Goal: Information Seeking & Learning: Compare options

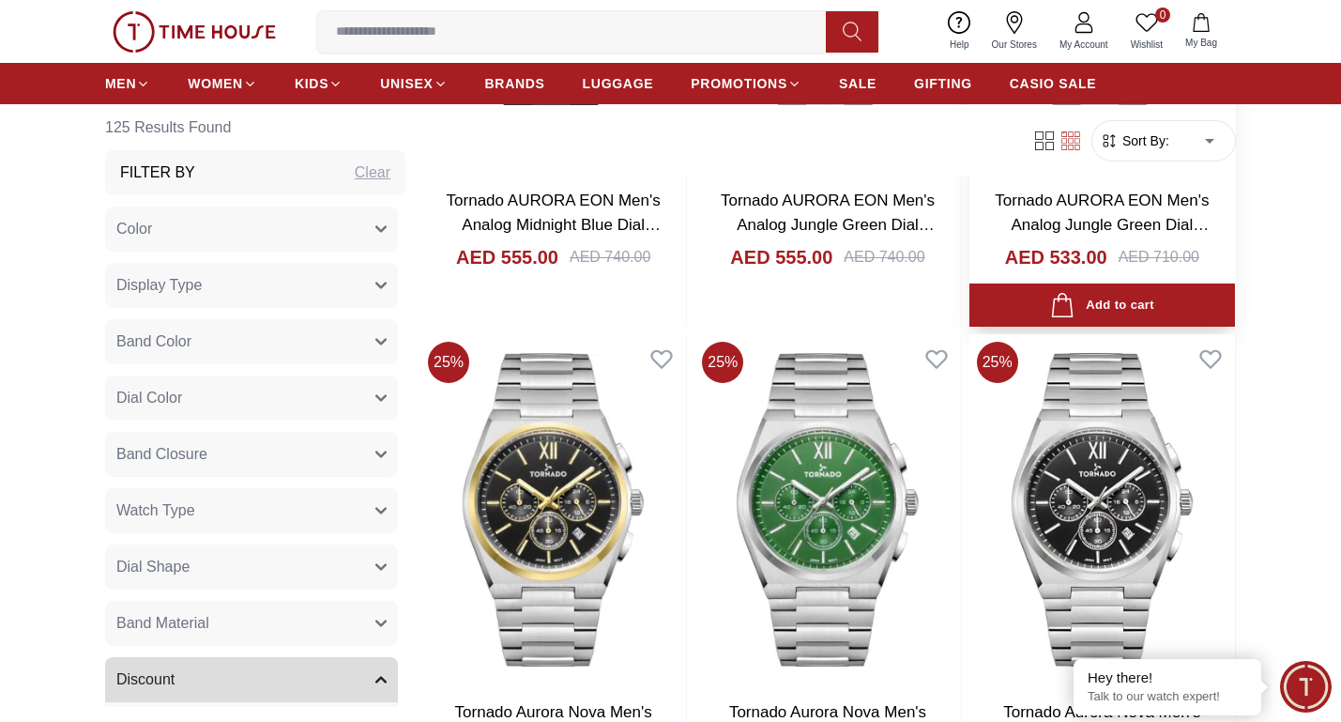
scroll to position [3003, 0]
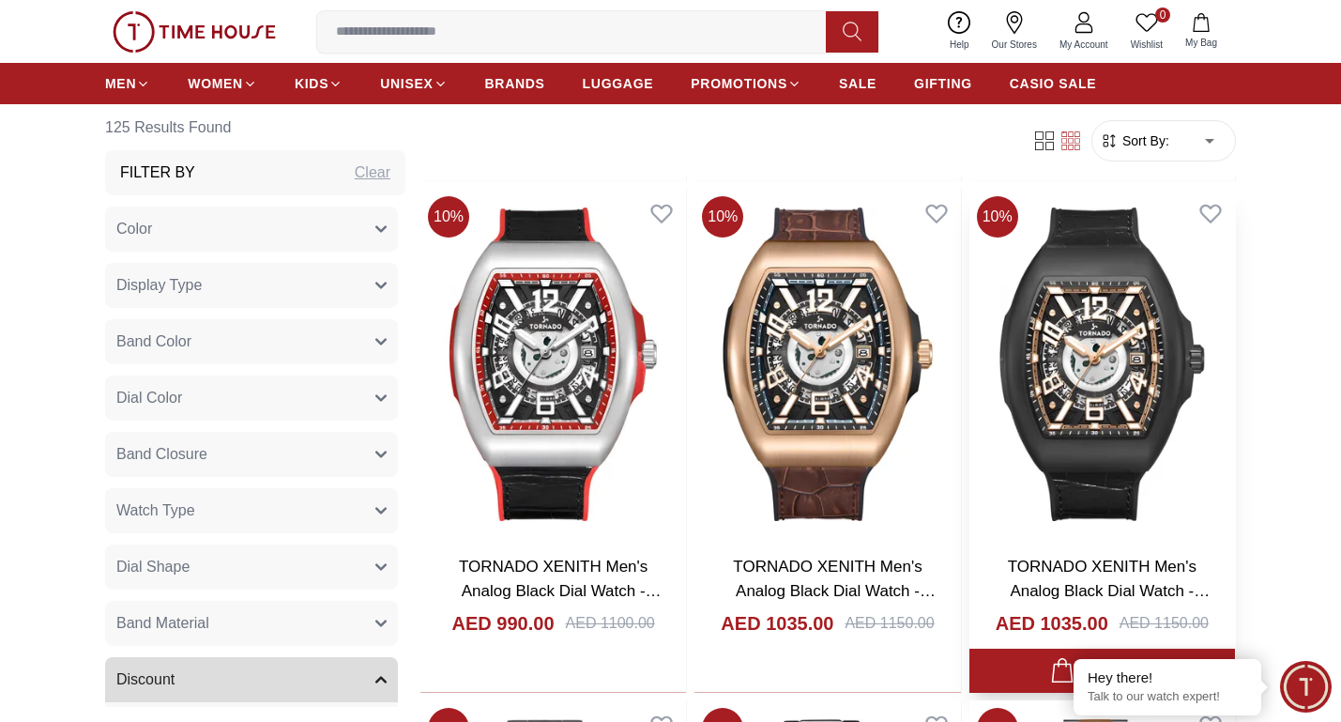
scroll to position [1314, 0]
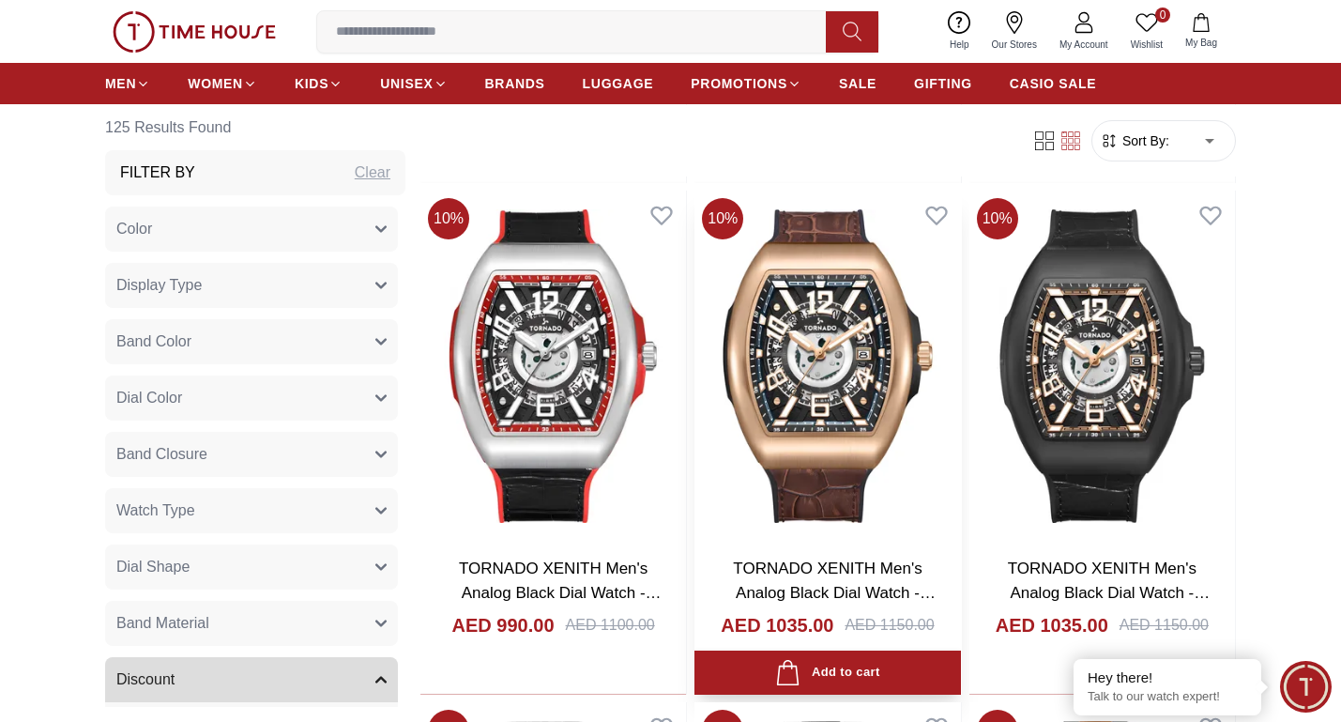
click at [825, 437] on img at bounding box center [827, 365] width 266 height 351
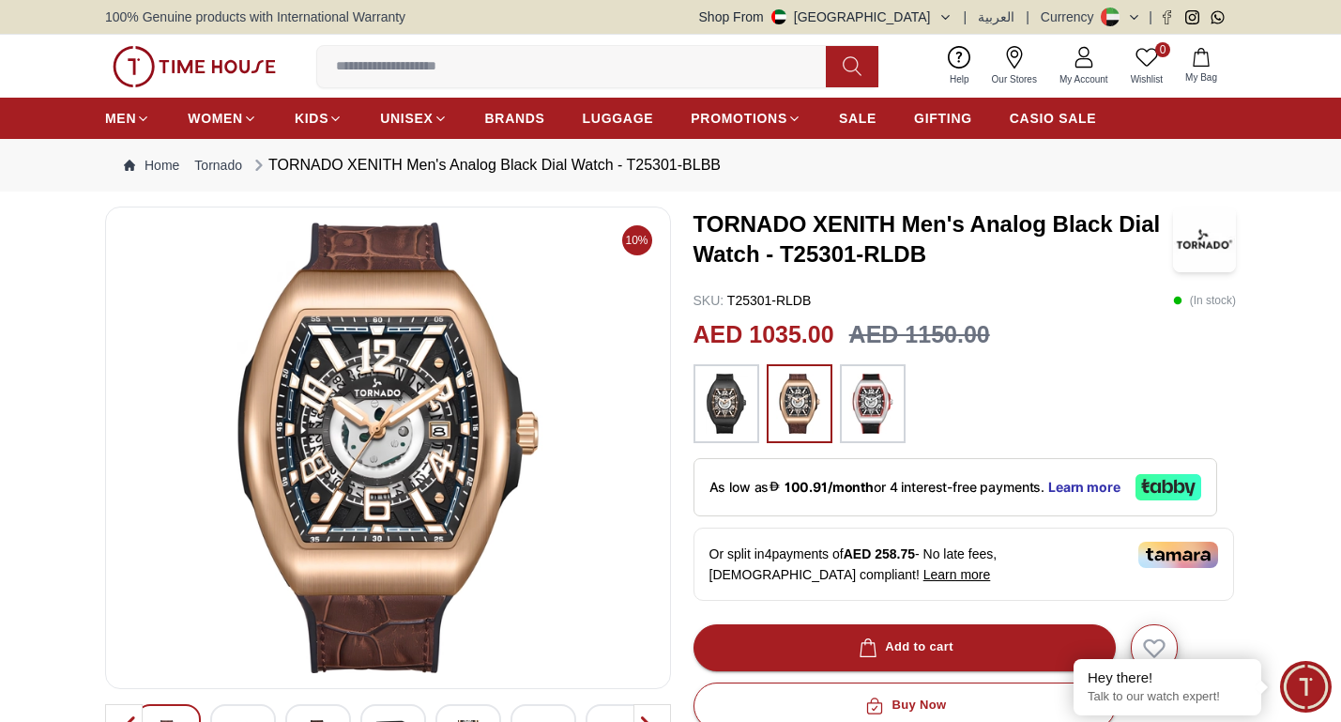
click at [735, 412] on img at bounding box center [726, 403] width 47 height 60
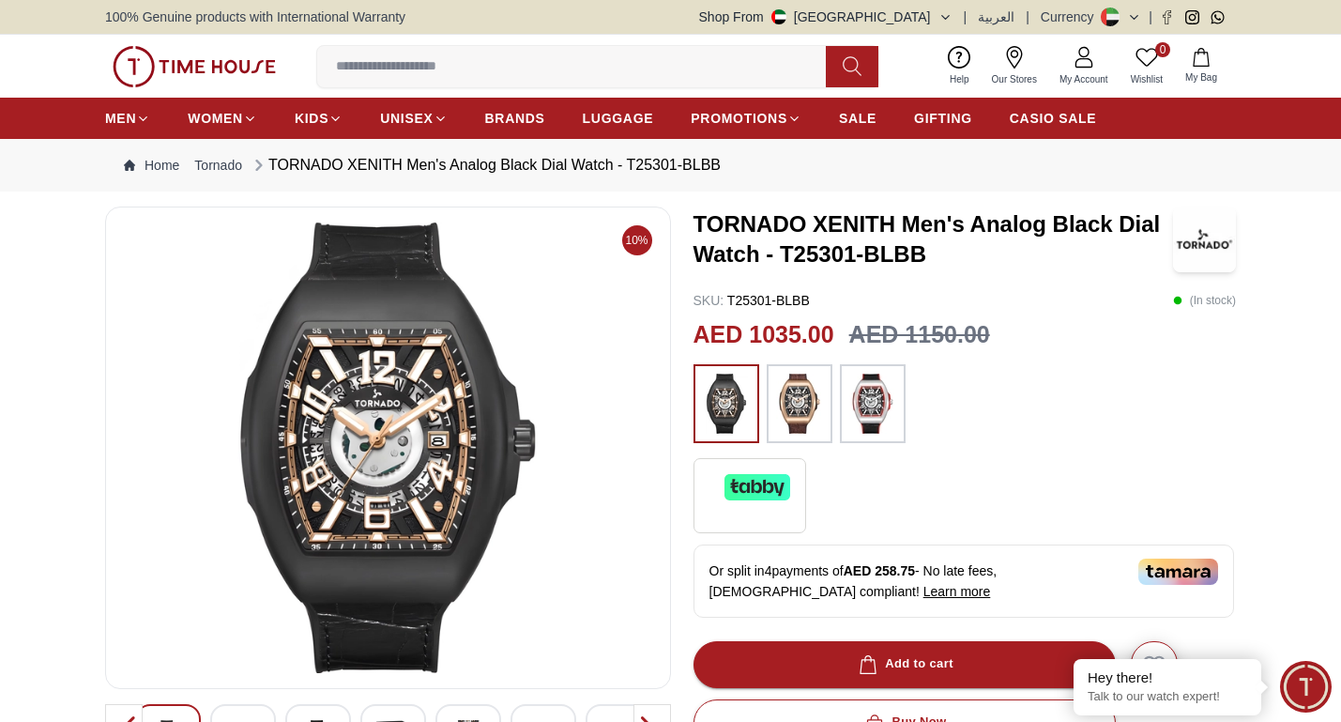
scroll to position [94, 0]
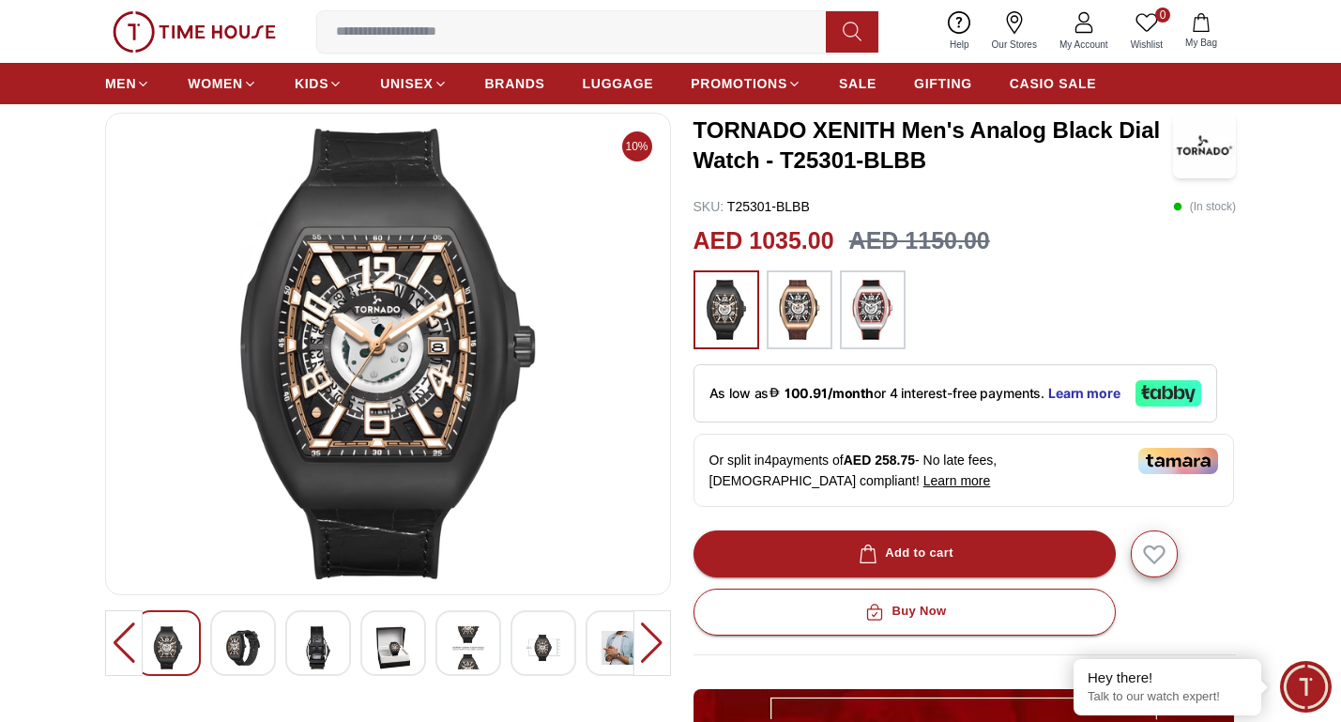
click at [800, 322] on img at bounding box center [799, 310] width 47 height 60
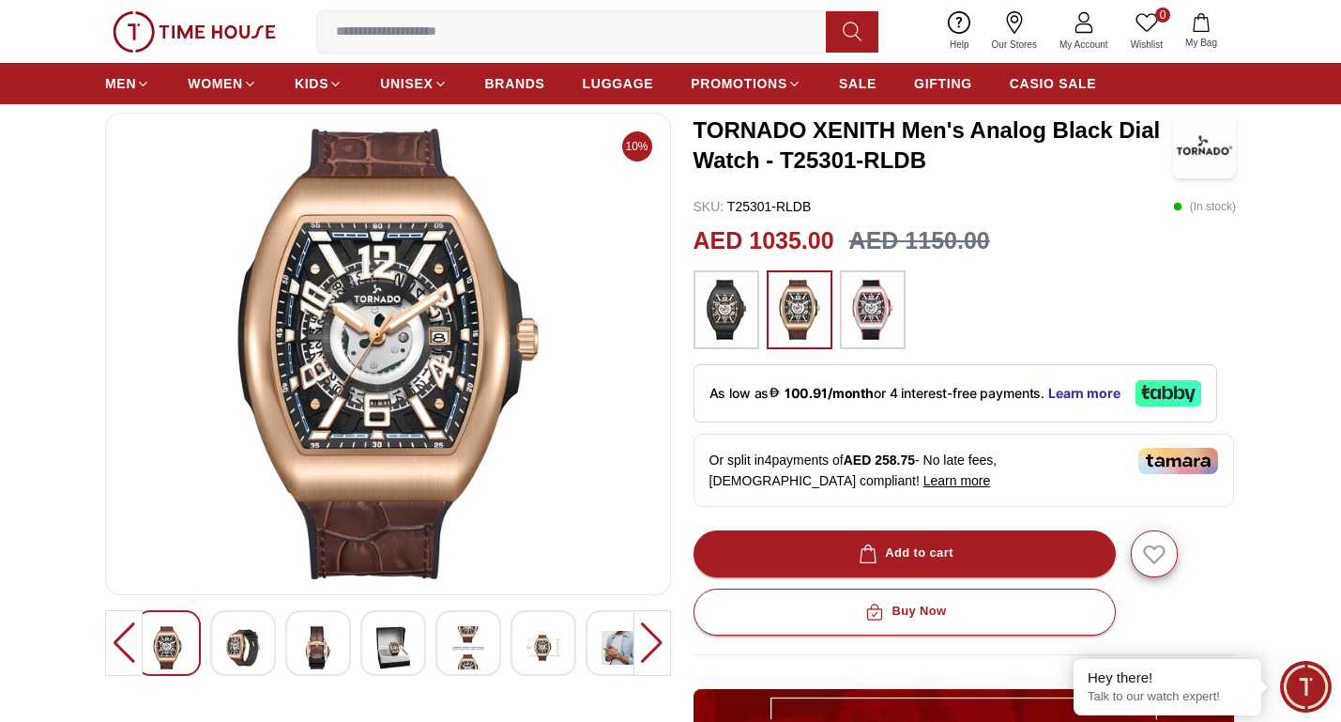
click at [870, 335] on img at bounding box center [872, 310] width 47 height 60
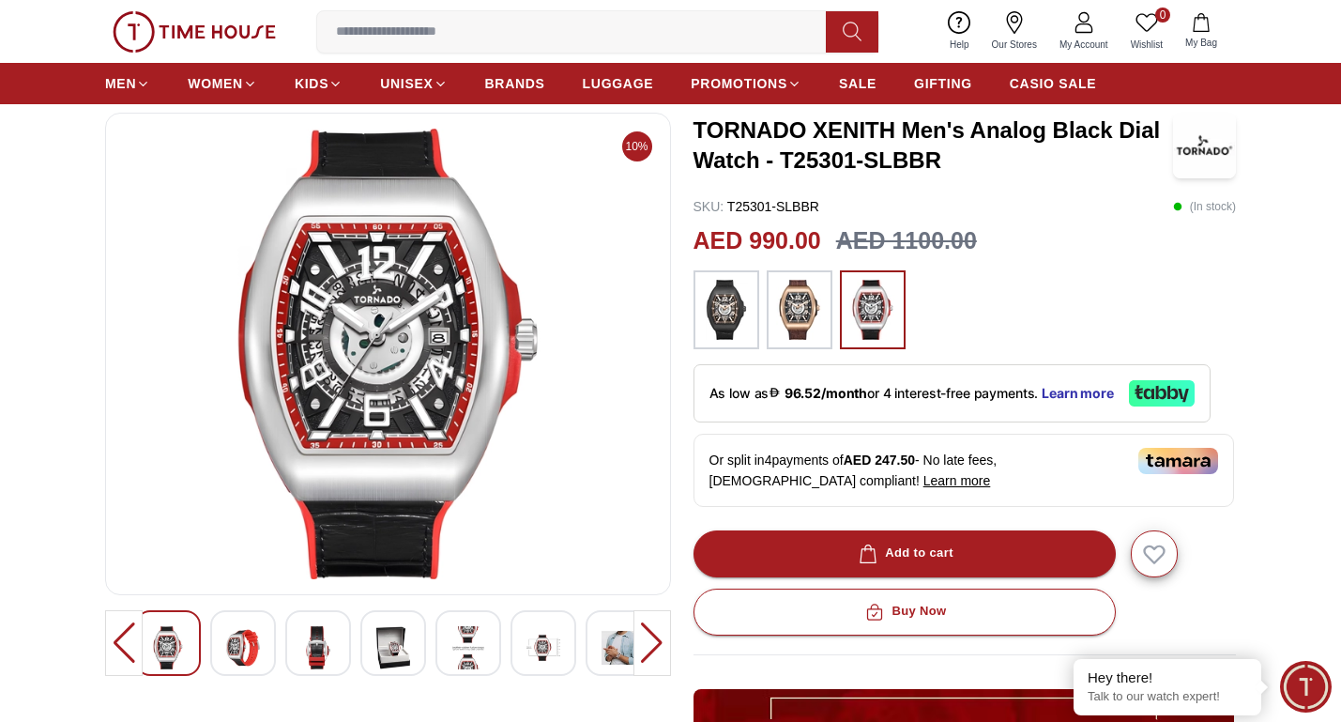
click at [829, 316] on div at bounding box center [800, 309] width 66 height 79
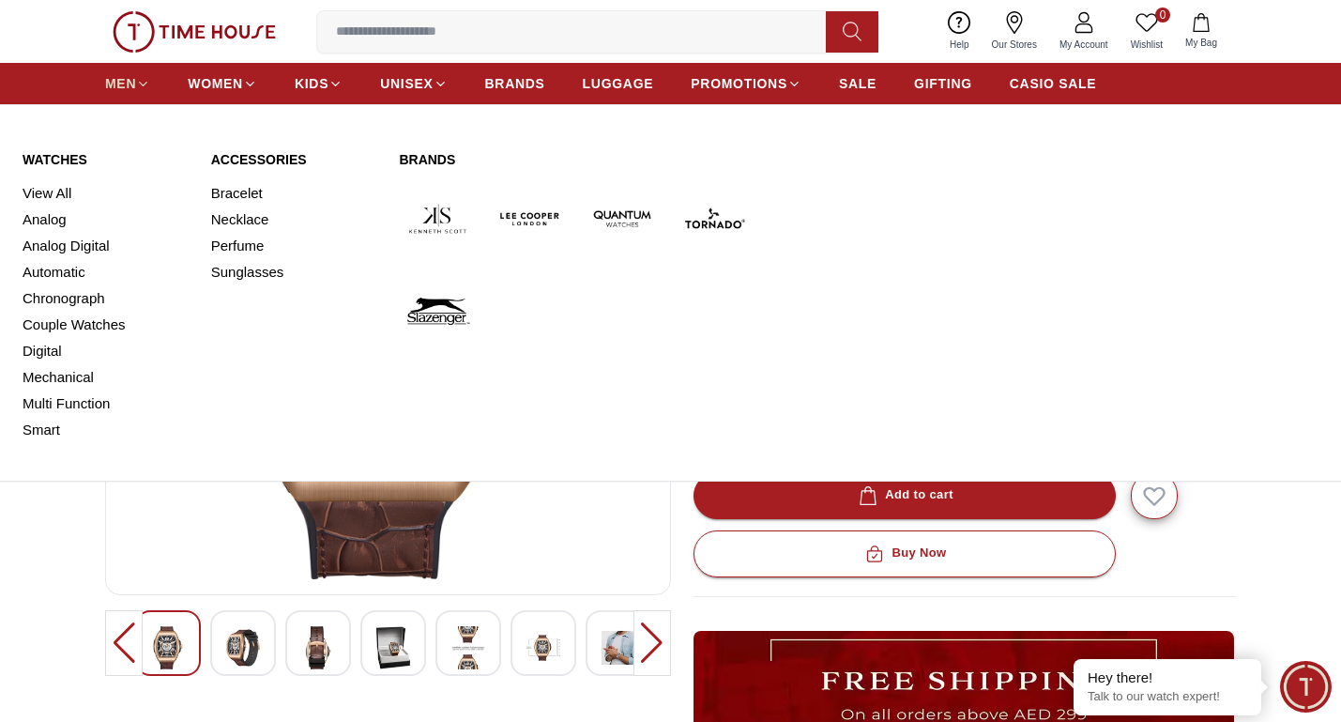
click at [115, 79] on span "MEN" at bounding box center [120, 83] width 31 height 19
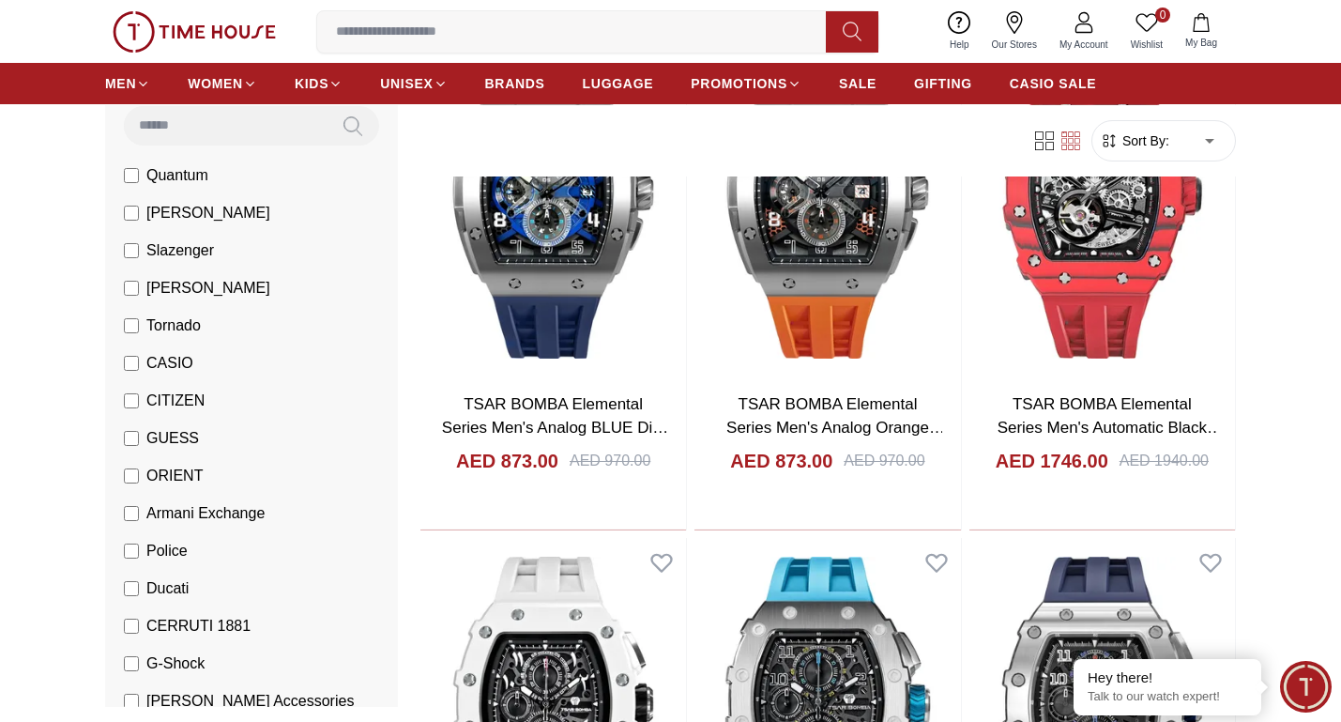
scroll to position [282, 0]
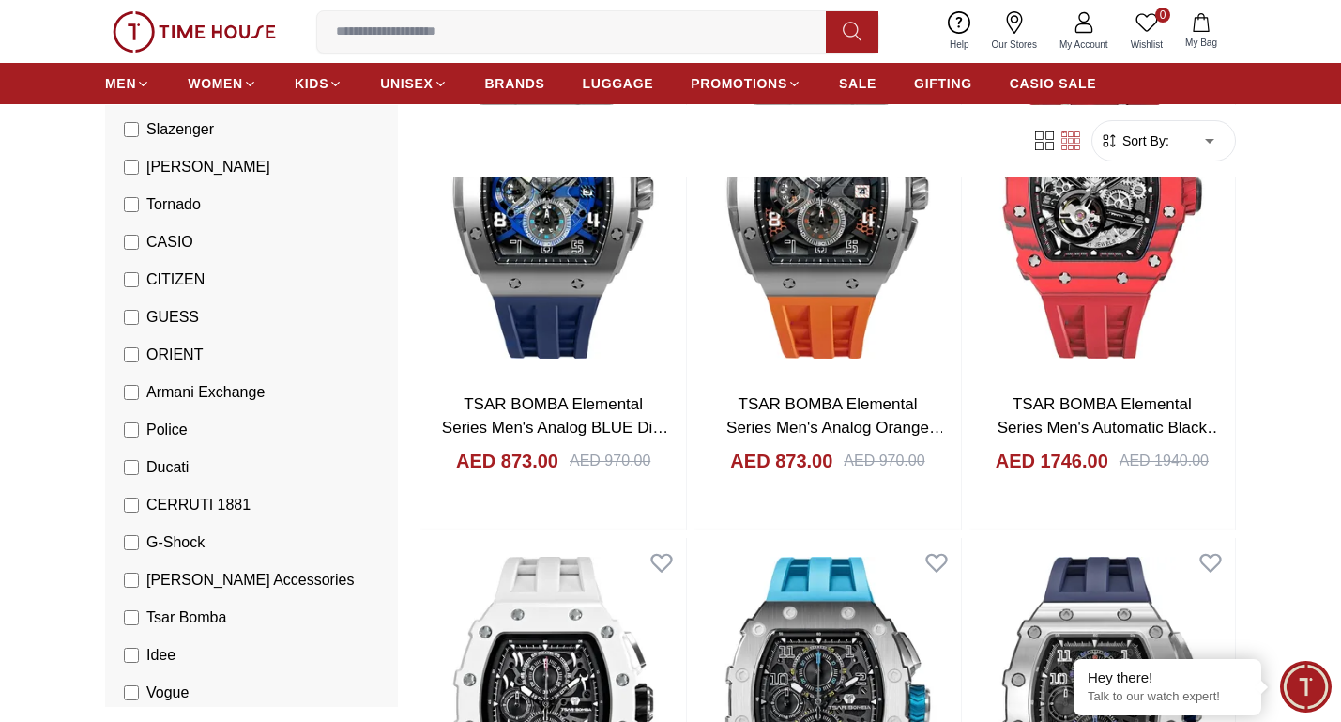
click at [160, 418] on li "Police" at bounding box center [255, 430] width 285 height 38
drag, startPoint x: 175, startPoint y: 542, endPoint x: 47, endPoint y: 344, distance: 235.6
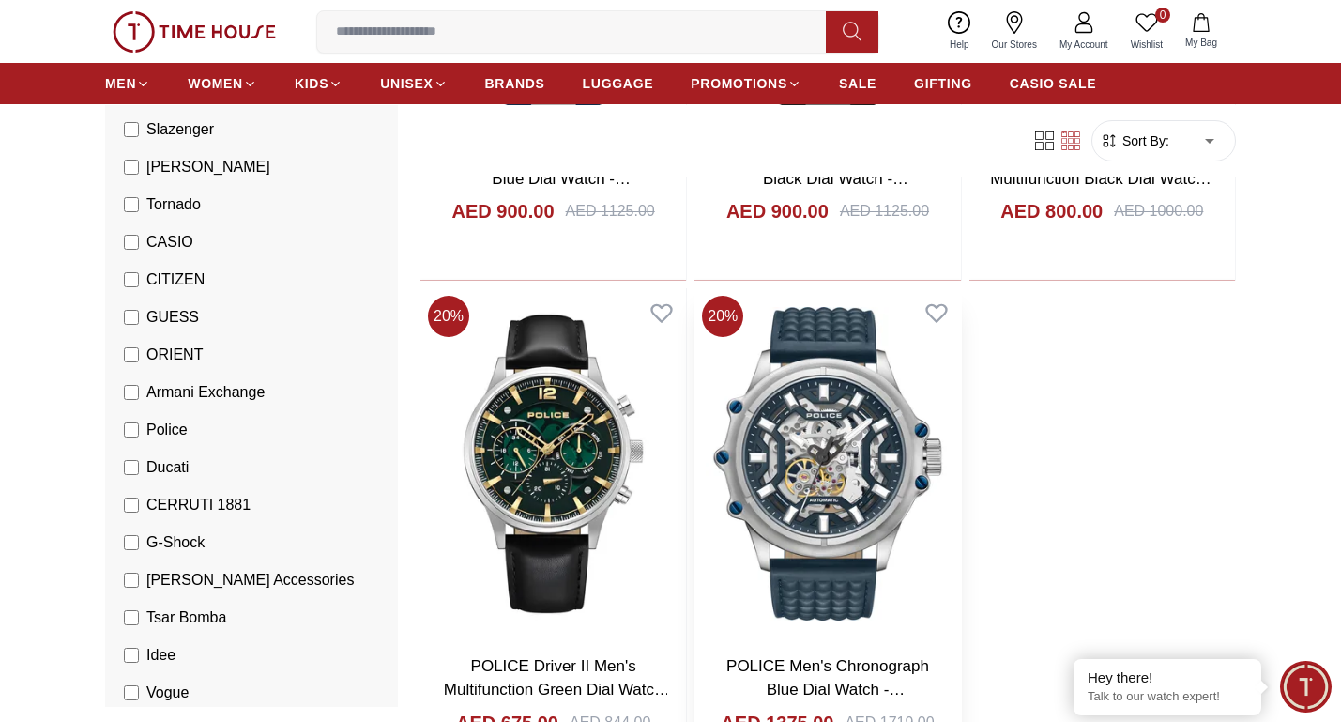
scroll to position [3097, 0]
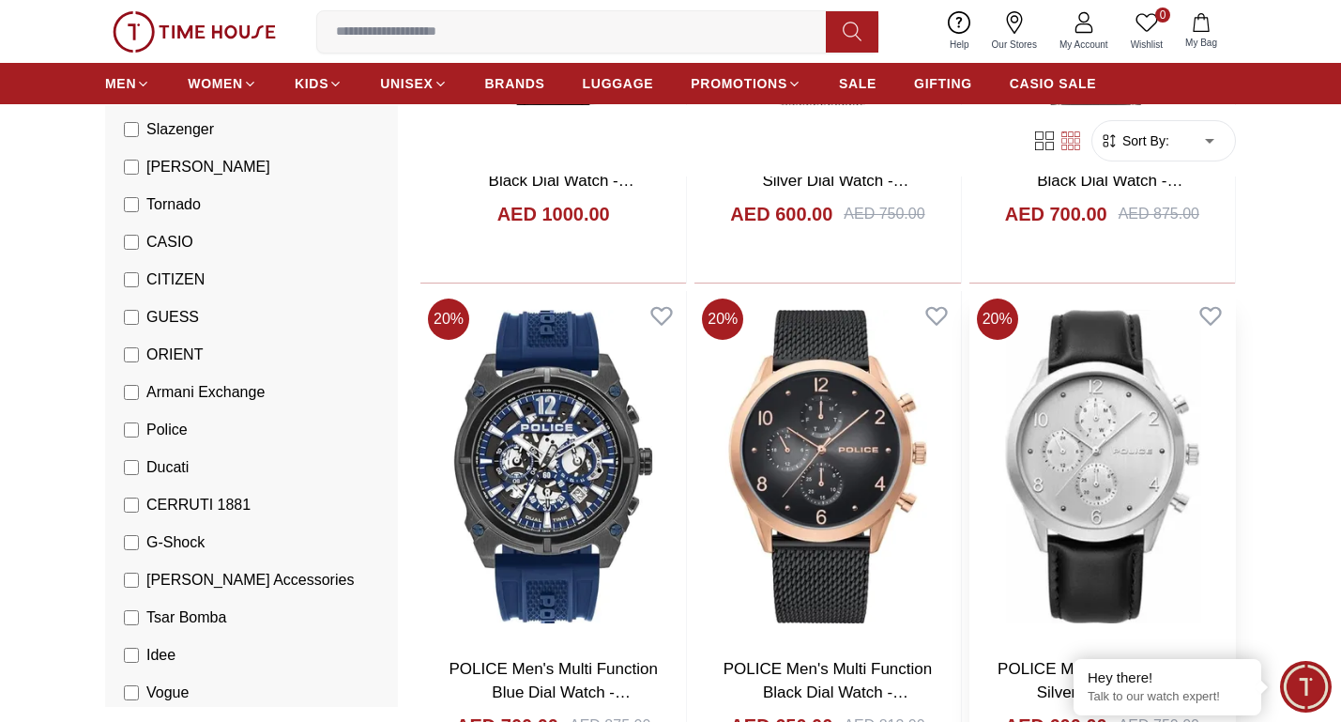
scroll to position [5161, 0]
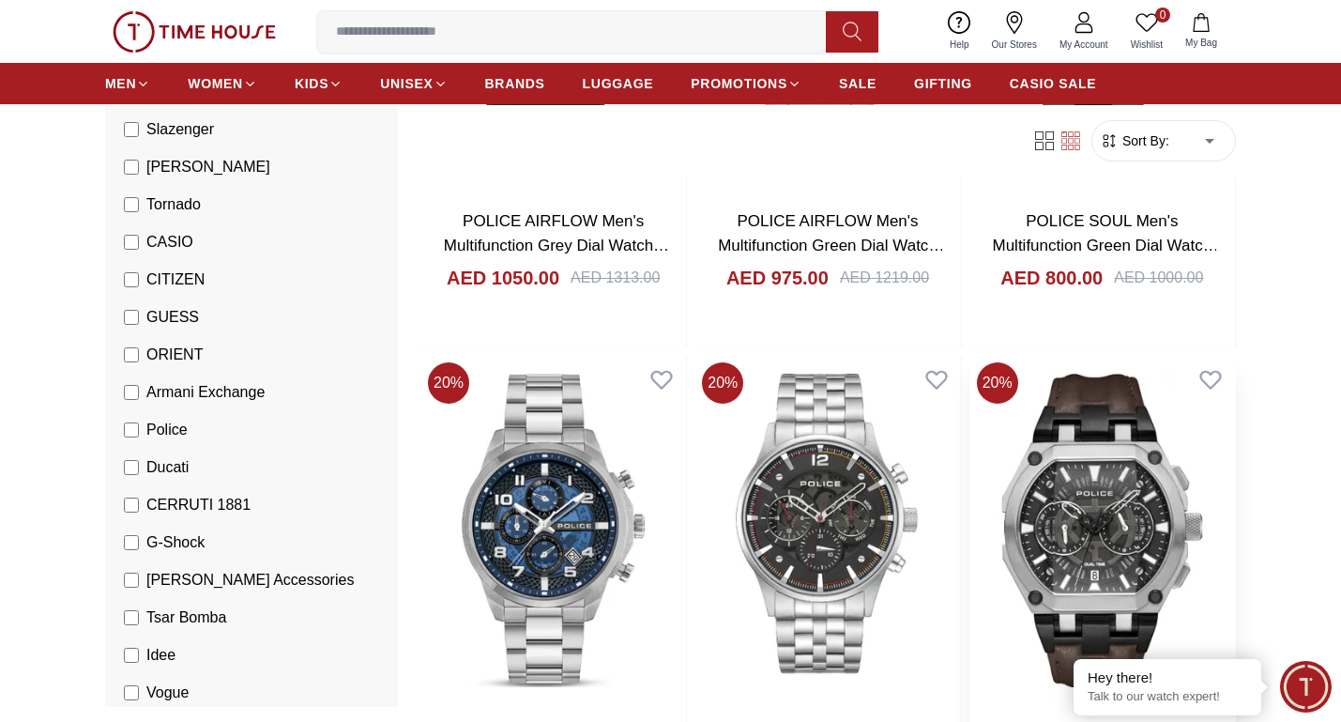
scroll to position [9290, 0]
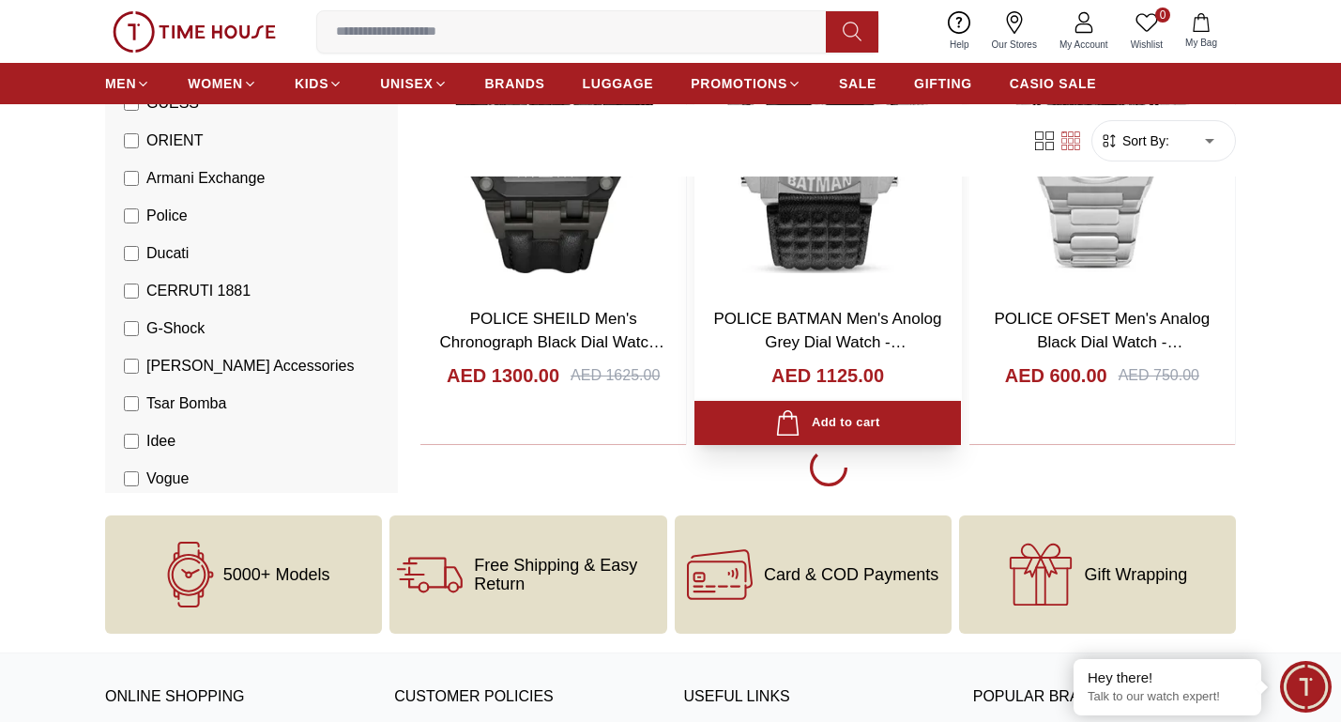
scroll to position [10228, 0]
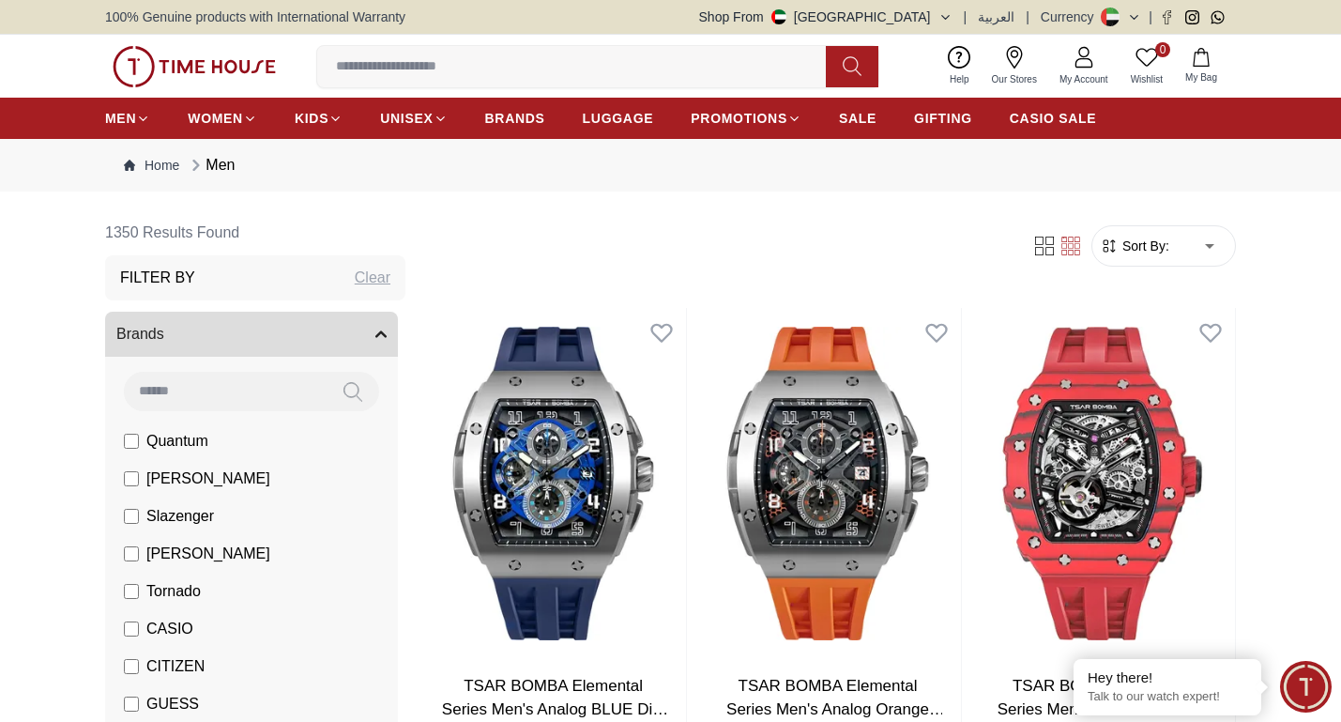
drag, startPoint x: 278, startPoint y: 393, endPoint x: 267, endPoint y: 402, distance: 13.3
click at [276, 394] on input at bounding box center [225, 391] width 203 height 38
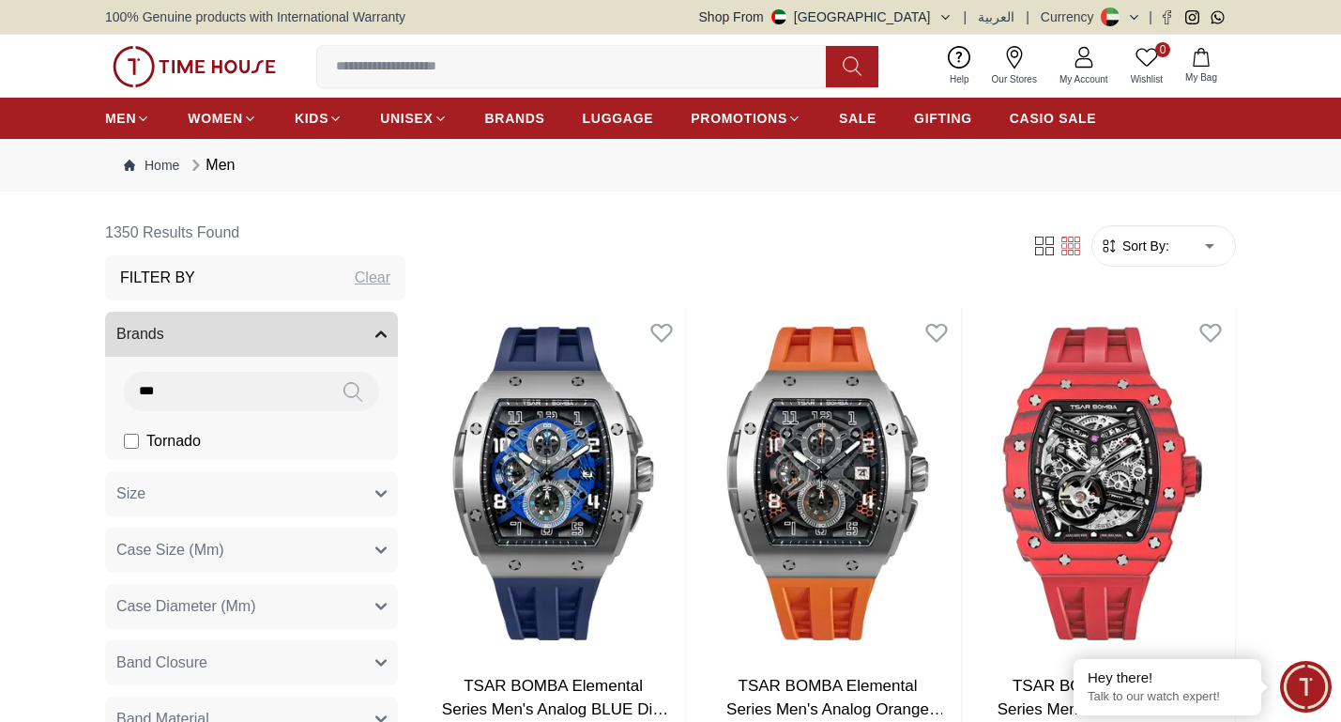
type input "***"
click at [120, 437] on li "Tornado" at bounding box center [255, 441] width 285 height 38
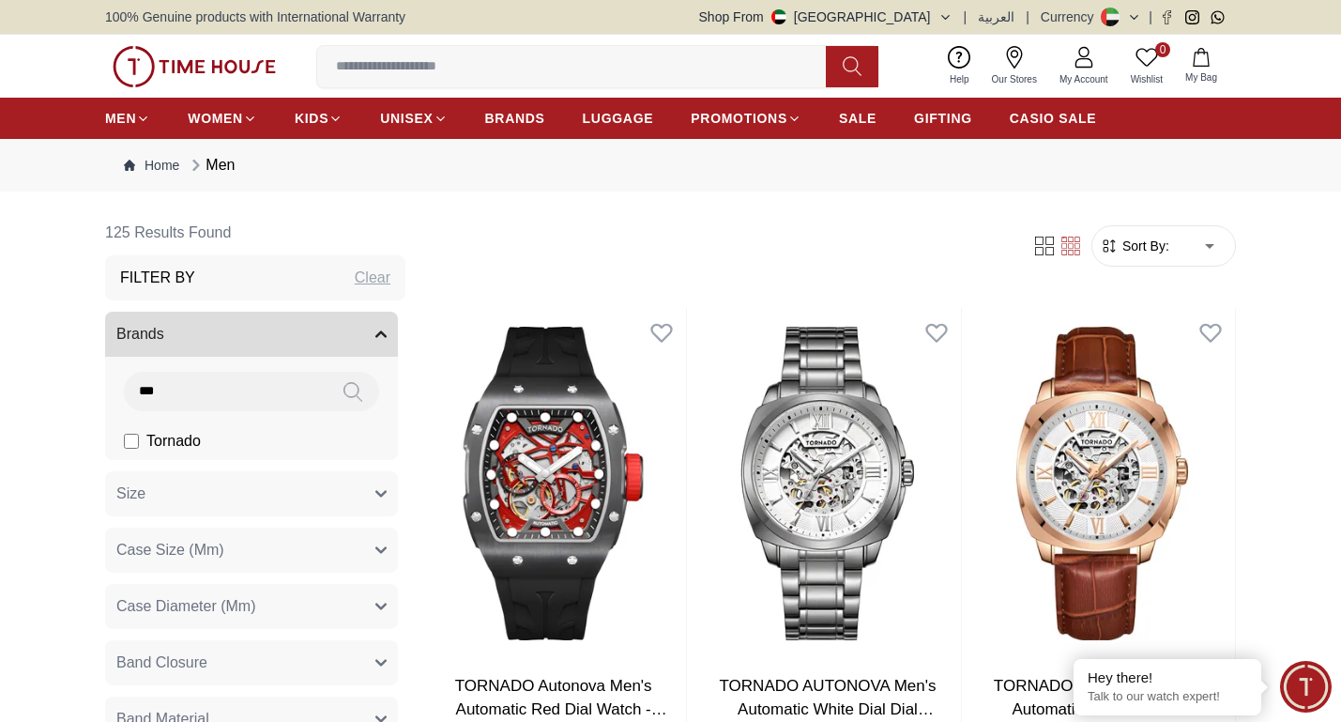
drag, startPoint x: 259, startPoint y: 389, endPoint x: 132, endPoint y: 388, distance: 126.7
click at [132, 388] on input "***" at bounding box center [225, 391] width 203 height 38
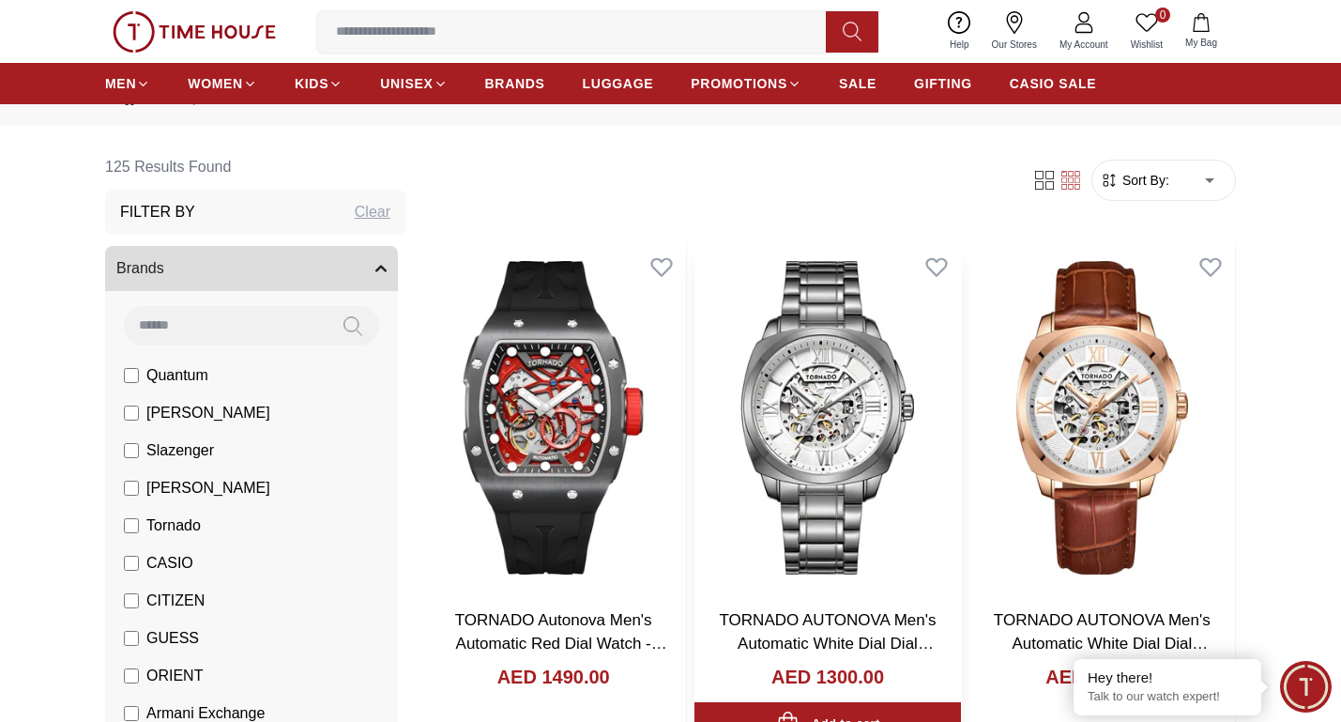
scroll to position [188, 0]
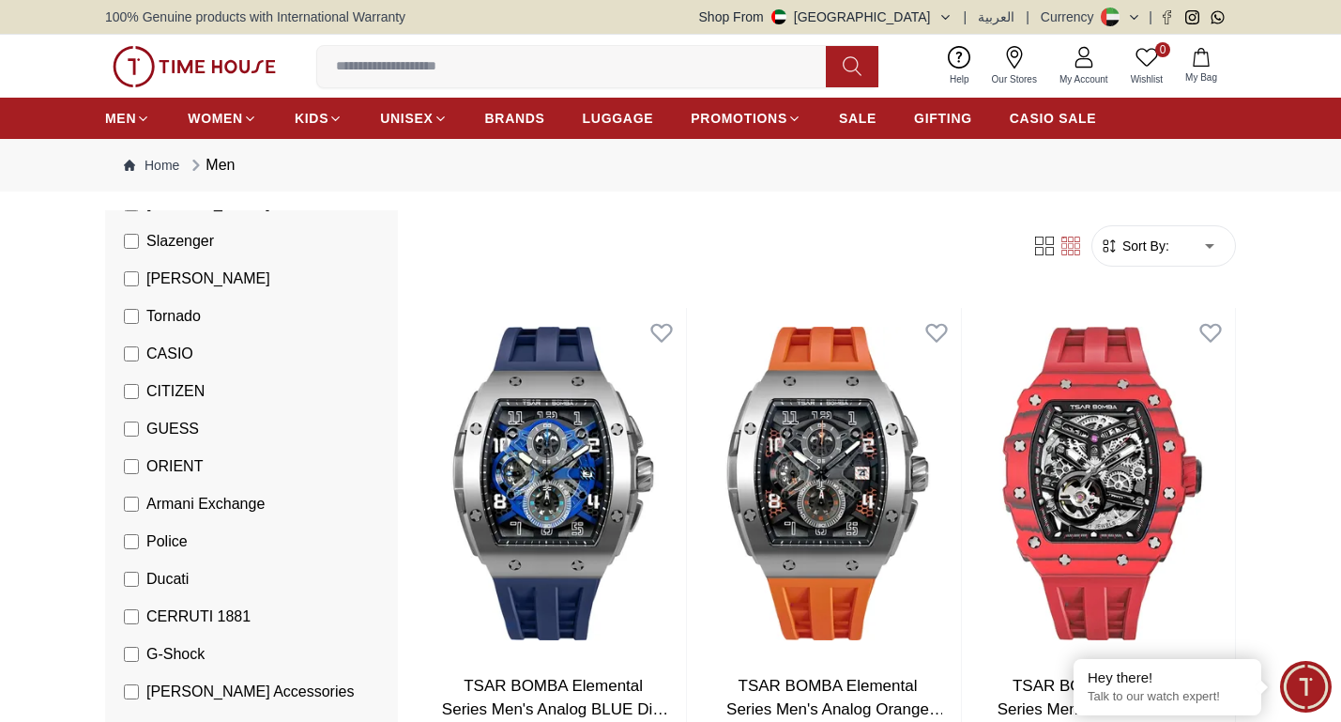
scroll to position [282, 0]
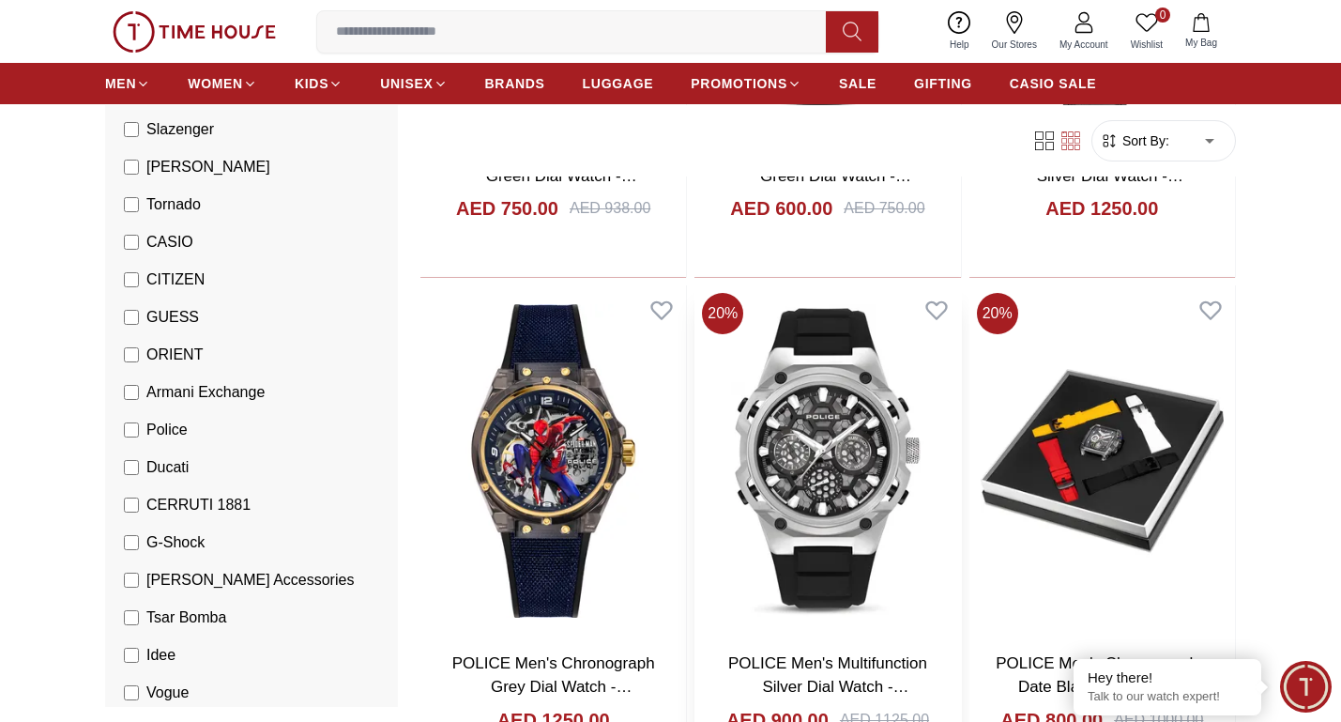
scroll to position [1689, 0]
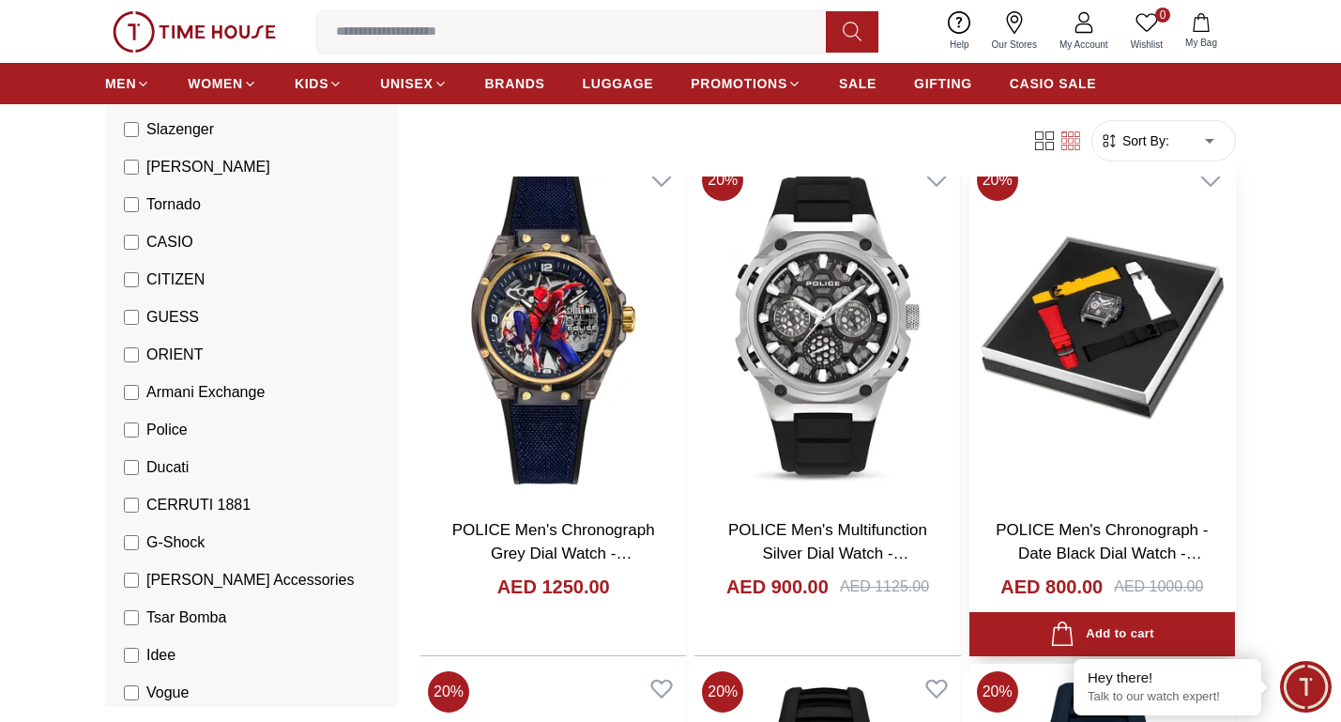
click at [1125, 352] on img at bounding box center [1102, 327] width 266 height 351
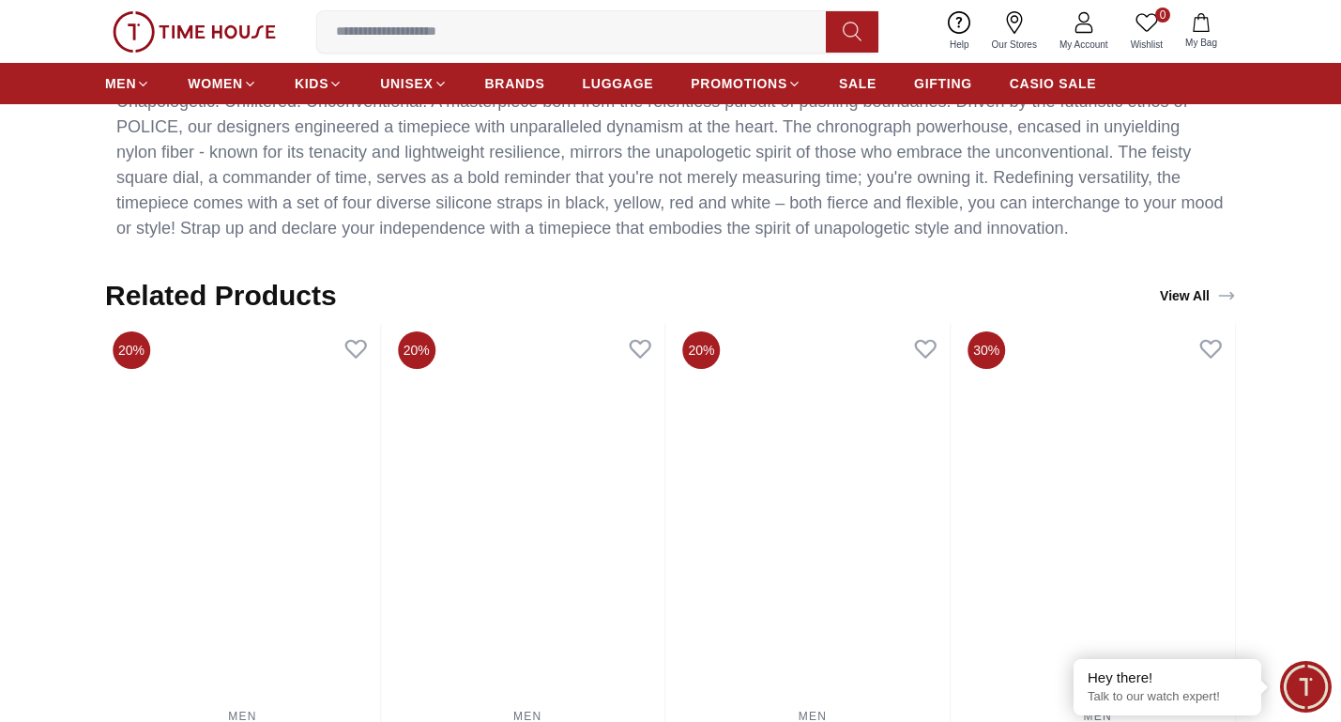
scroll to position [938, 0]
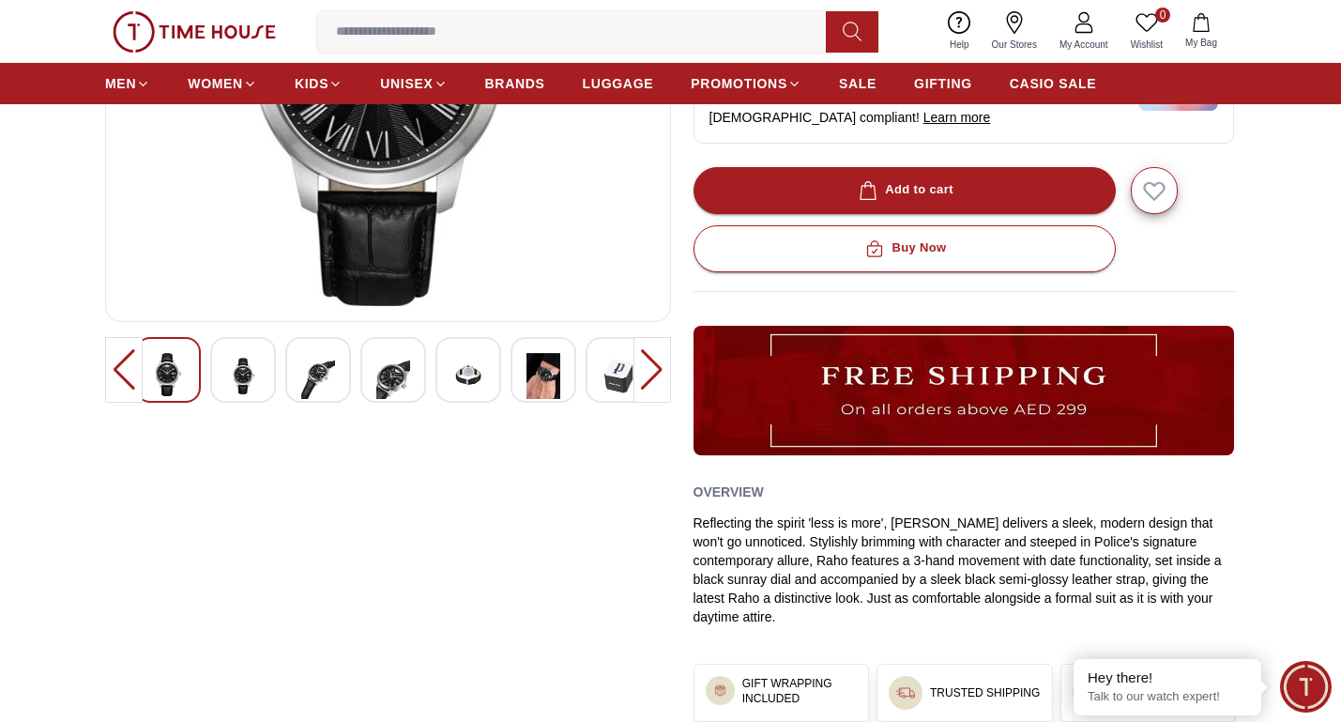
scroll to position [375, 0]
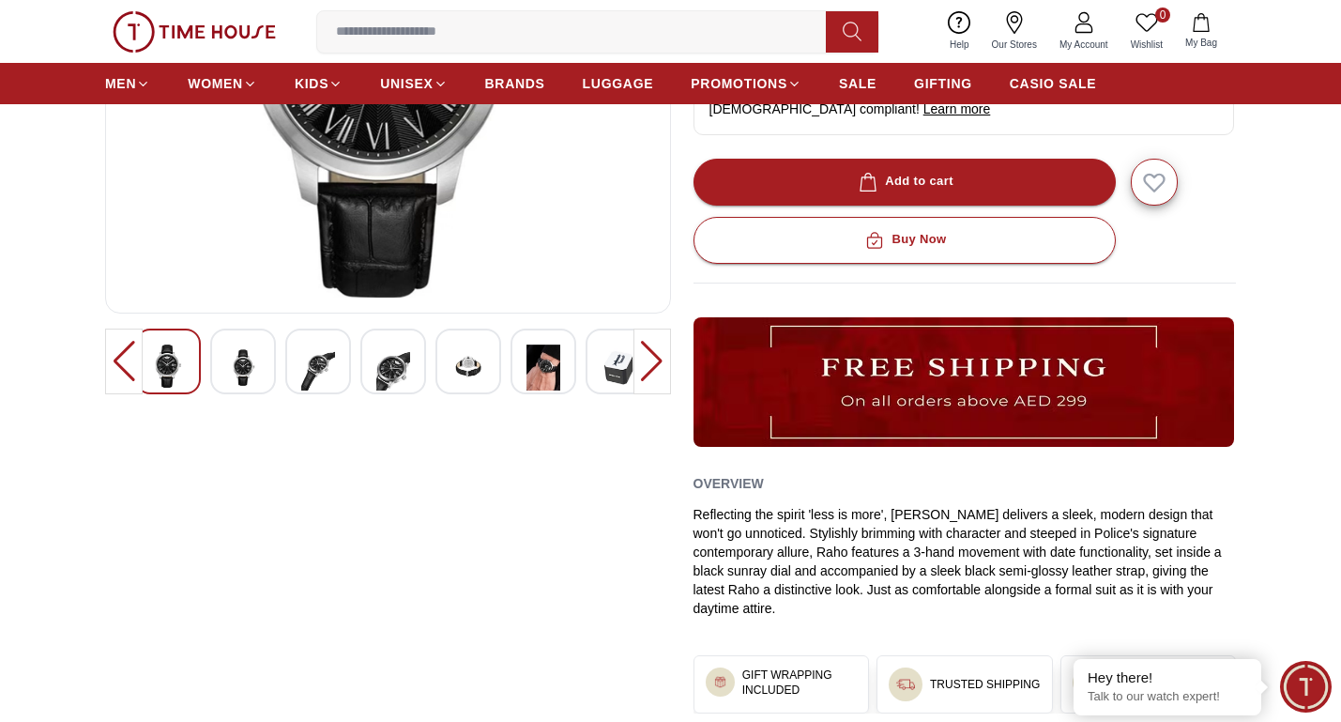
click at [621, 361] on img at bounding box center [618, 367] width 34 height 46
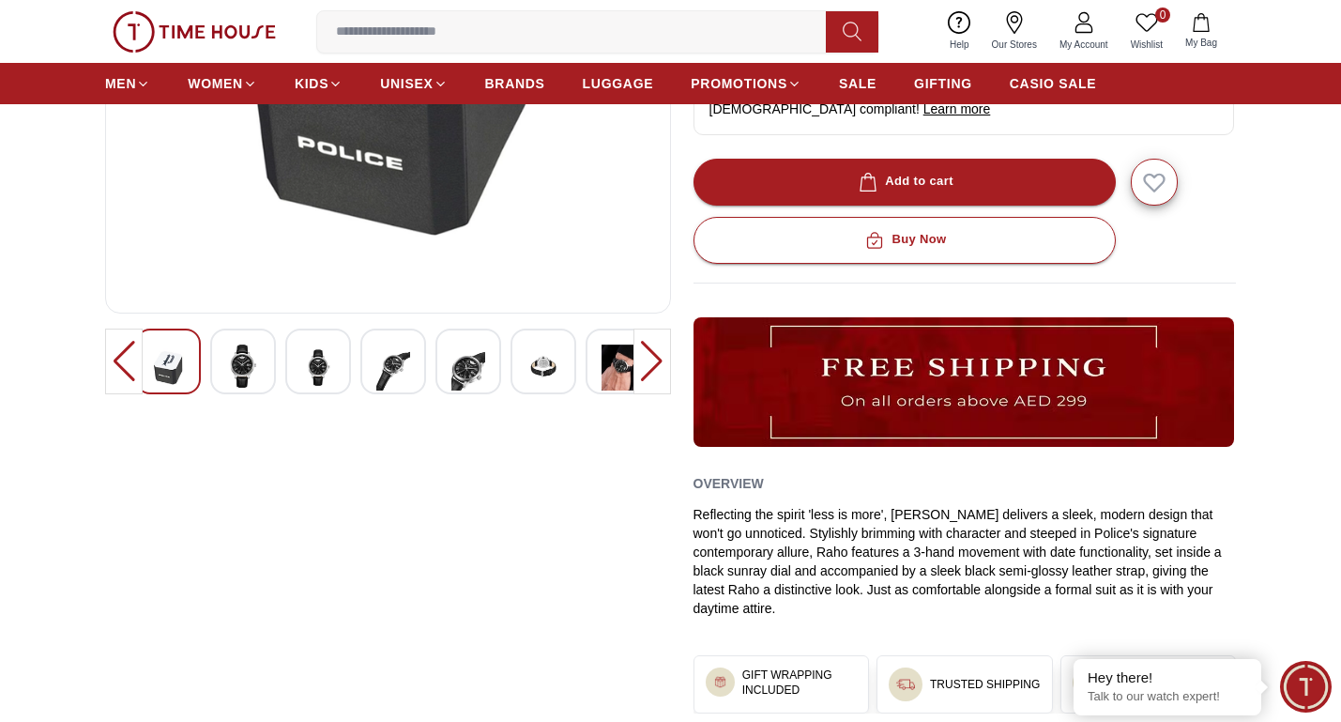
click at [604, 368] on img at bounding box center [618, 367] width 34 height 46
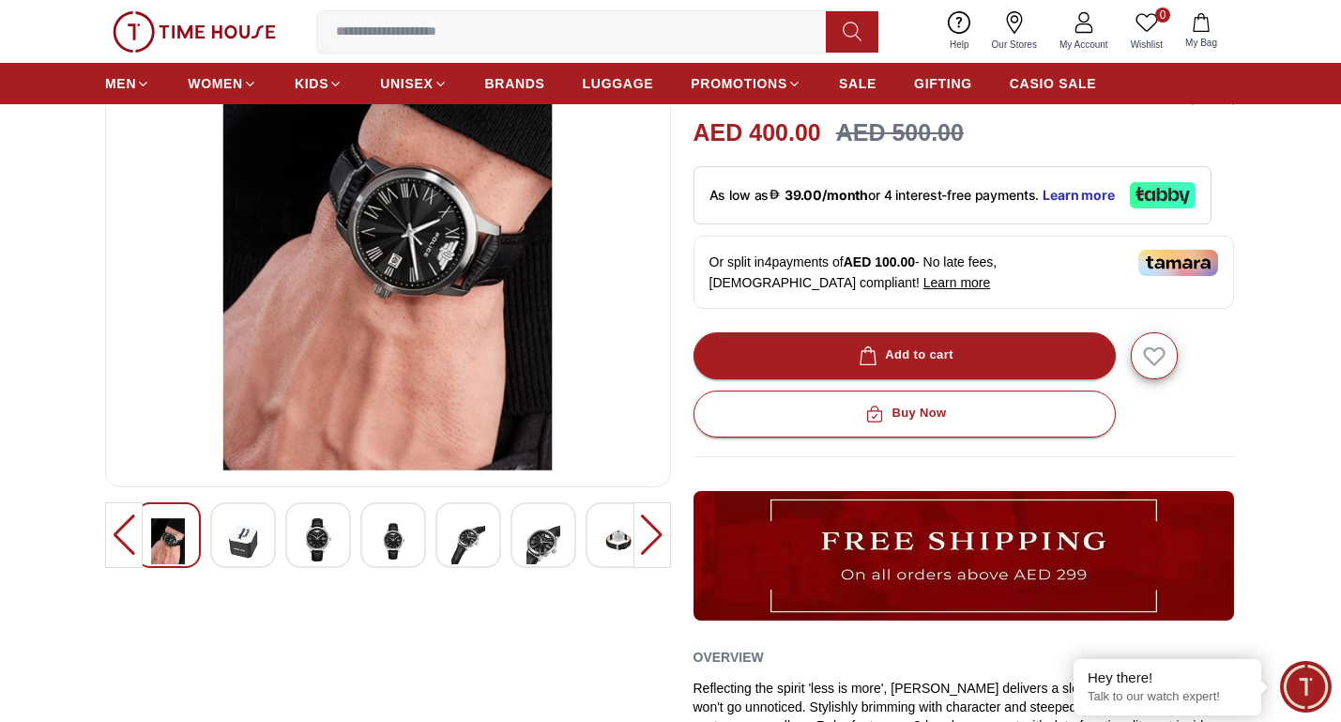
scroll to position [188, 0]
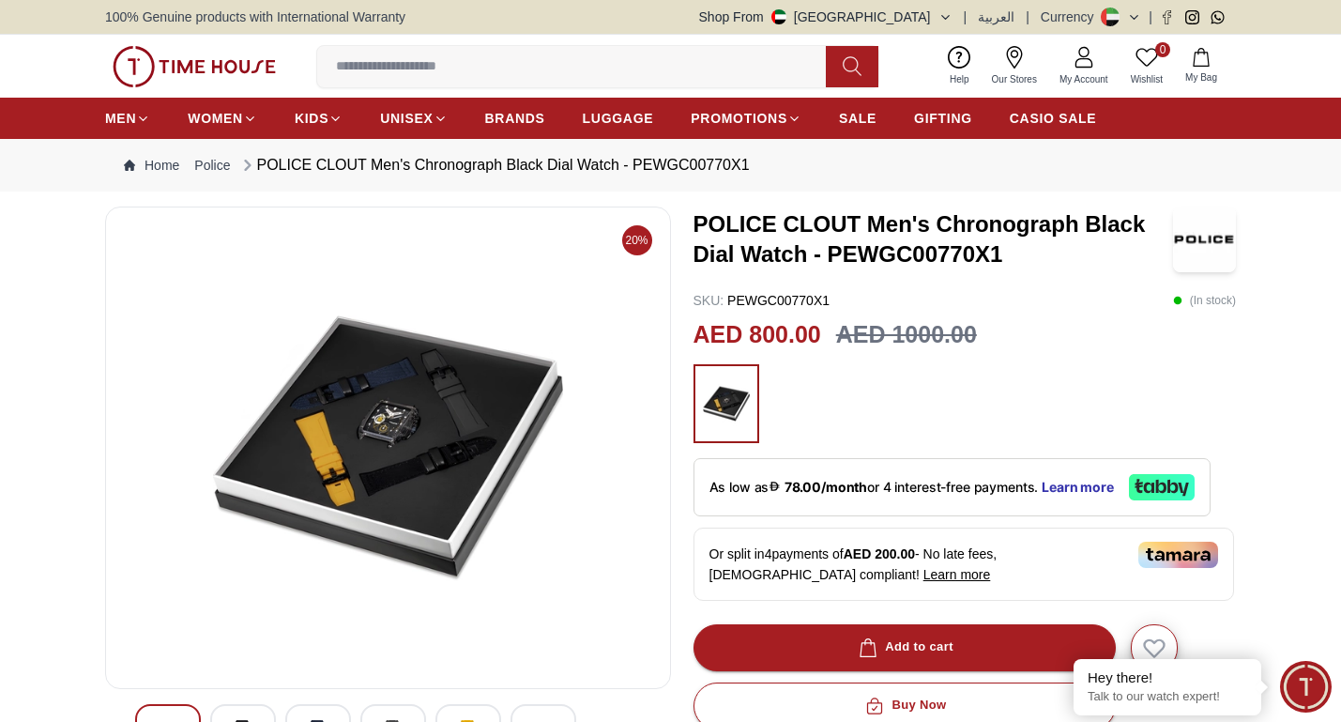
click at [429, 438] on img at bounding box center [388, 447] width 534 height 450
click at [738, 403] on img at bounding box center [726, 403] width 47 height 60
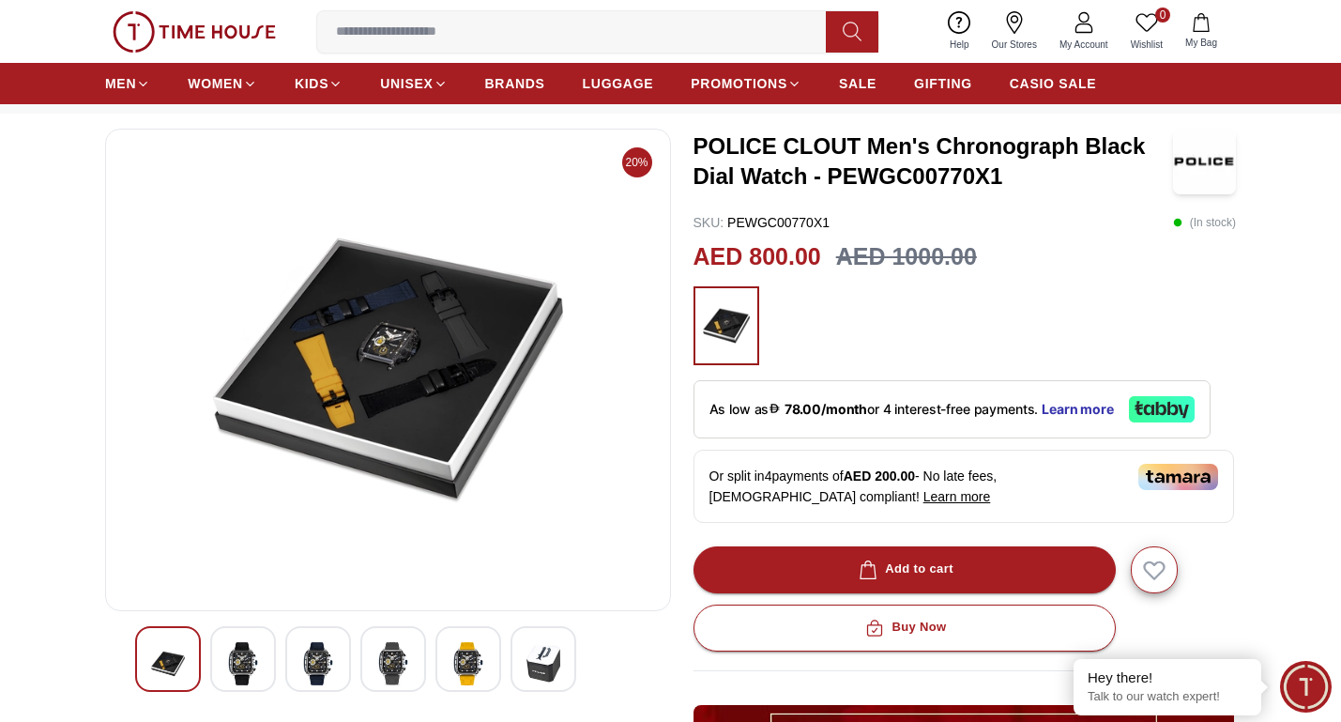
scroll to position [375, 0]
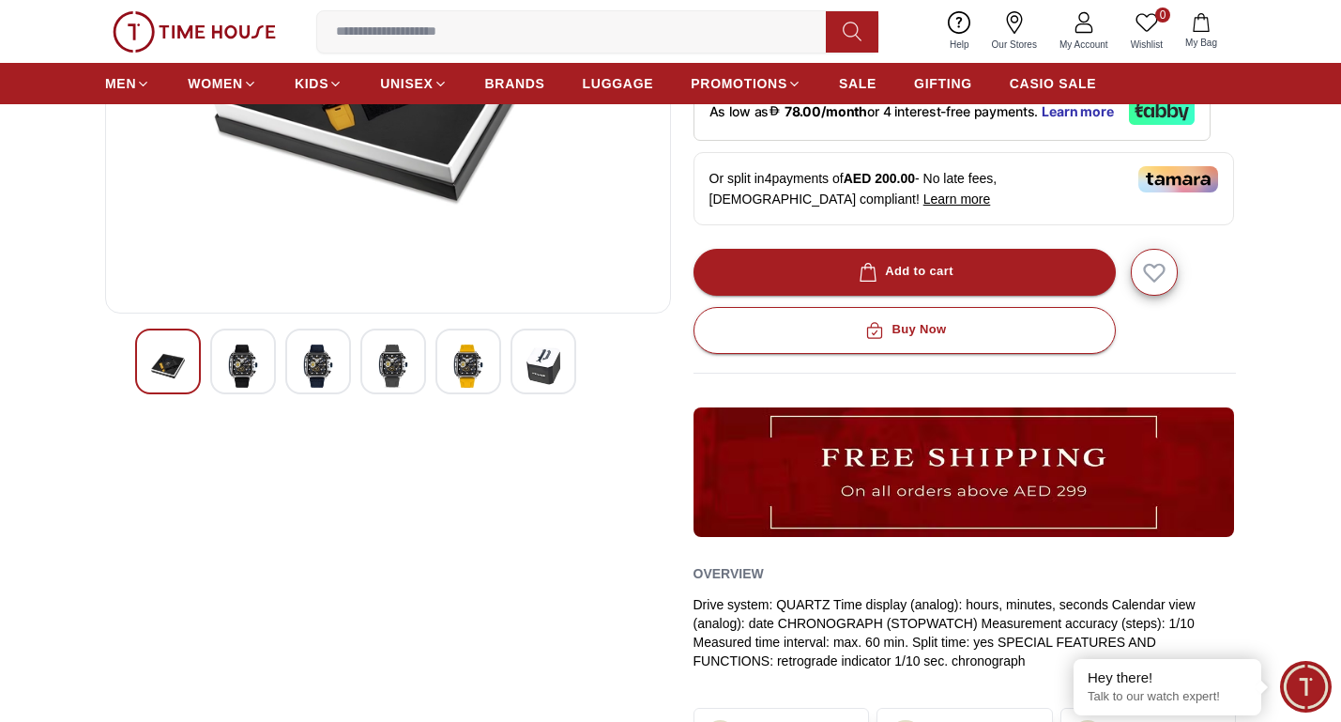
click at [238, 366] on img at bounding box center [243, 365] width 34 height 43
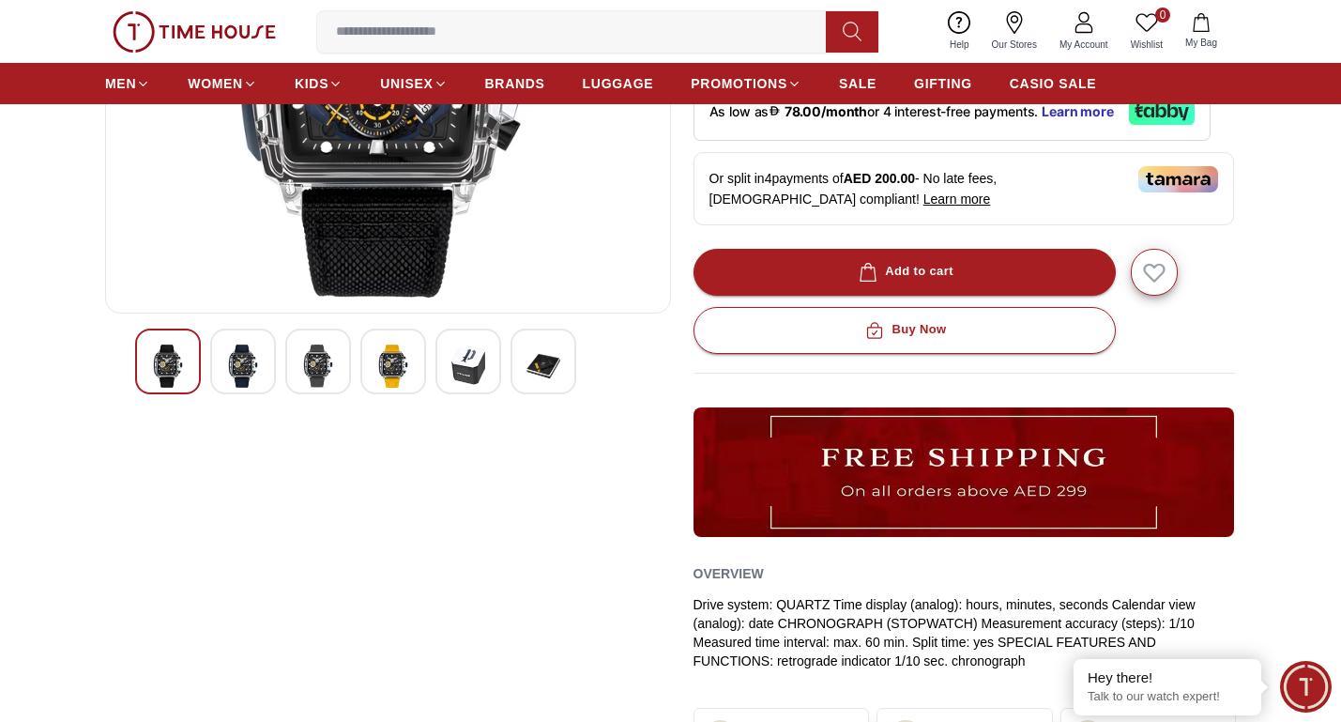
click at [395, 161] on img at bounding box center [388, 72] width 534 height 450
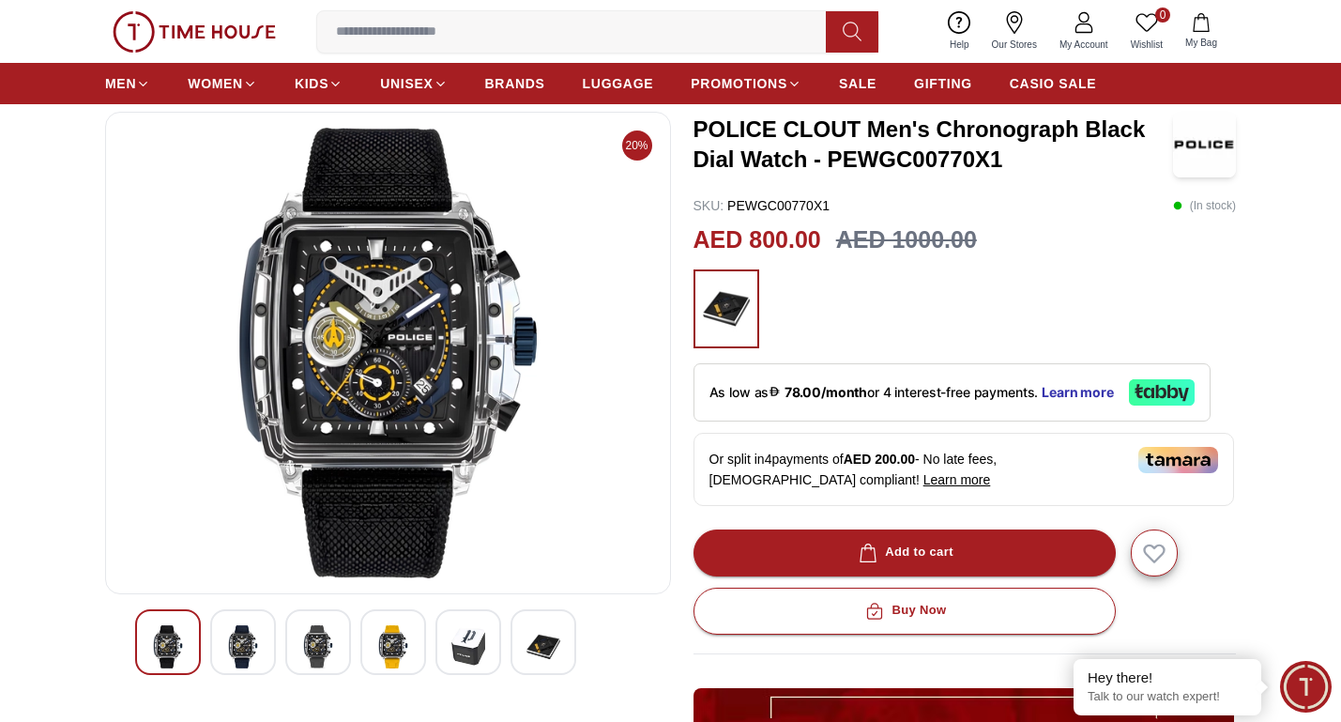
scroll to position [94, 0]
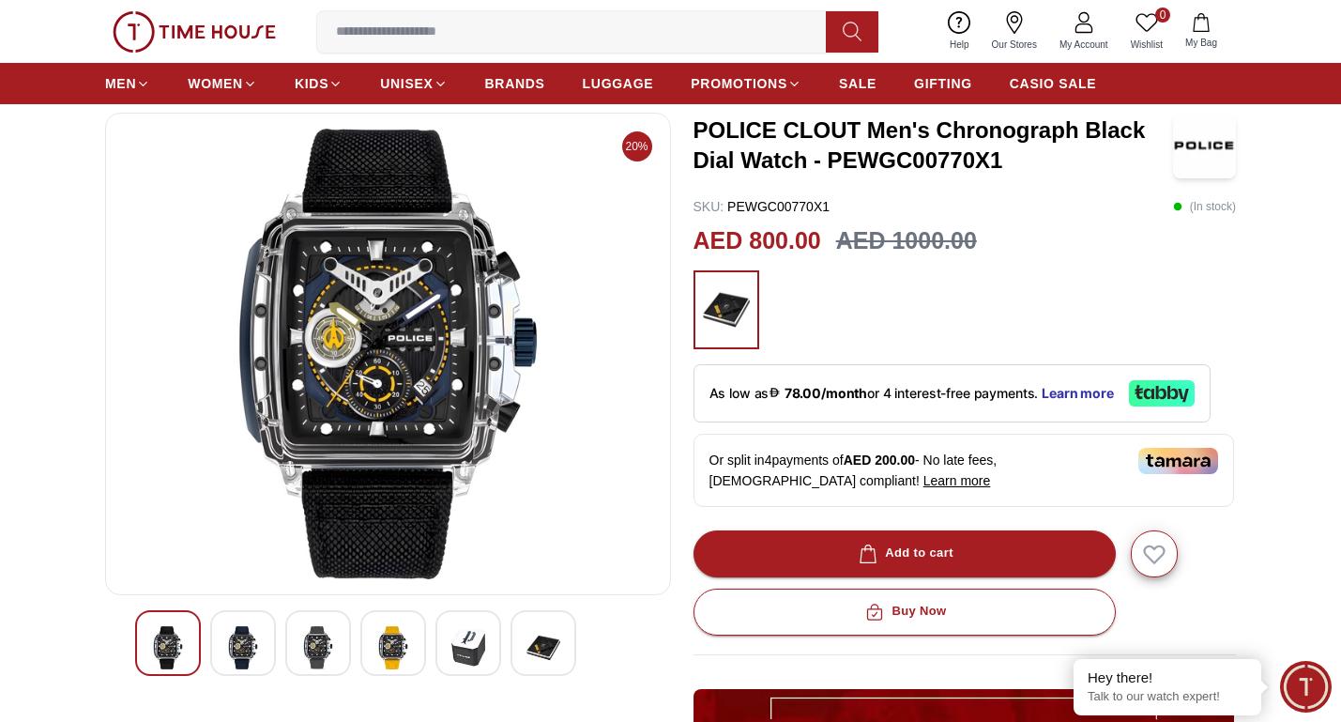
click at [422, 347] on img at bounding box center [388, 354] width 534 height 450
click at [236, 646] on img at bounding box center [243, 647] width 34 height 43
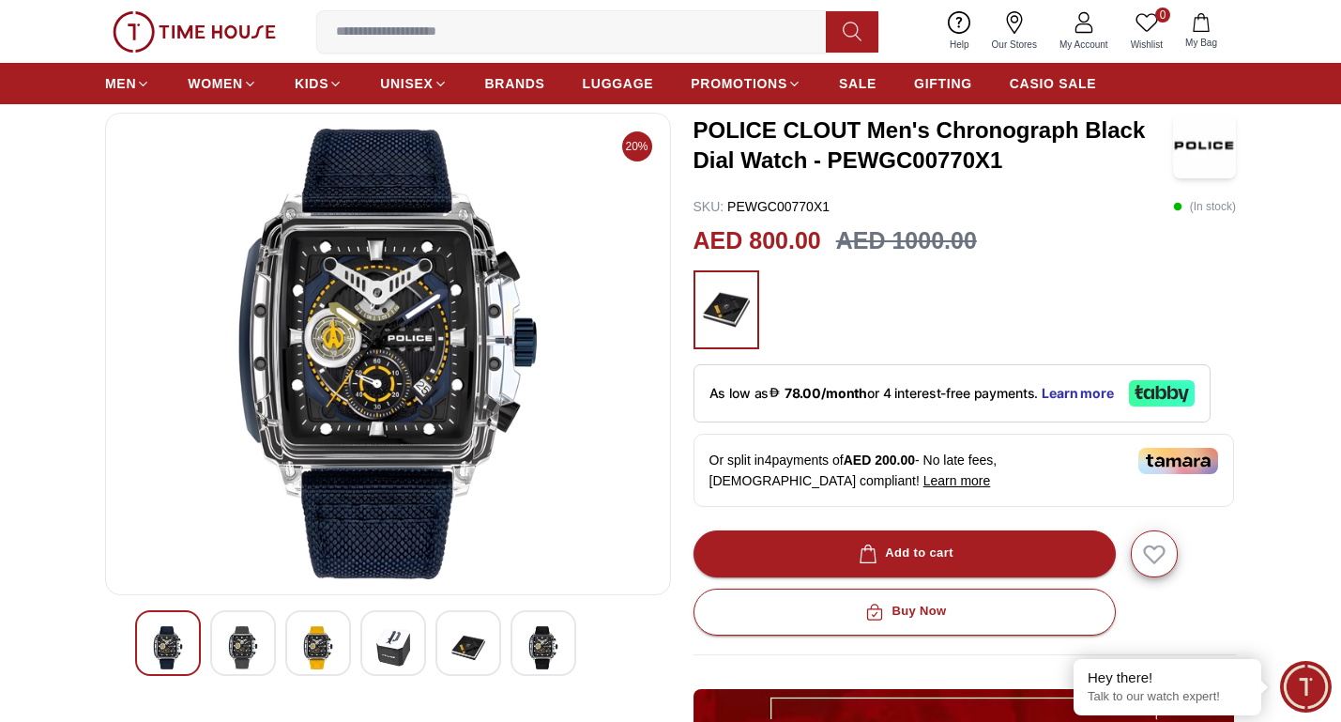
click at [312, 651] on img at bounding box center [318, 647] width 34 height 43
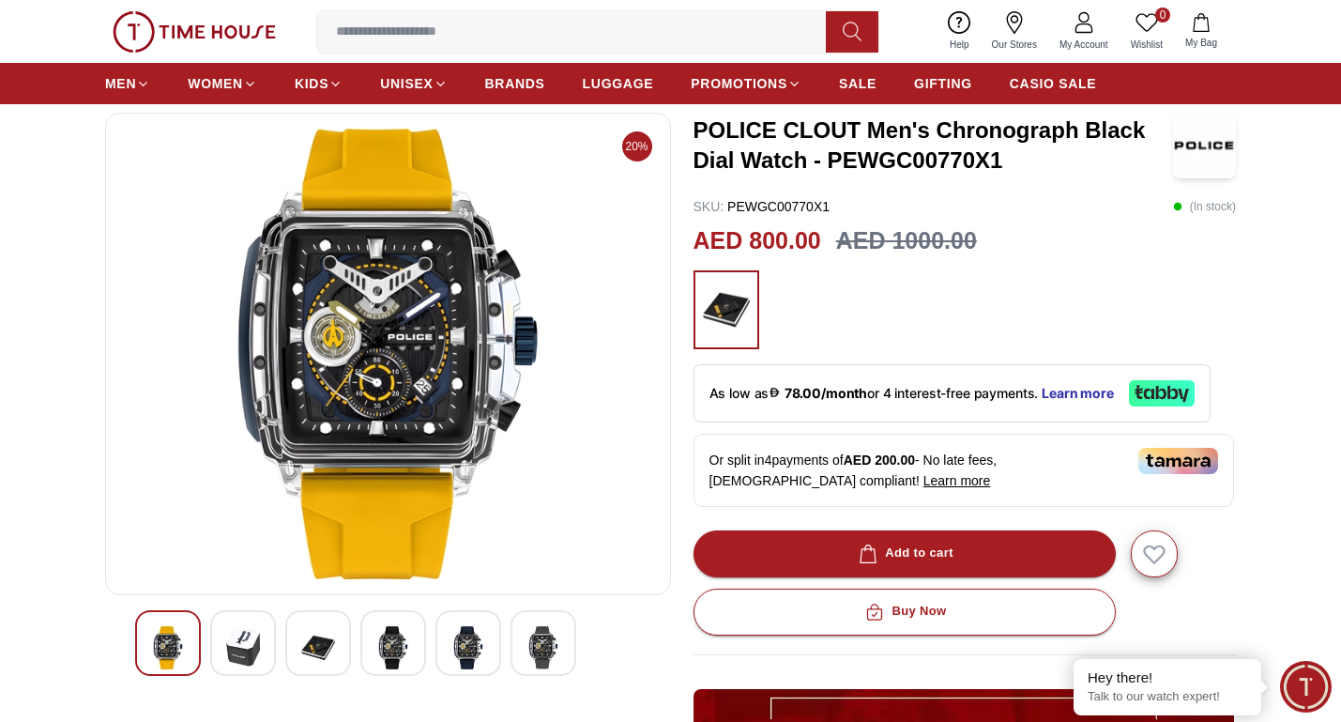
click at [253, 636] on img at bounding box center [243, 647] width 34 height 43
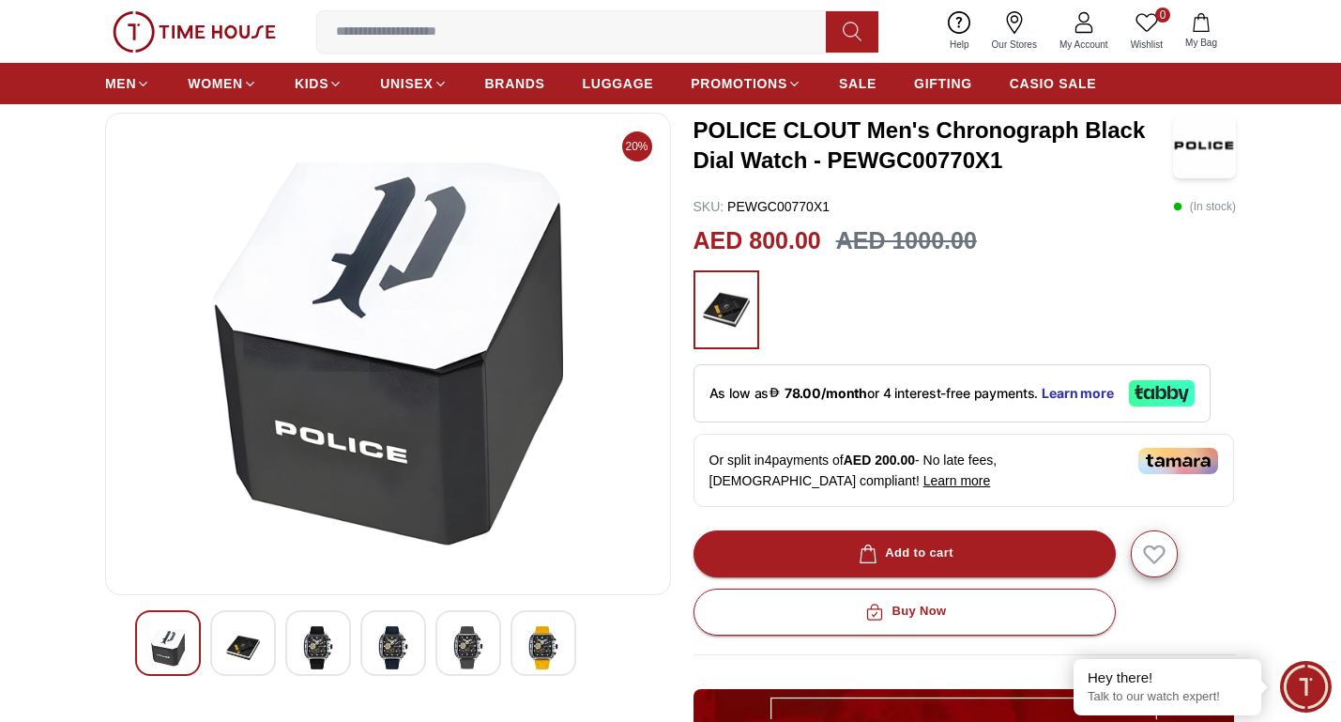
click at [302, 646] on img at bounding box center [318, 647] width 34 height 43
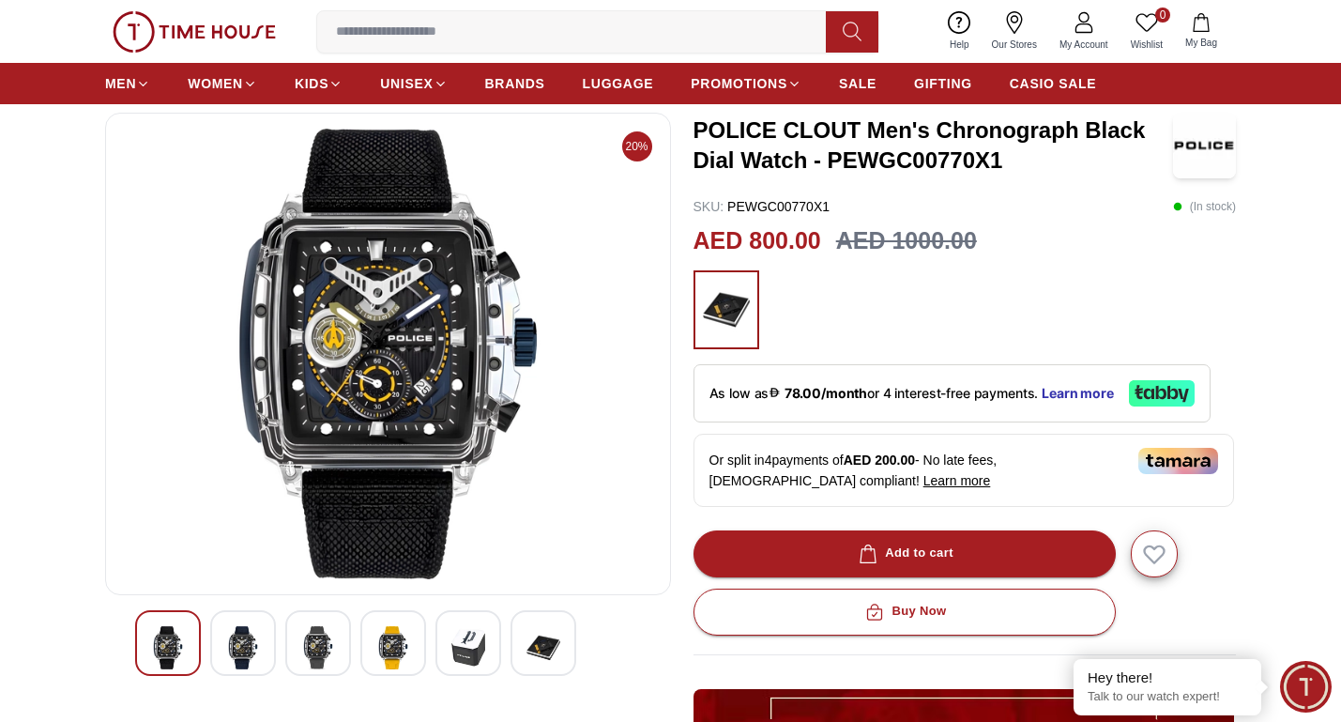
click at [396, 663] on img at bounding box center [393, 647] width 34 height 43
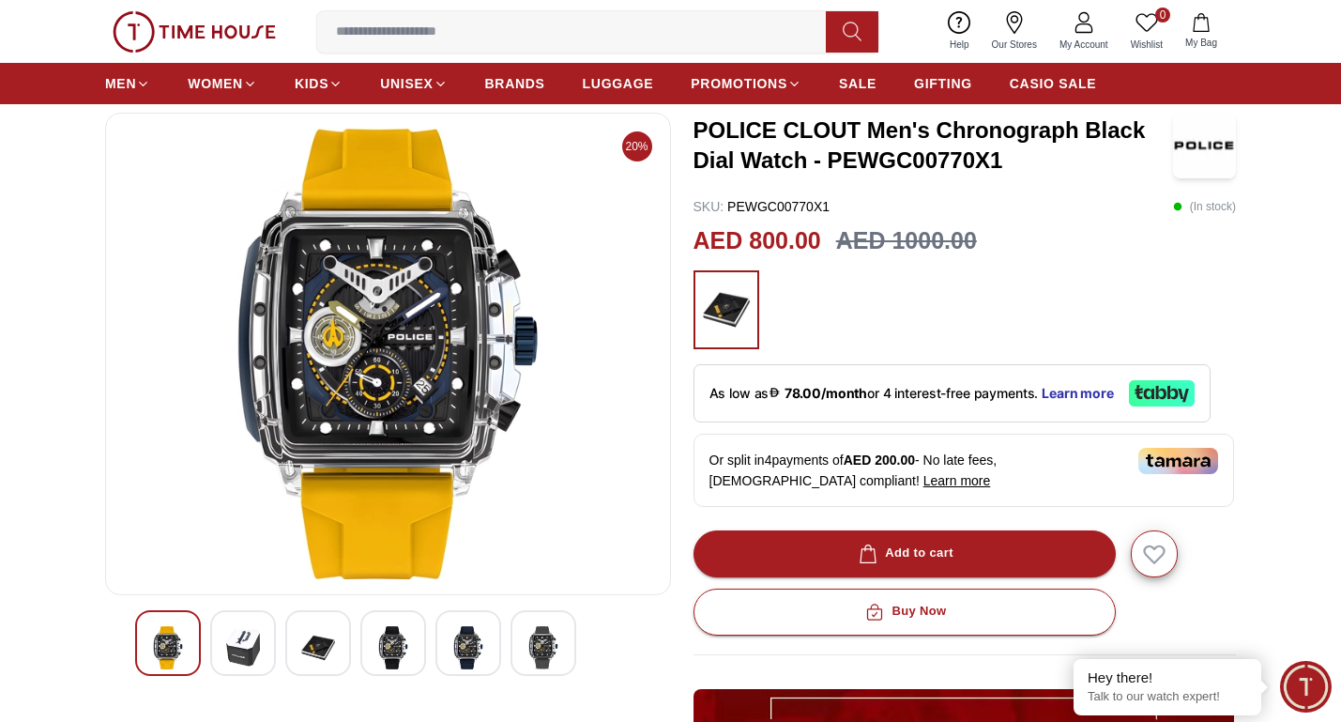
click at [474, 677] on div at bounding box center [388, 646] width 566 height 73
click at [525, 655] on div at bounding box center [543, 643] width 66 height 66
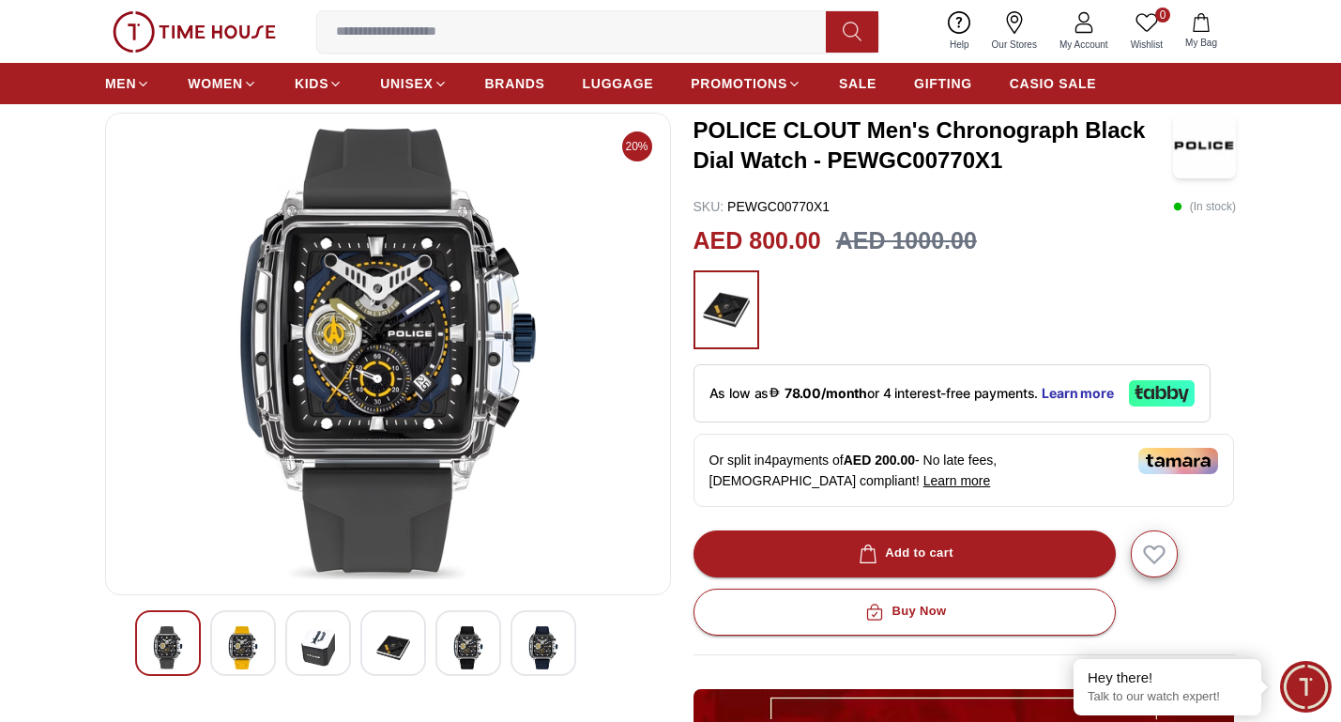
click at [454, 641] on img at bounding box center [468, 647] width 34 height 43
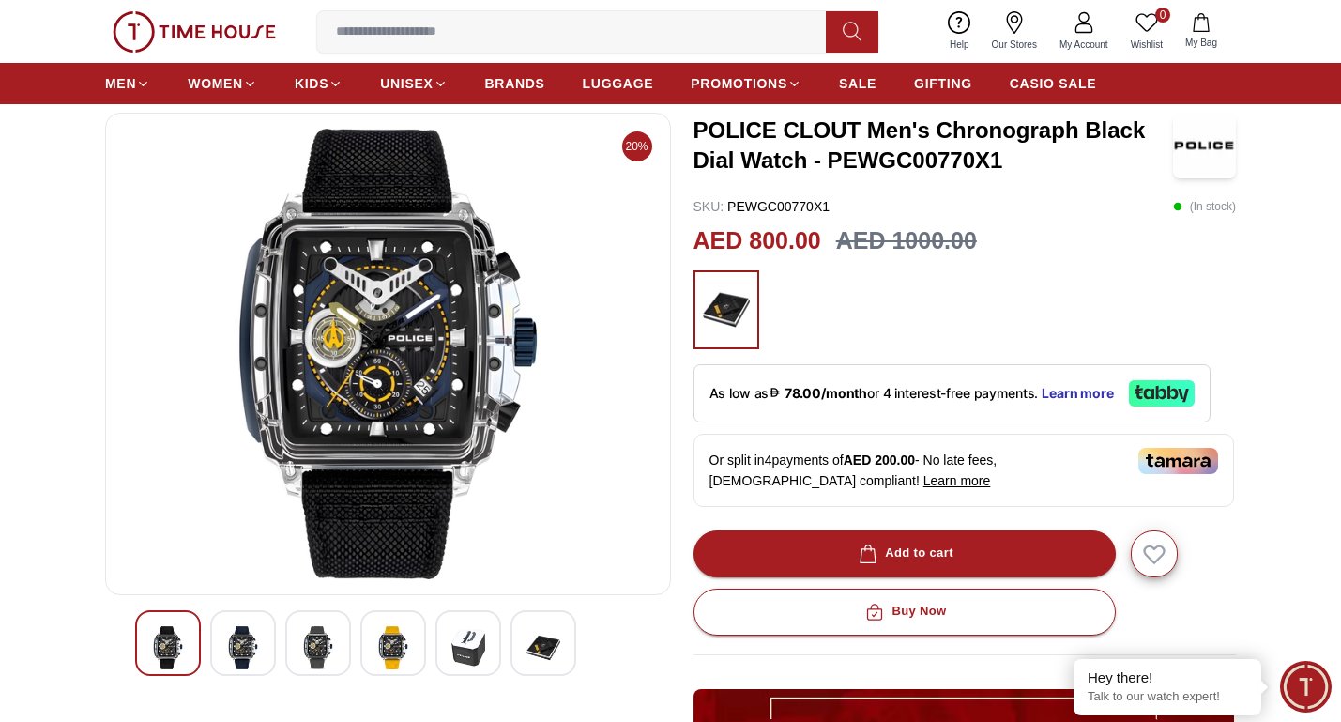
click at [510, 638] on div at bounding box center [388, 643] width 506 height 66
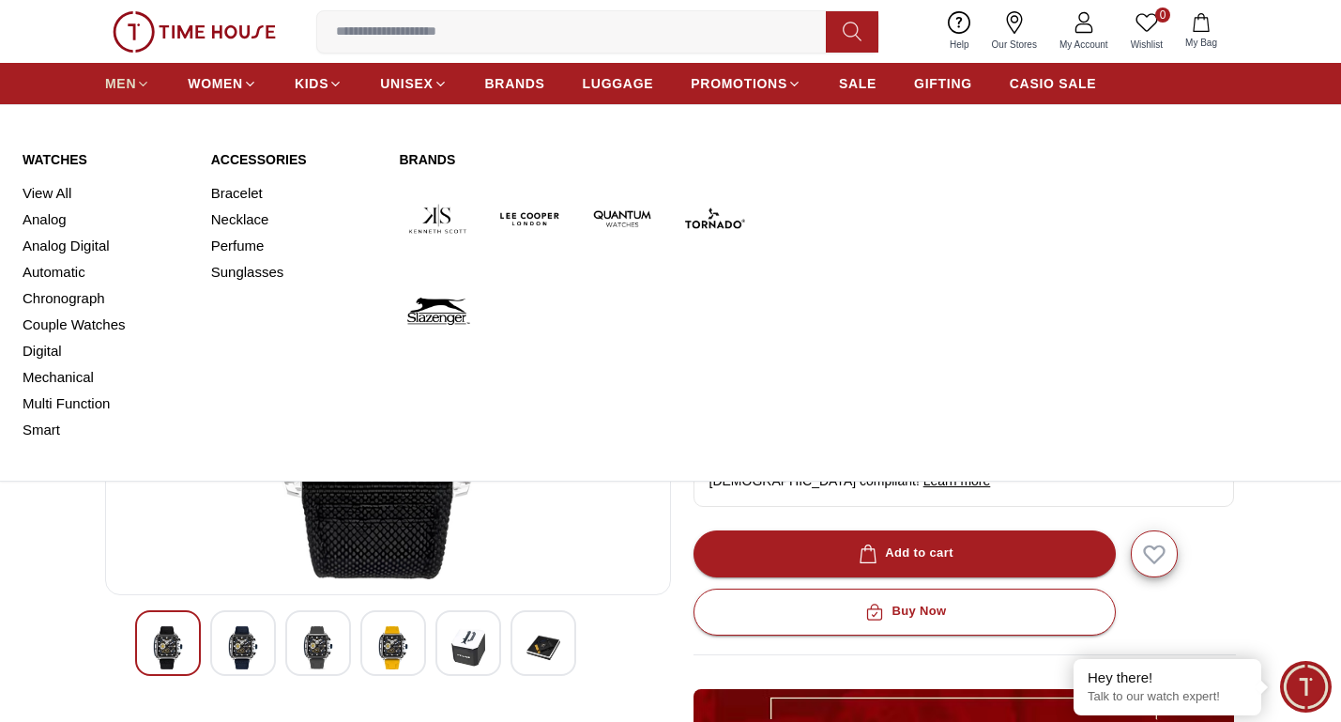
click at [114, 84] on span "MEN" at bounding box center [120, 83] width 31 height 19
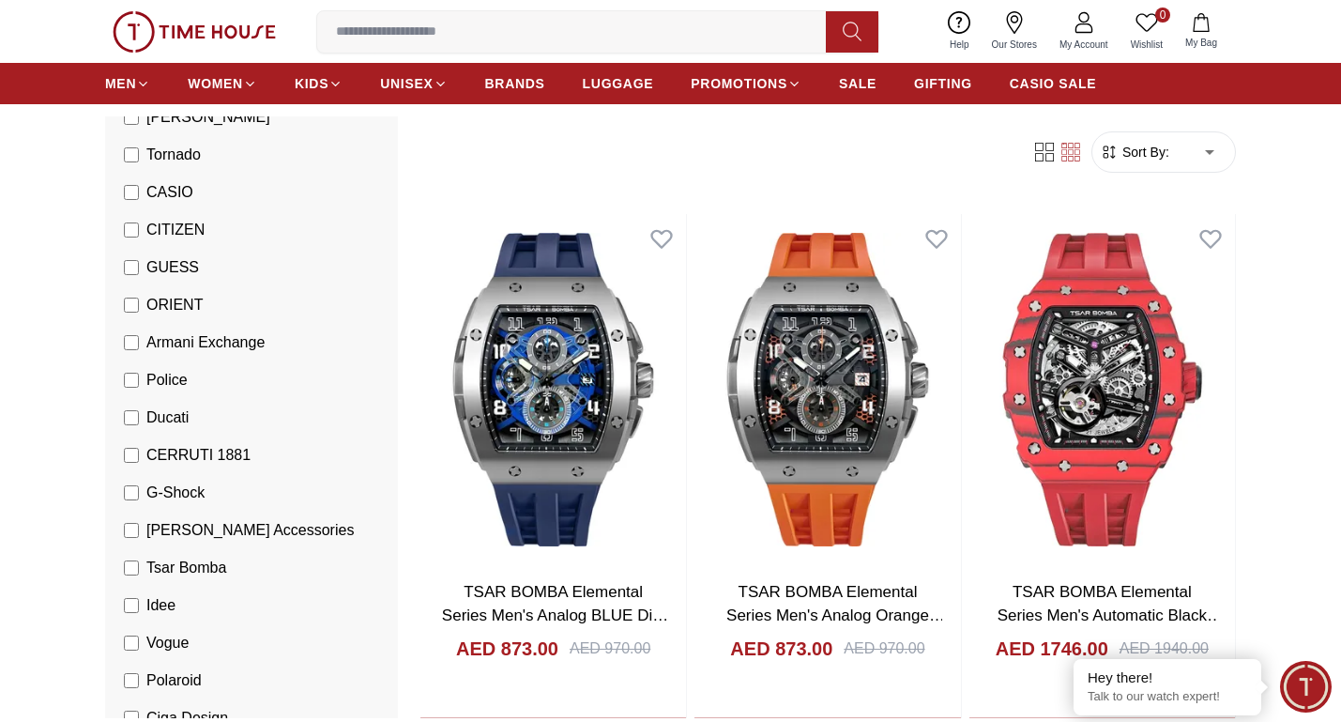
scroll to position [375, 0]
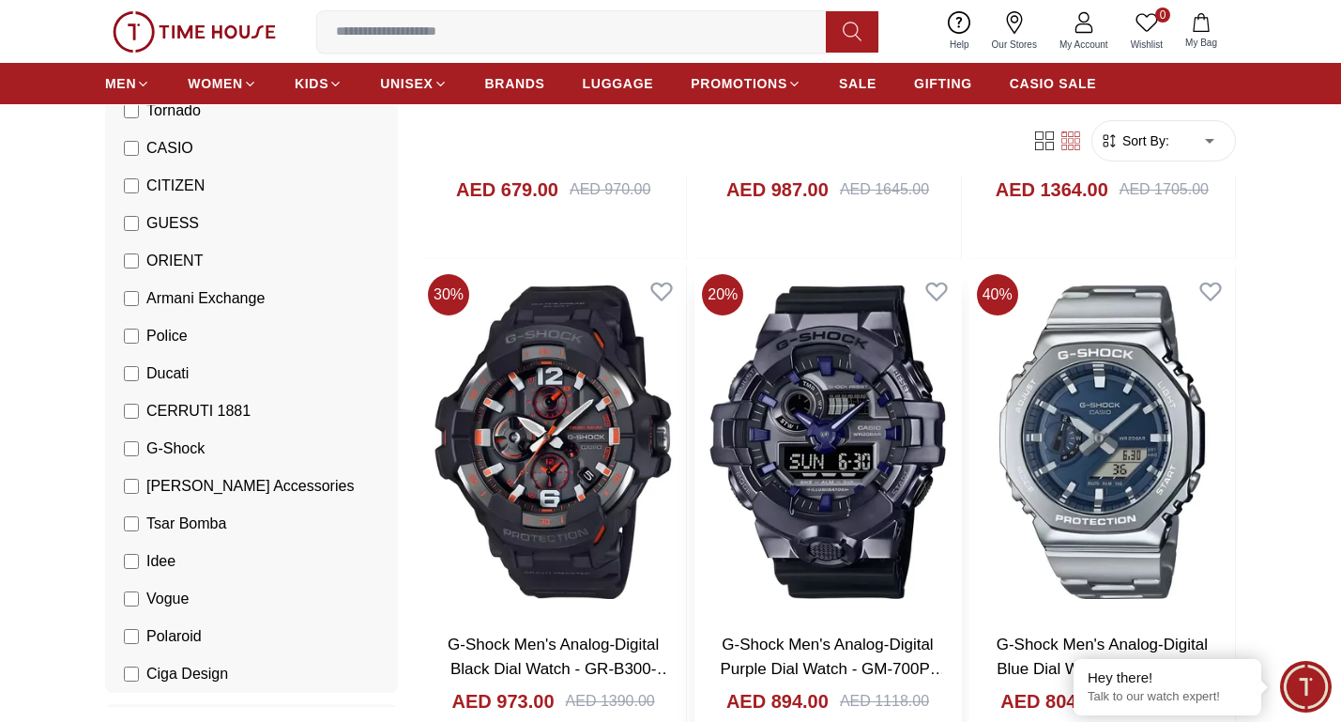
scroll to position [1126, 0]
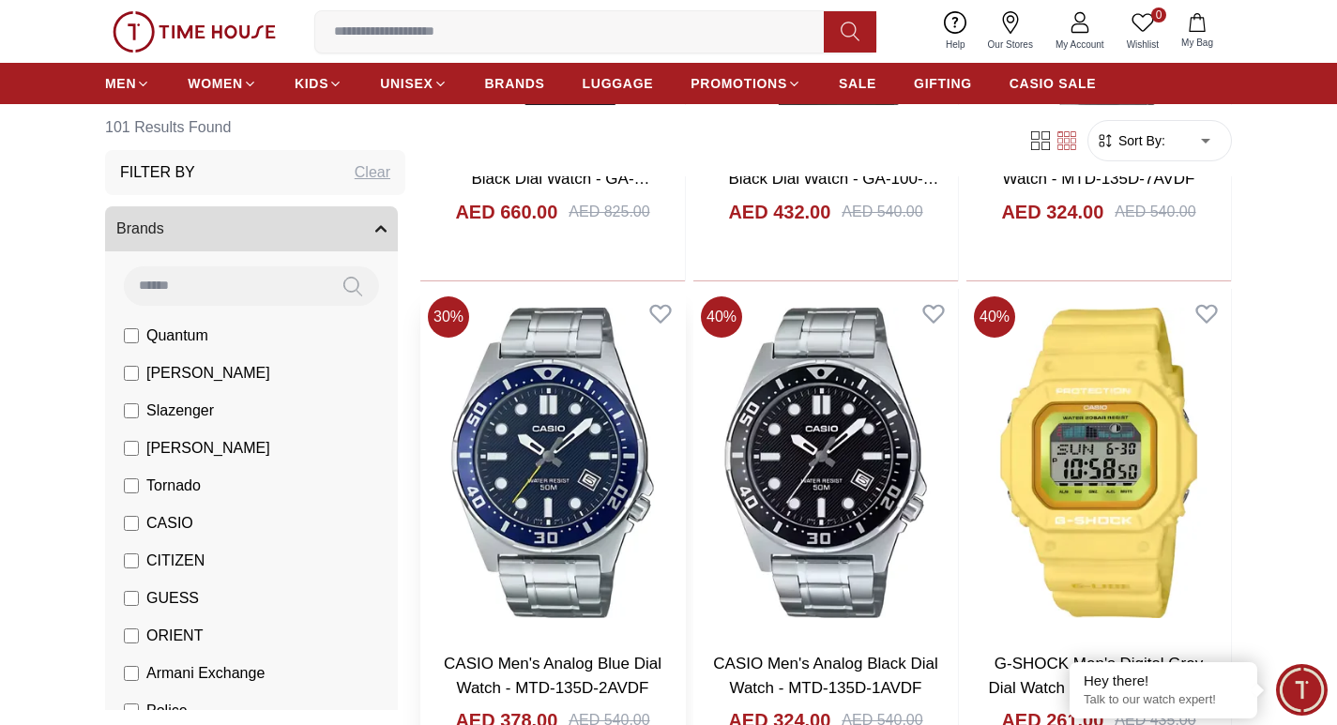
scroll to position [5147, 0]
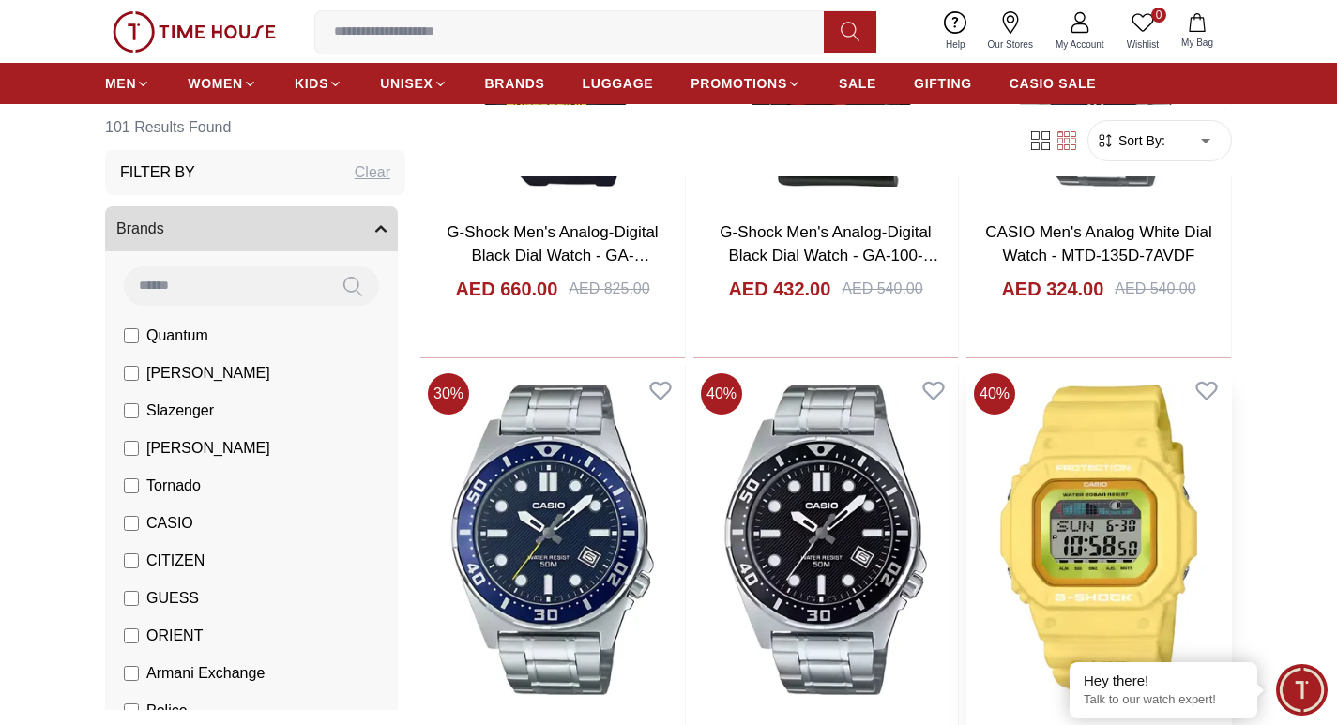
scroll to position [5033, 0]
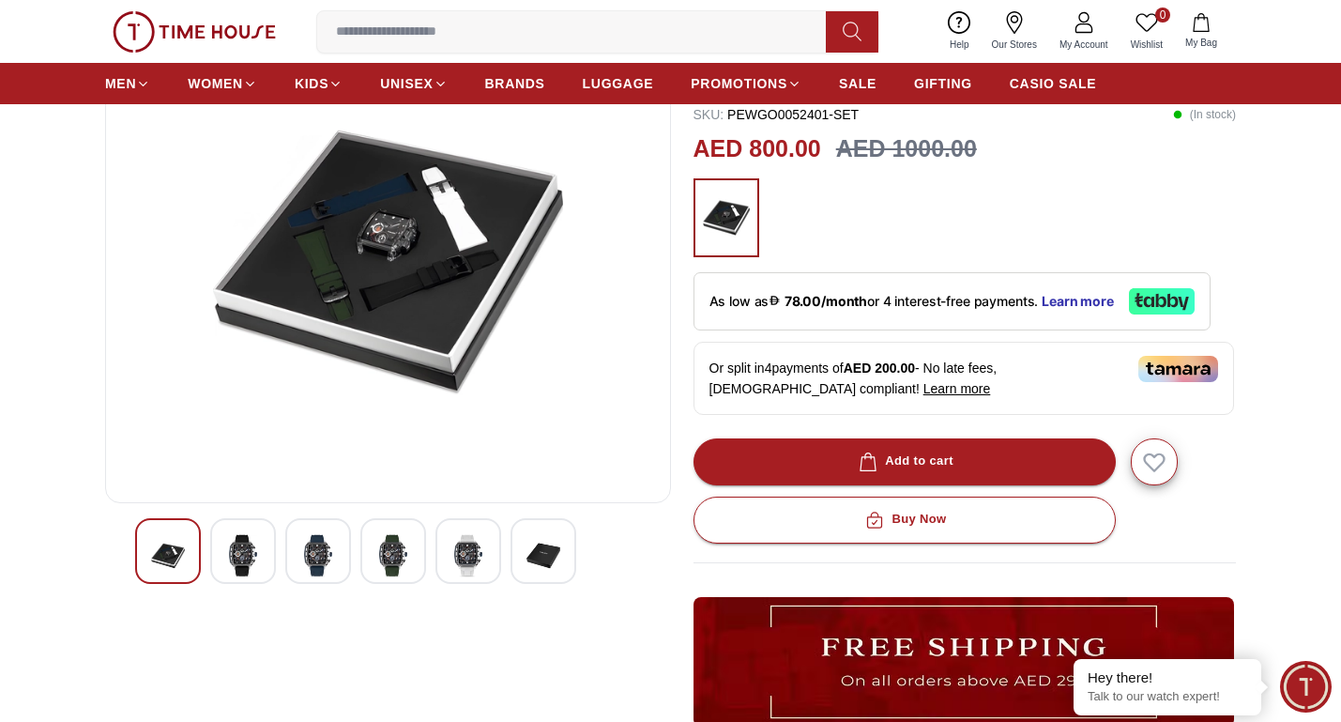
scroll to position [188, 0]
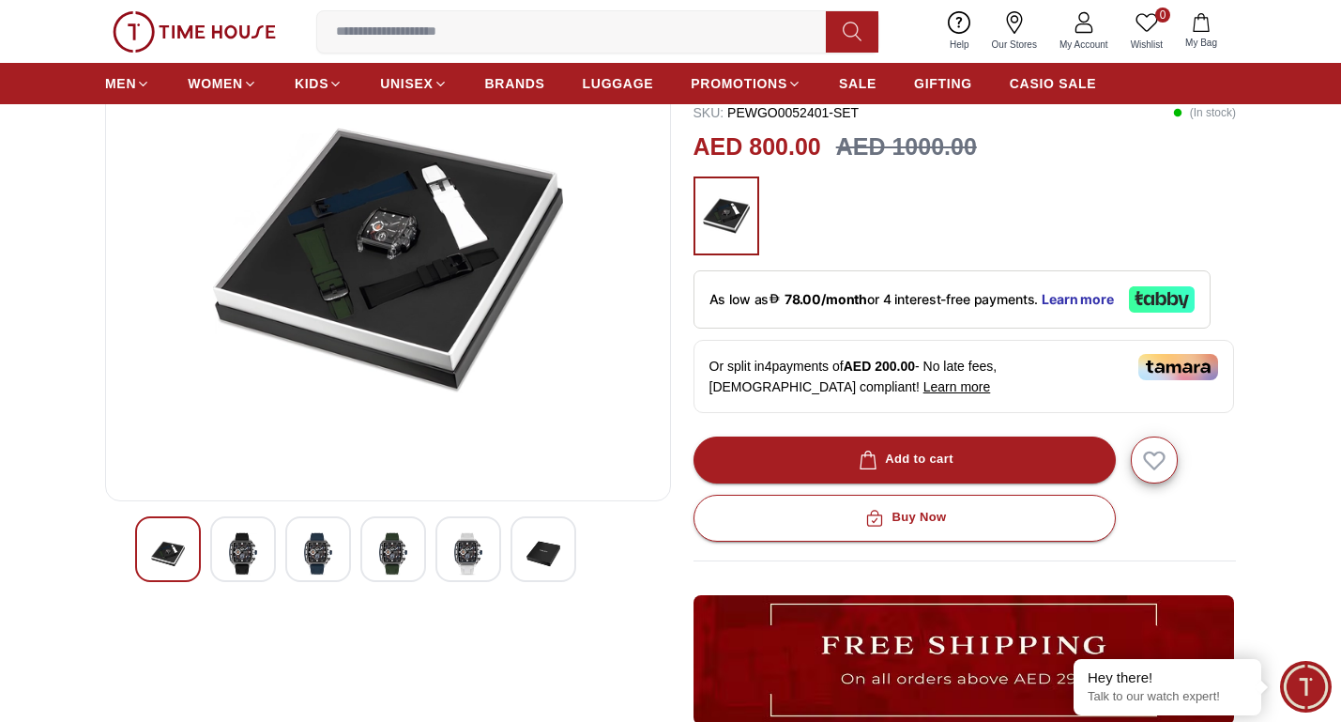
click at [244, 550] on img at bounding box center [243, 553] width 34 height 43
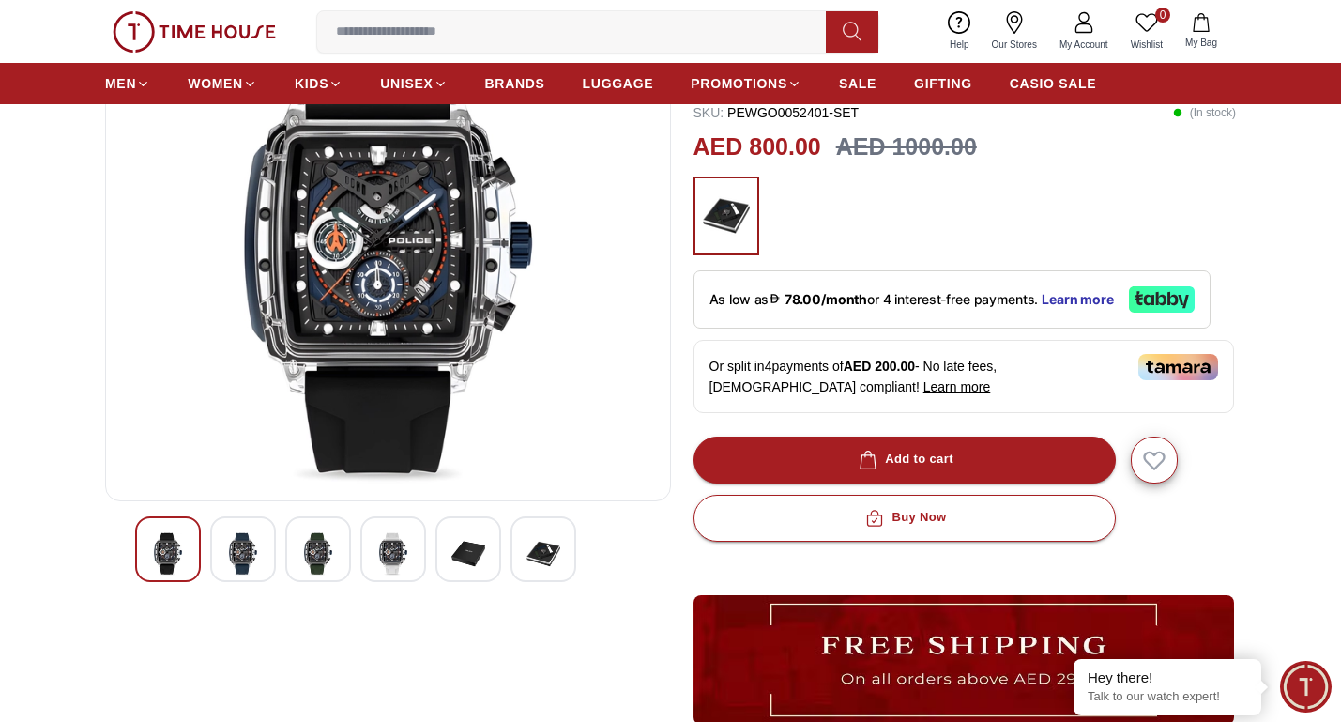
click at [304, 548] on img at bounding box center [318, 553] width 34 height 43
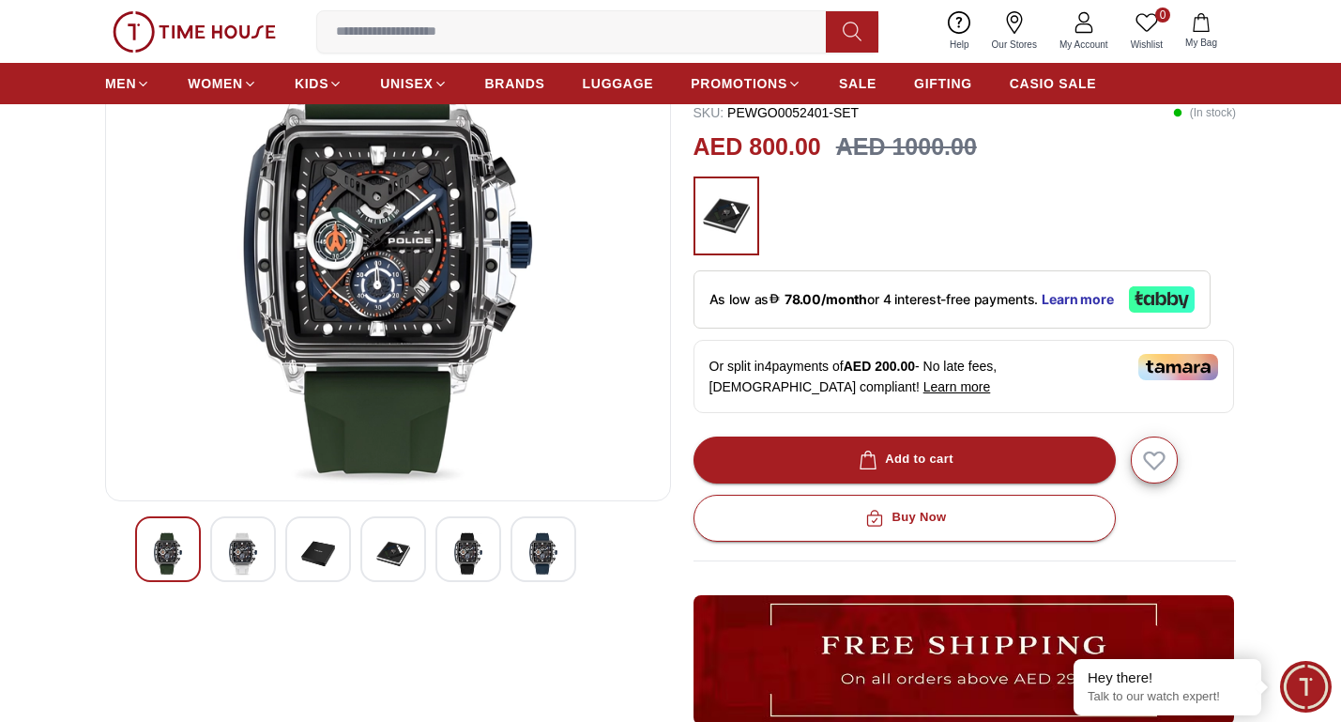
click at [380, 554] on img at bounding box center [393, 553] width 34 height 43
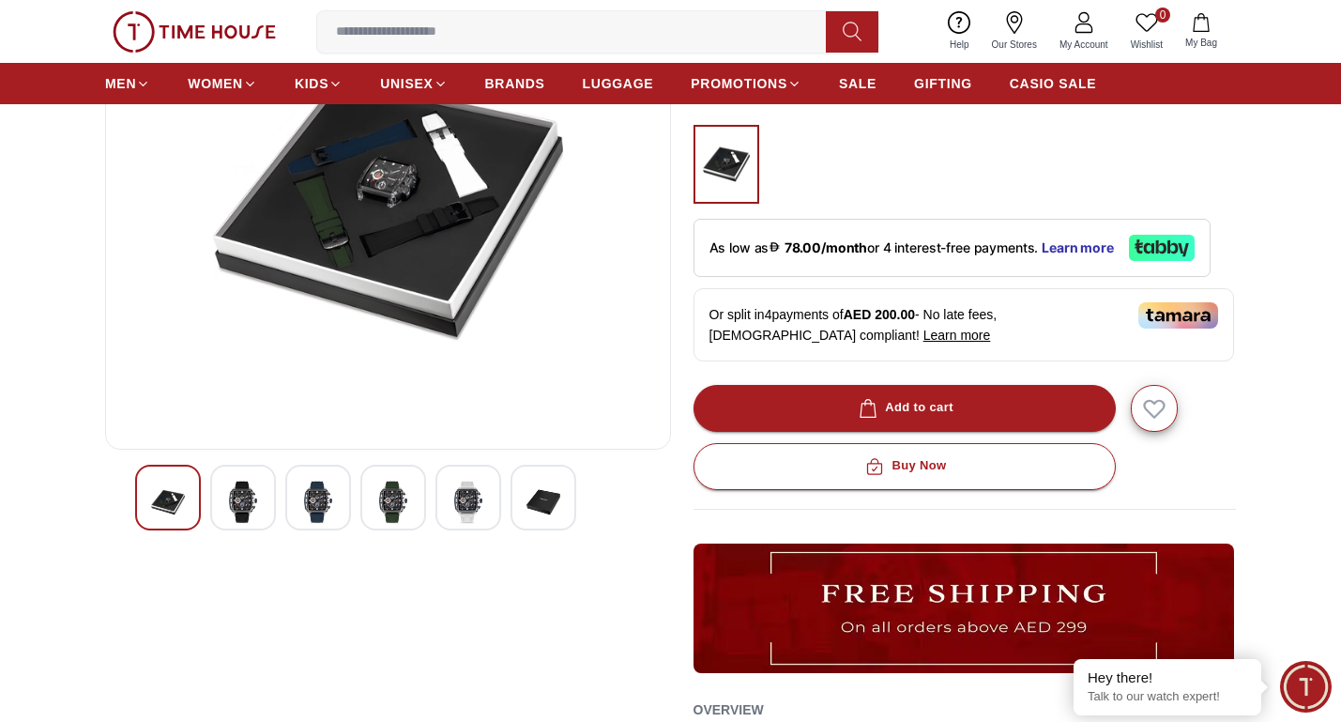
scroll to position [282, 0]
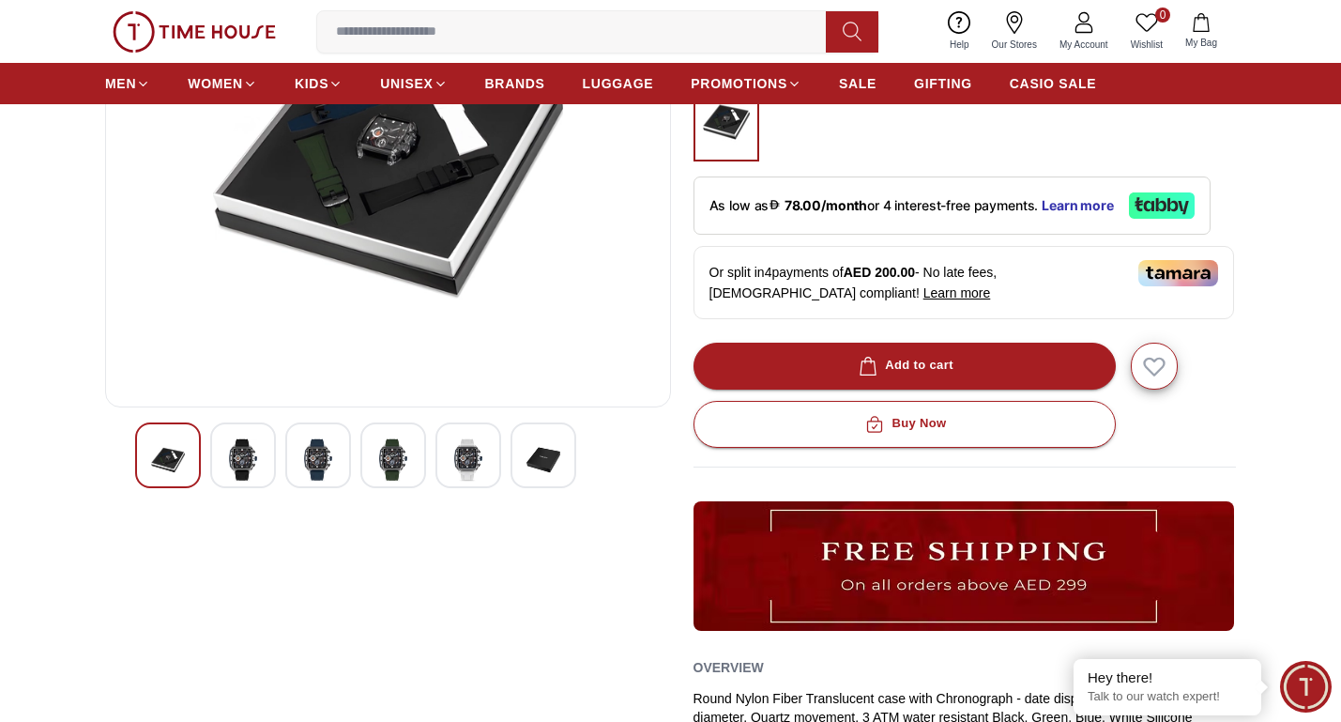
click at [255, 447] on img at bounding box center [243, 459] width 34 height 43
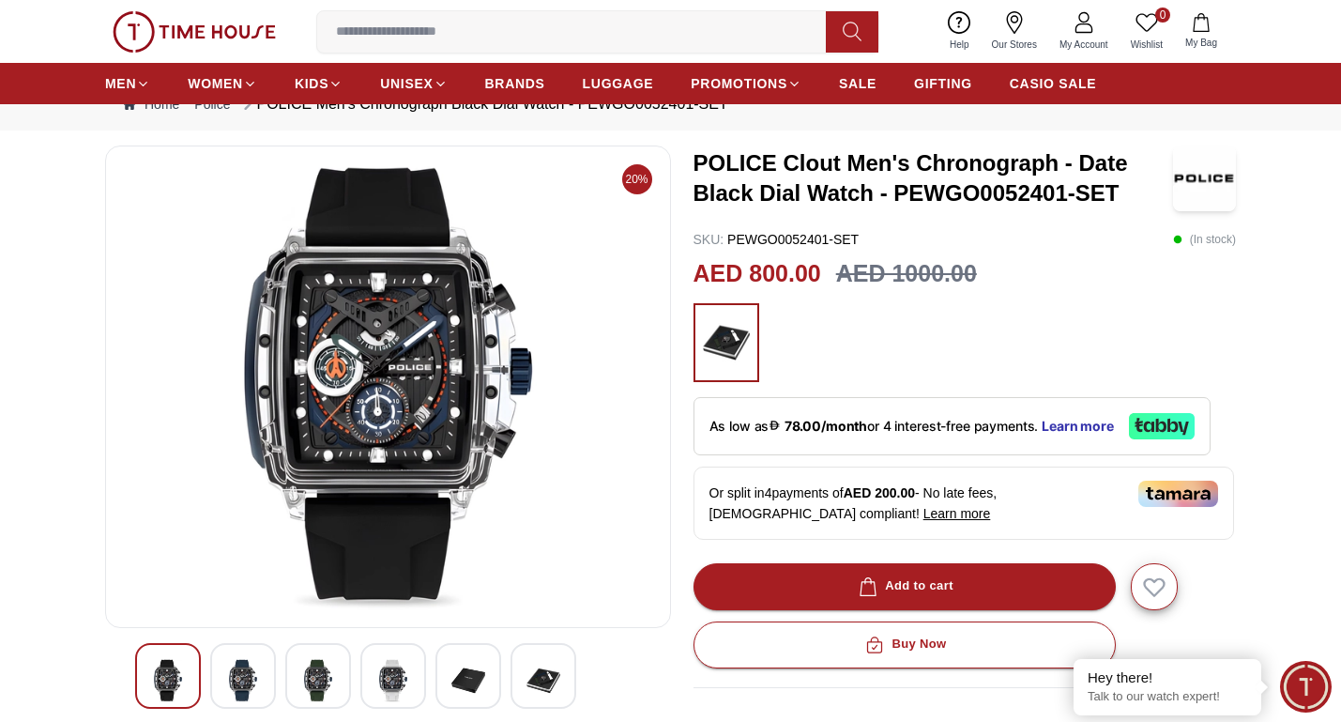
scroll to position [94, 0]
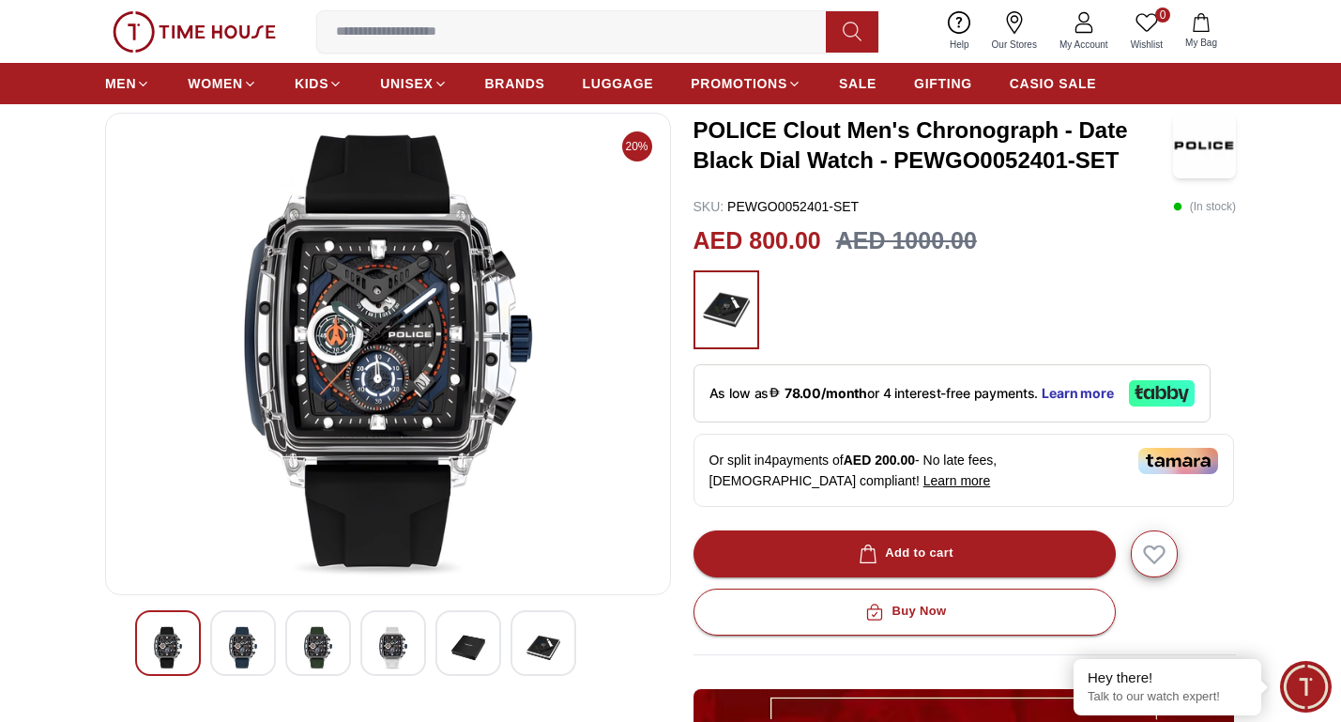
click at [334, 640] on img at bounding box center [318, 647] width 34 height 43
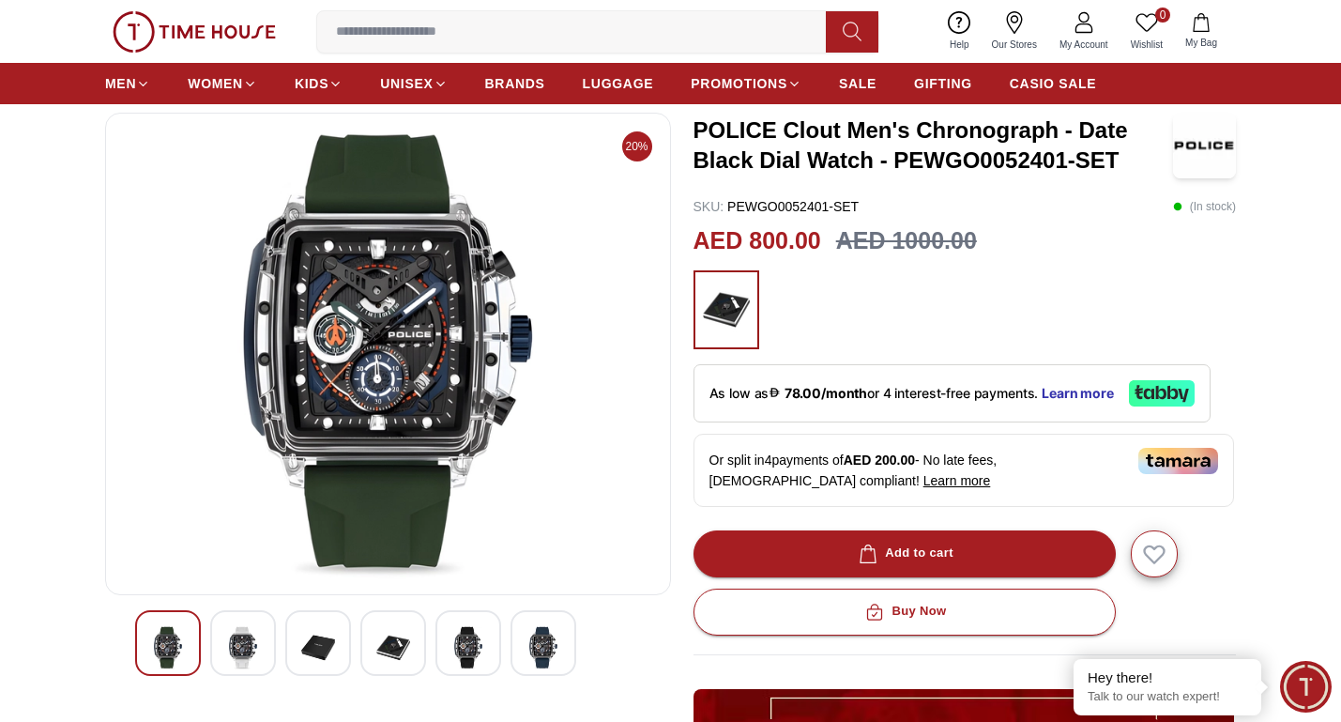
click at [241, 649] on img at bounding box center [243, 647] width 34 height 43
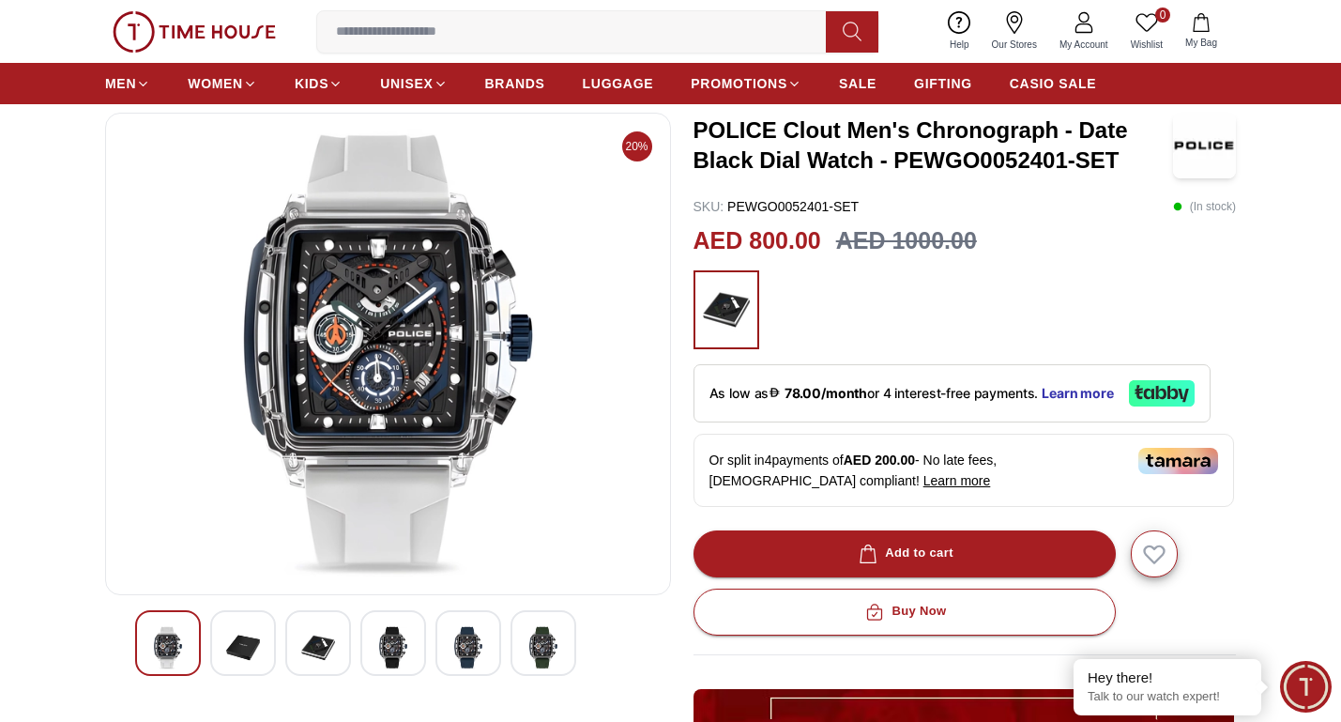
click at [460, 651] on img at bounding box center [468, 647] width 34 height 43
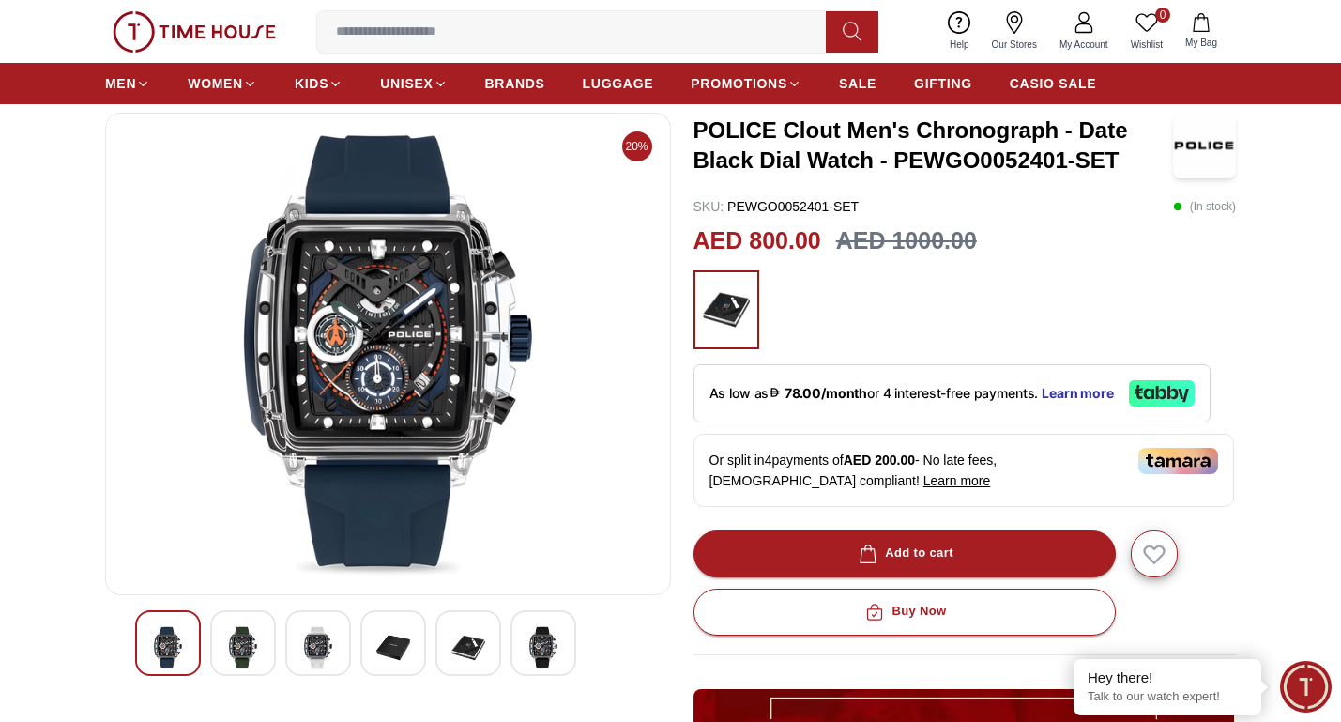
click at [526, 644] on img at bounding box center [543, 647] width 34 height 43
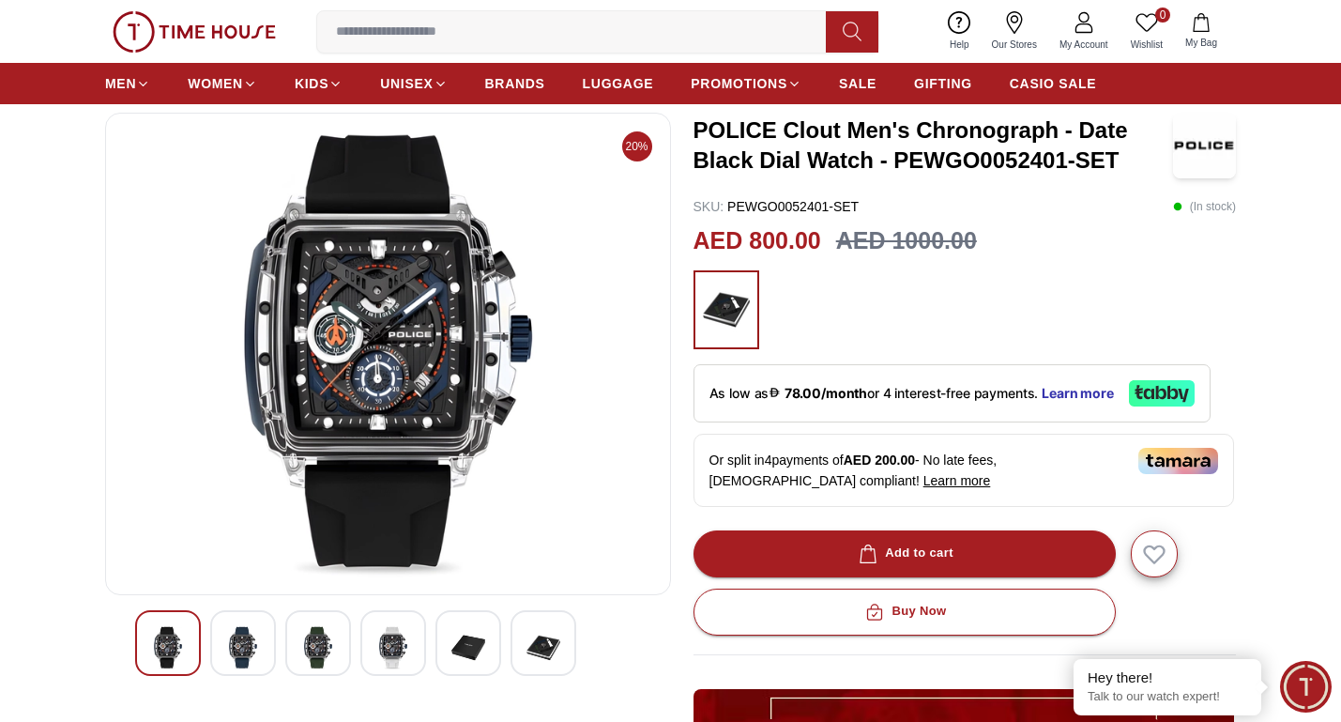
click at [485, 647] on div at bounding box center [468, 643] width 66 height 66
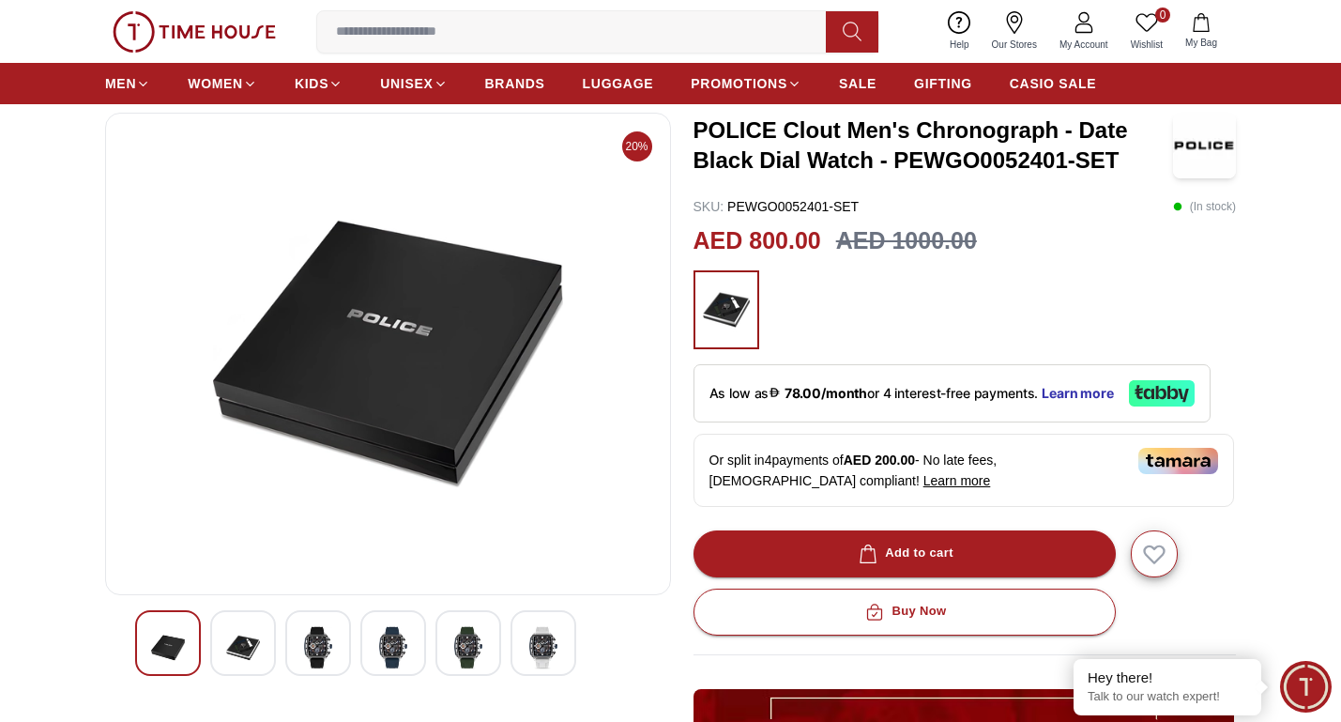
click at [245, 650] on img at bounding box center [243, 647] width 34 height 43
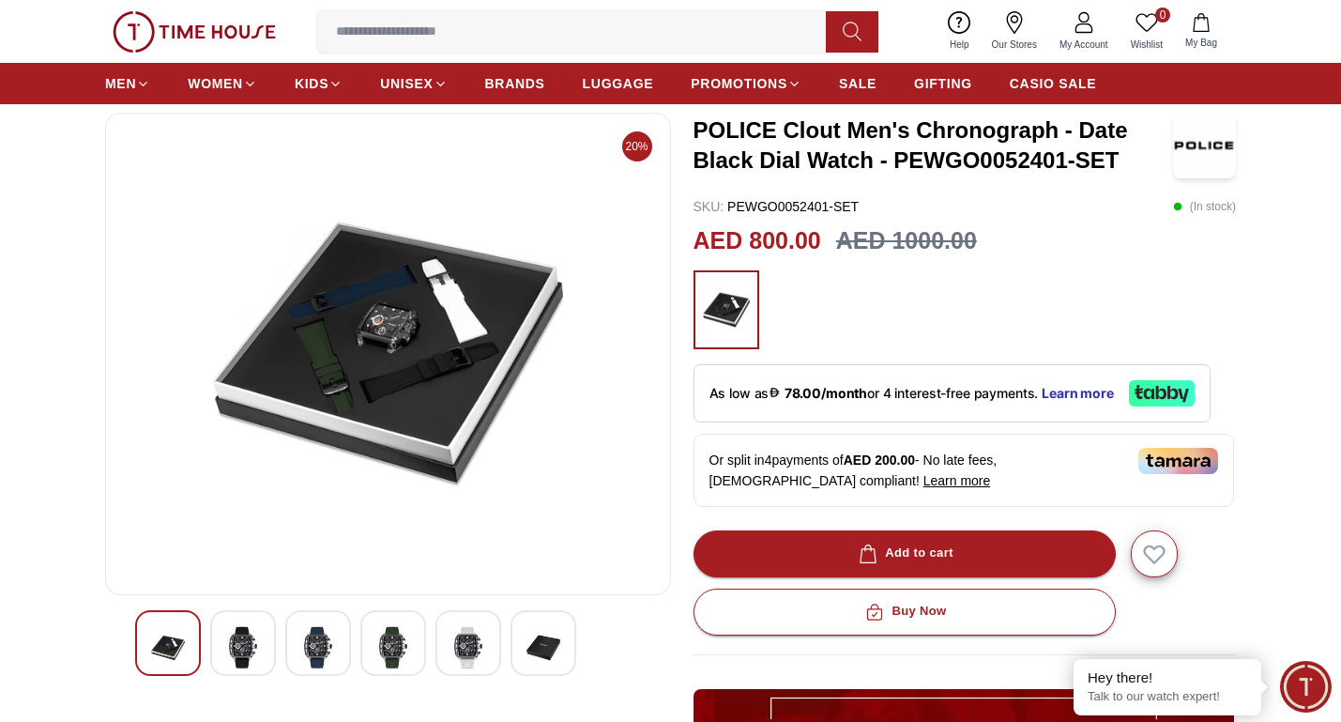
click at [375, 638] on div at bounding box center [393, 643] width 66 height 66
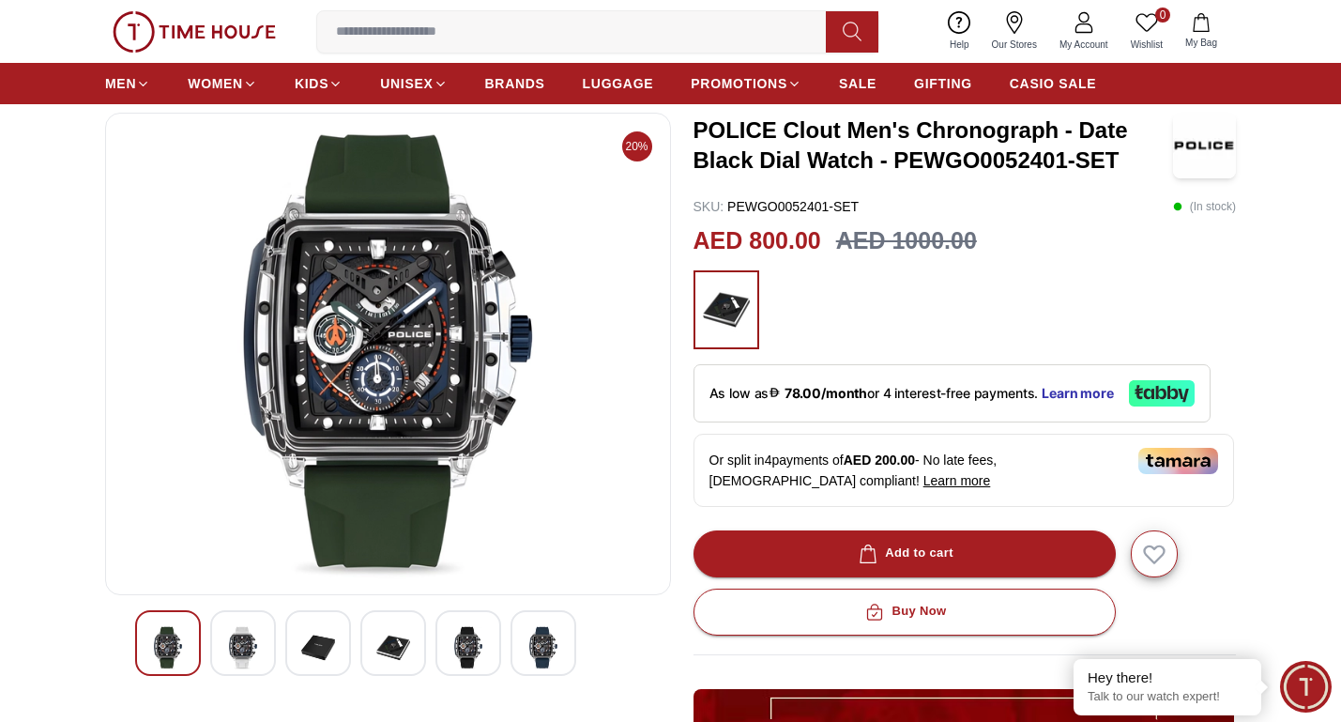
click at [460, 649] on img at bounding box center [468, 647] width 34 height 43
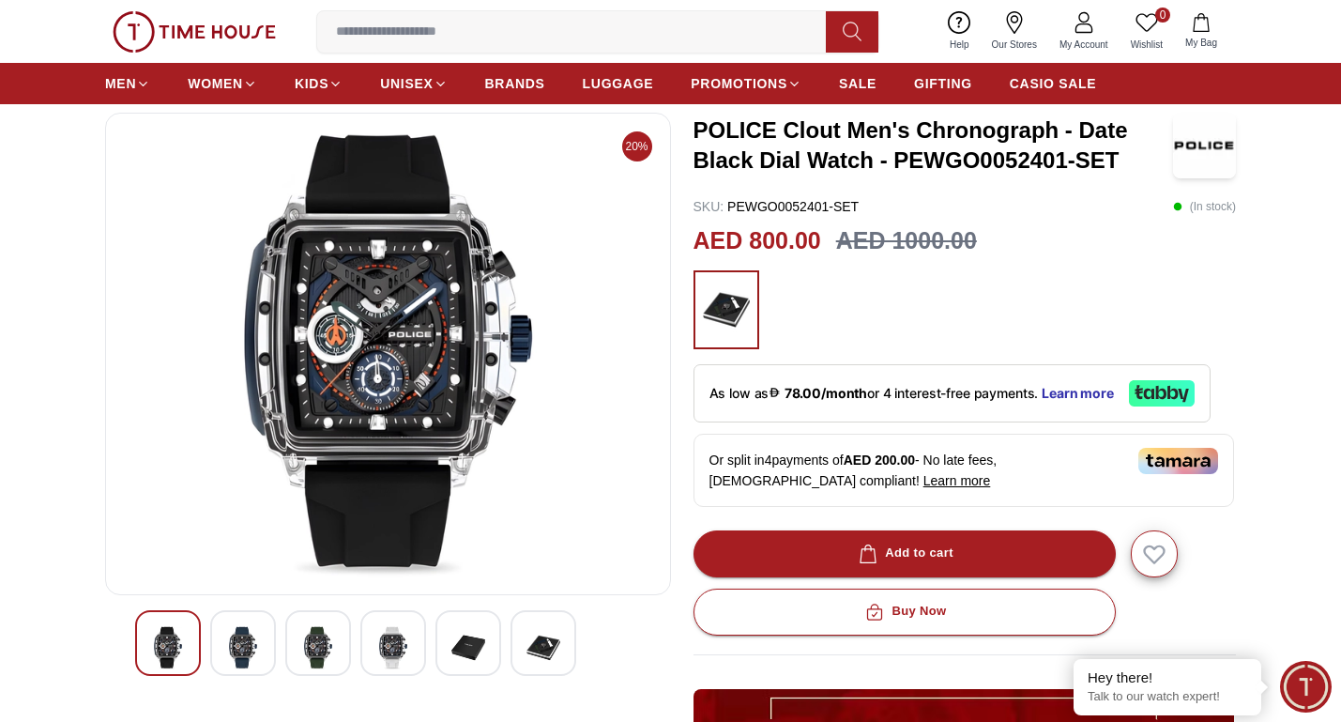
click at [548, 653] on img at bounding box center [543, 647] width 34 height 43
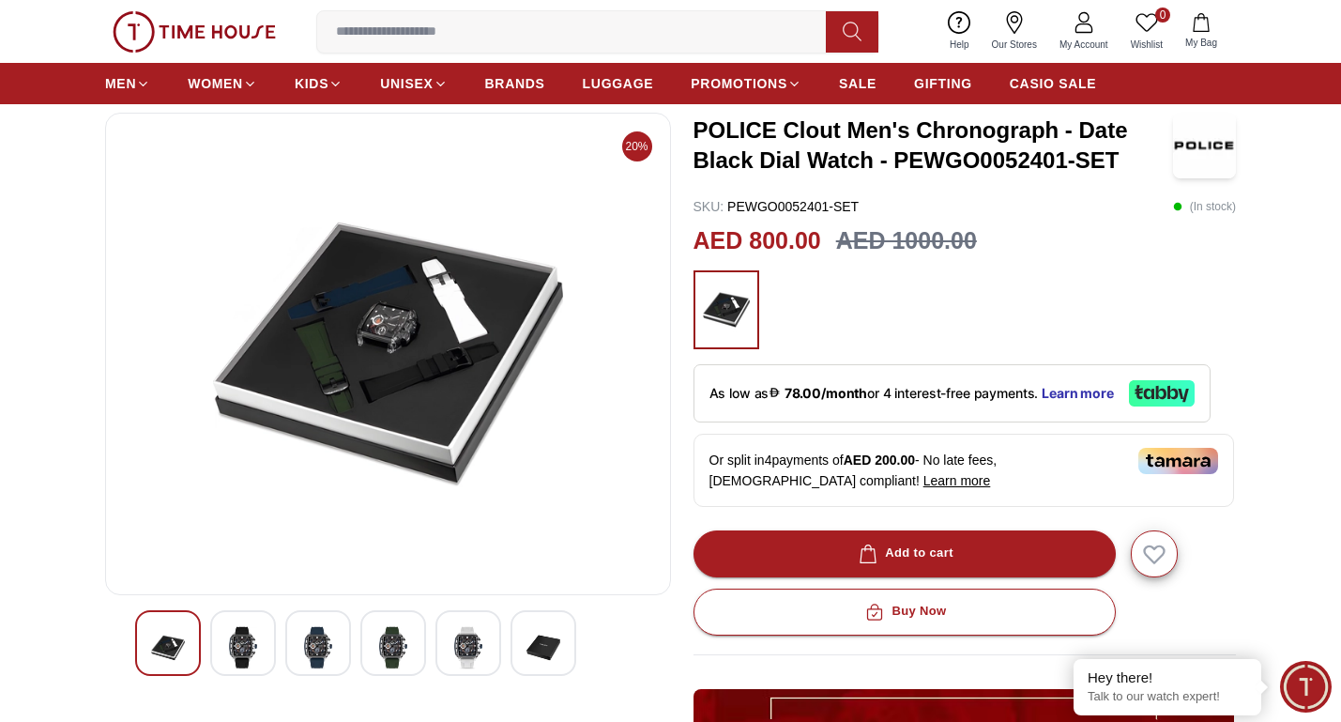
click at [438, 647] on div at bounding box center [468, 643] width 66 height 66
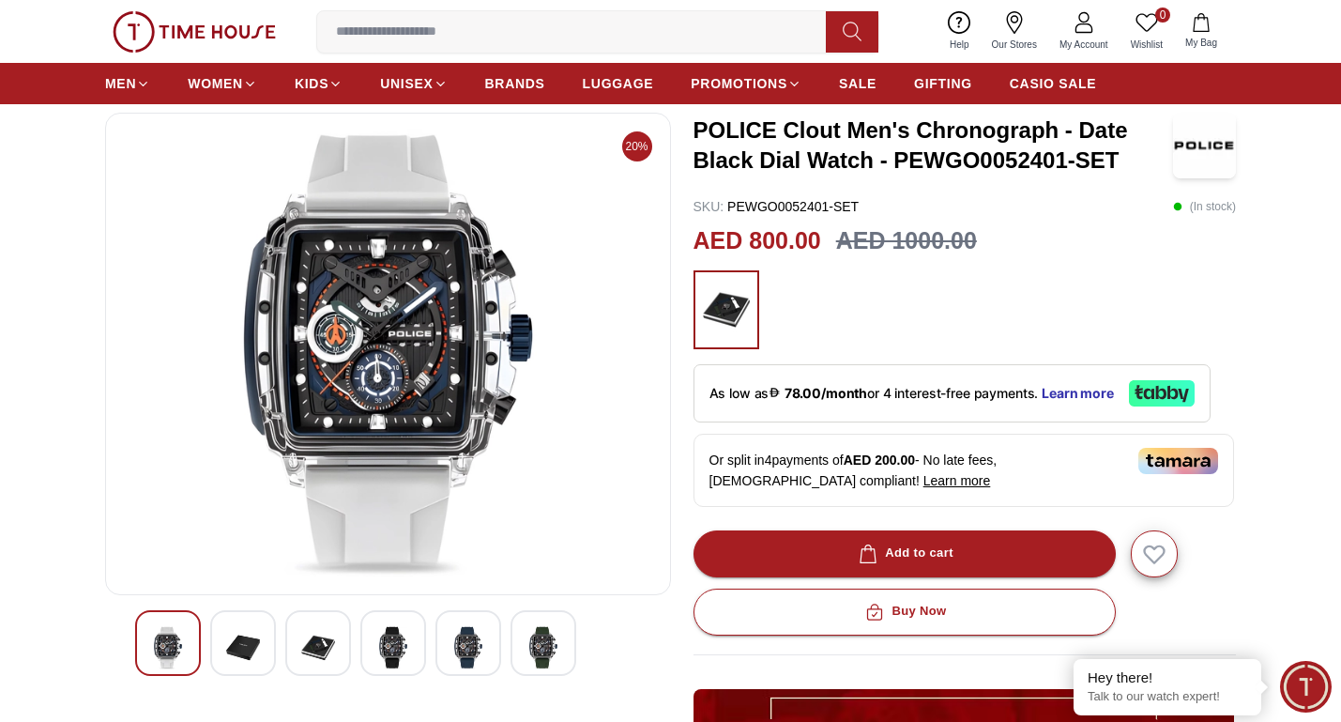
click at [733, 331] on img at bounding box center [726, 310] width 47 height 60
click at [396, 647] on img at bounding box center [393, 647] width 34 height 43
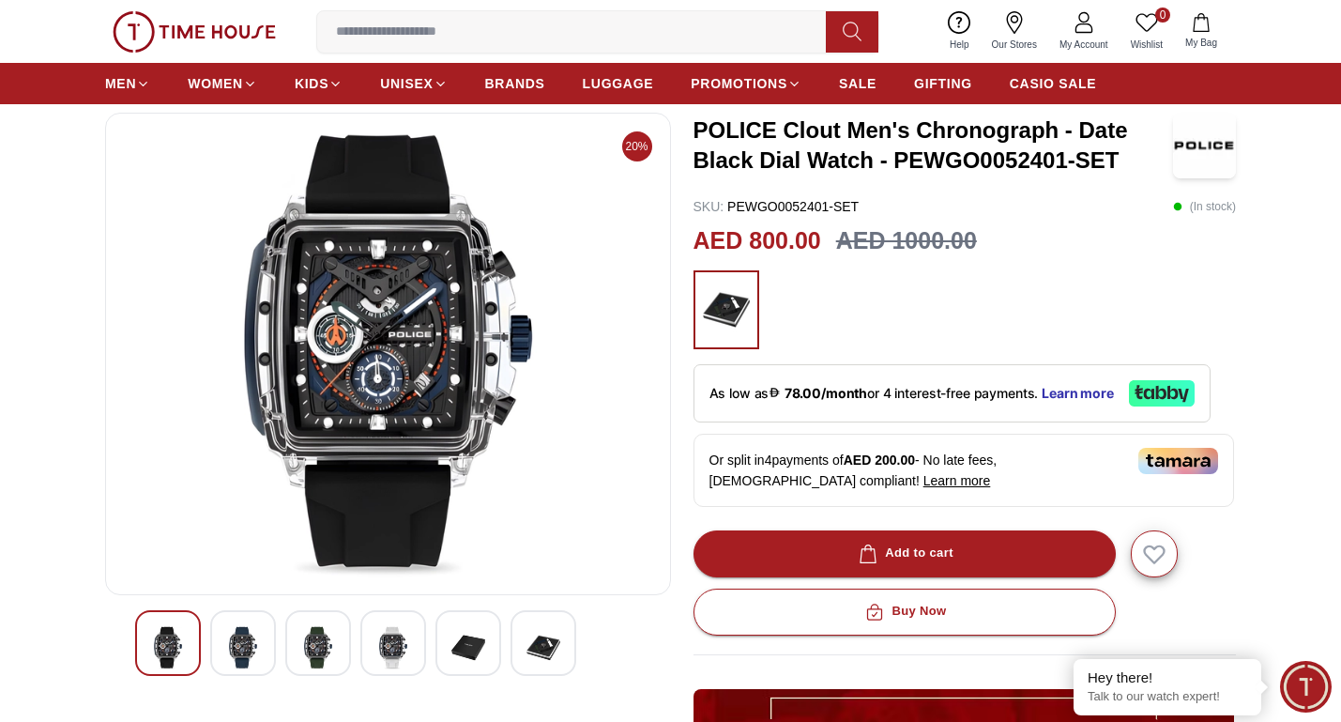
click at [436, 645] on div at bounding box center [468, 643] width 66 height 66
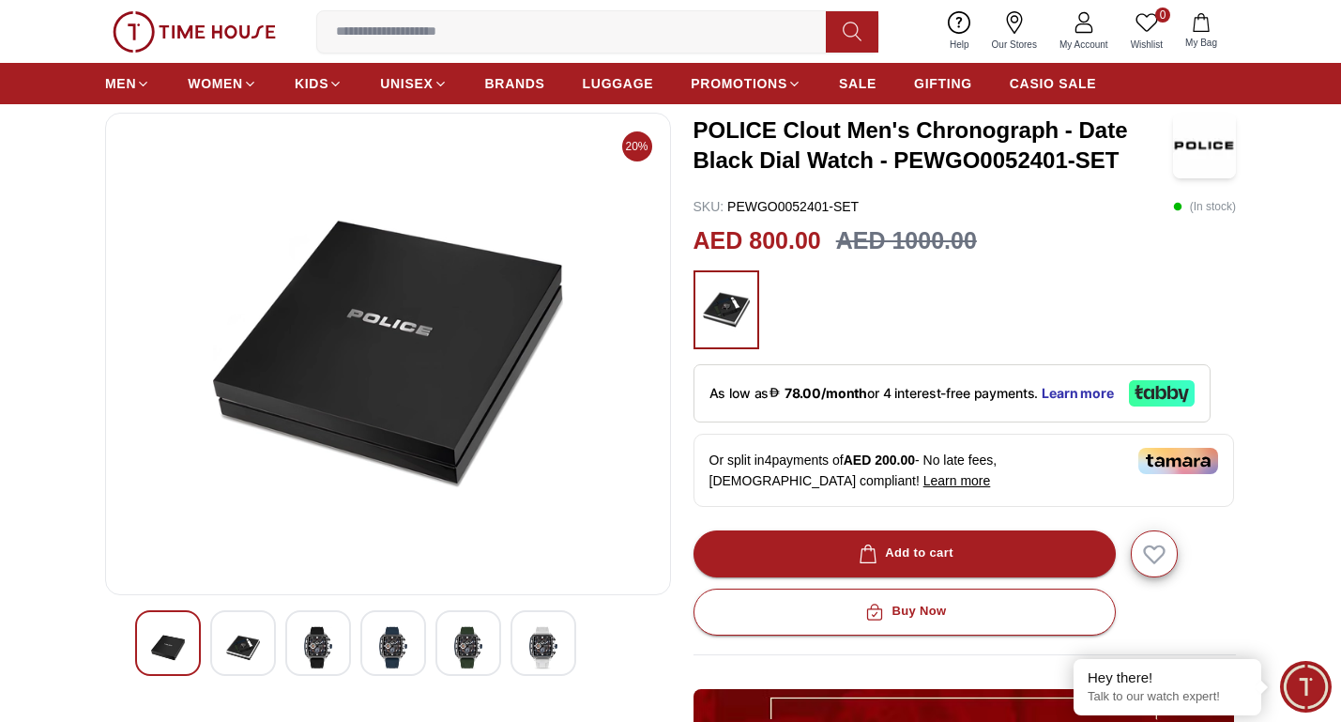
click at [392, 649] on img at bounding box center [393, 647] width 34 height 43
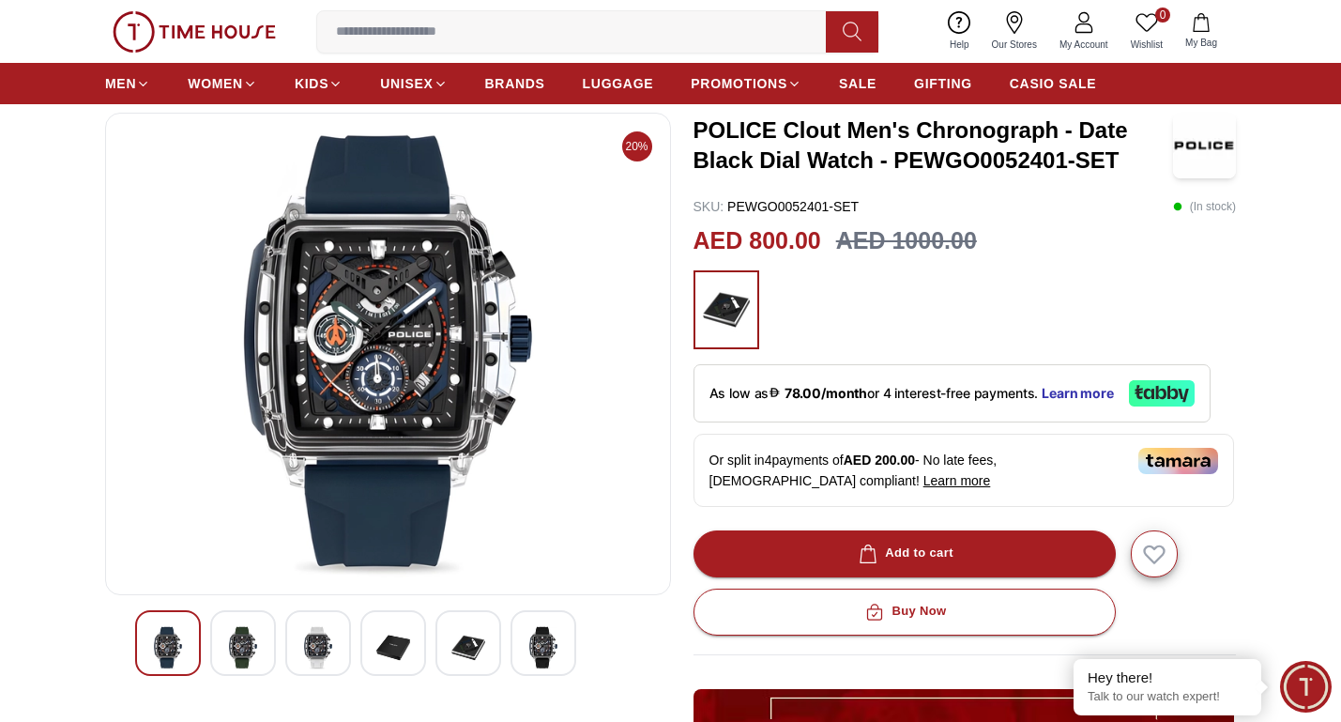
click at [327, 647] on img at bounding box center [318, 647] width 34 height 43
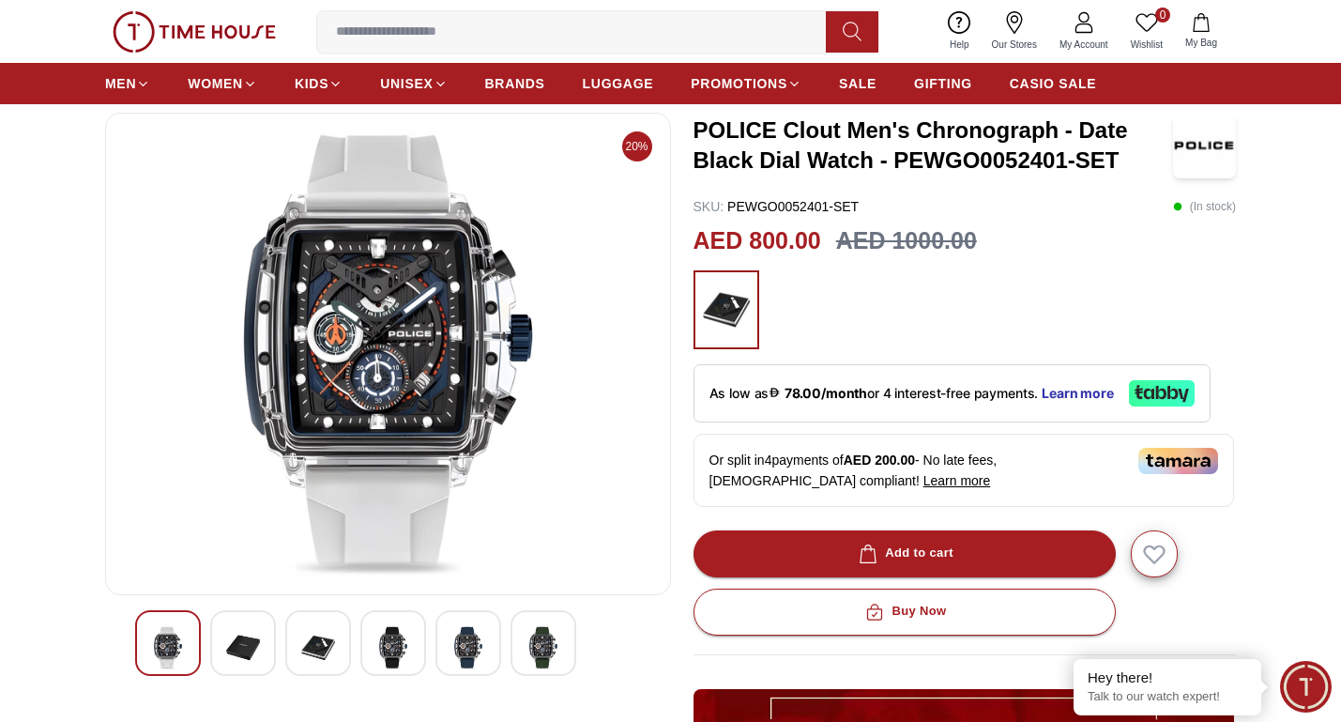
click at [169, 633] on img at bounding box center [168, 647] width 34 height 43
click at [382, 656] on img at bounding box center [393, 647] width 34 height 43
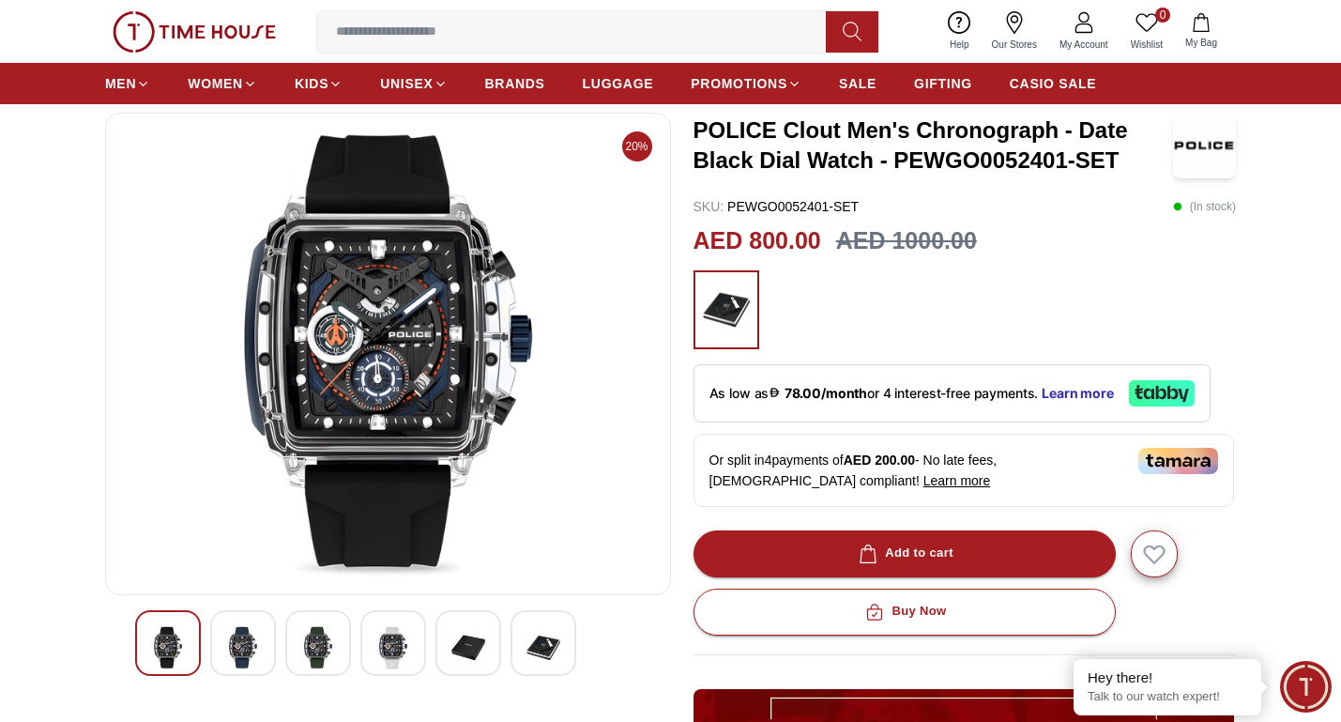
click at [462, 647] on img at bounding box center [468, 647] width 34 height 43
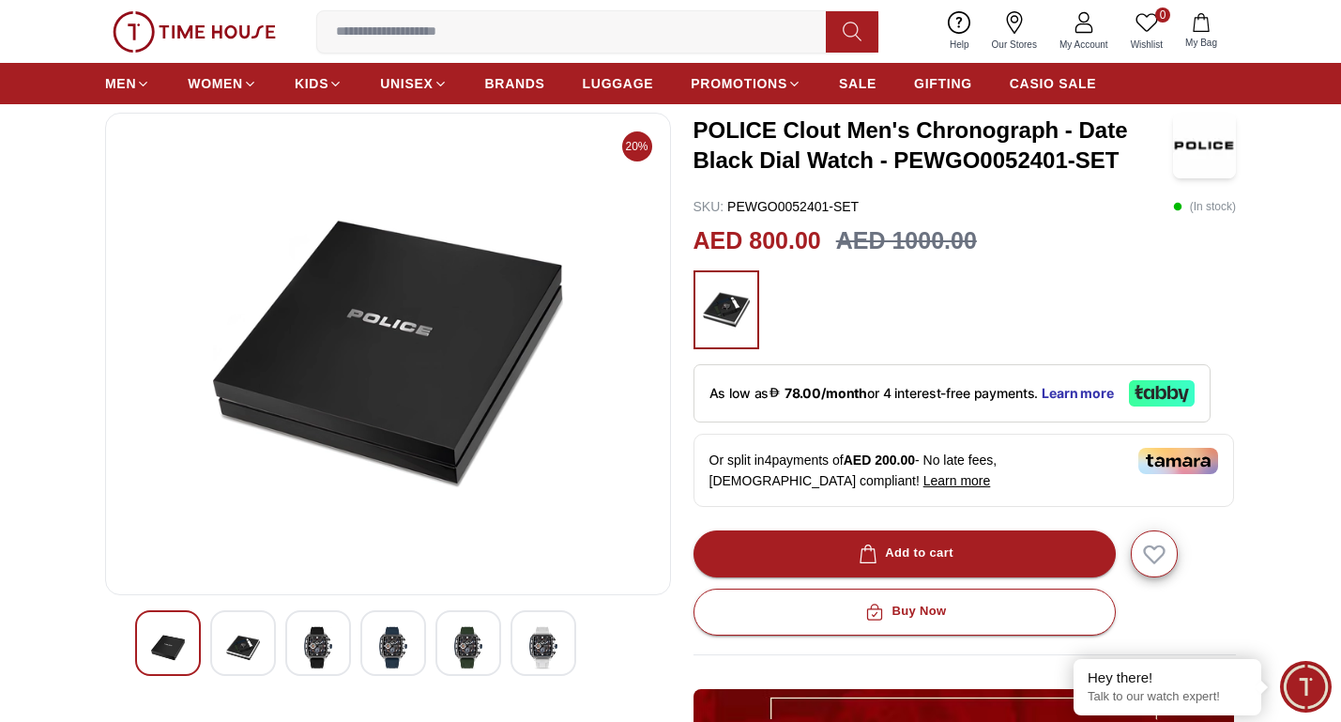
click at [559, 652] on img at bounding box center [543, 647] width 34 height 43
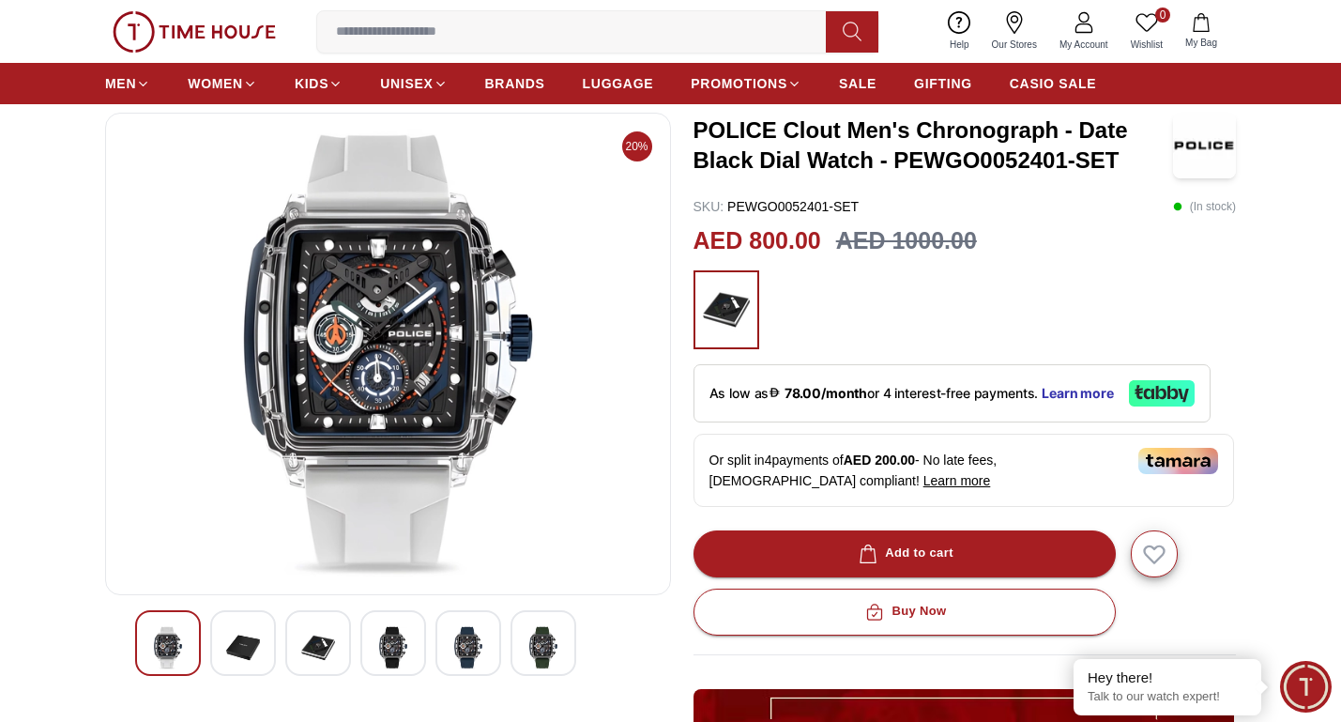
click at [304, 638] on img at bounding box center [318, 647] width 34 height 43
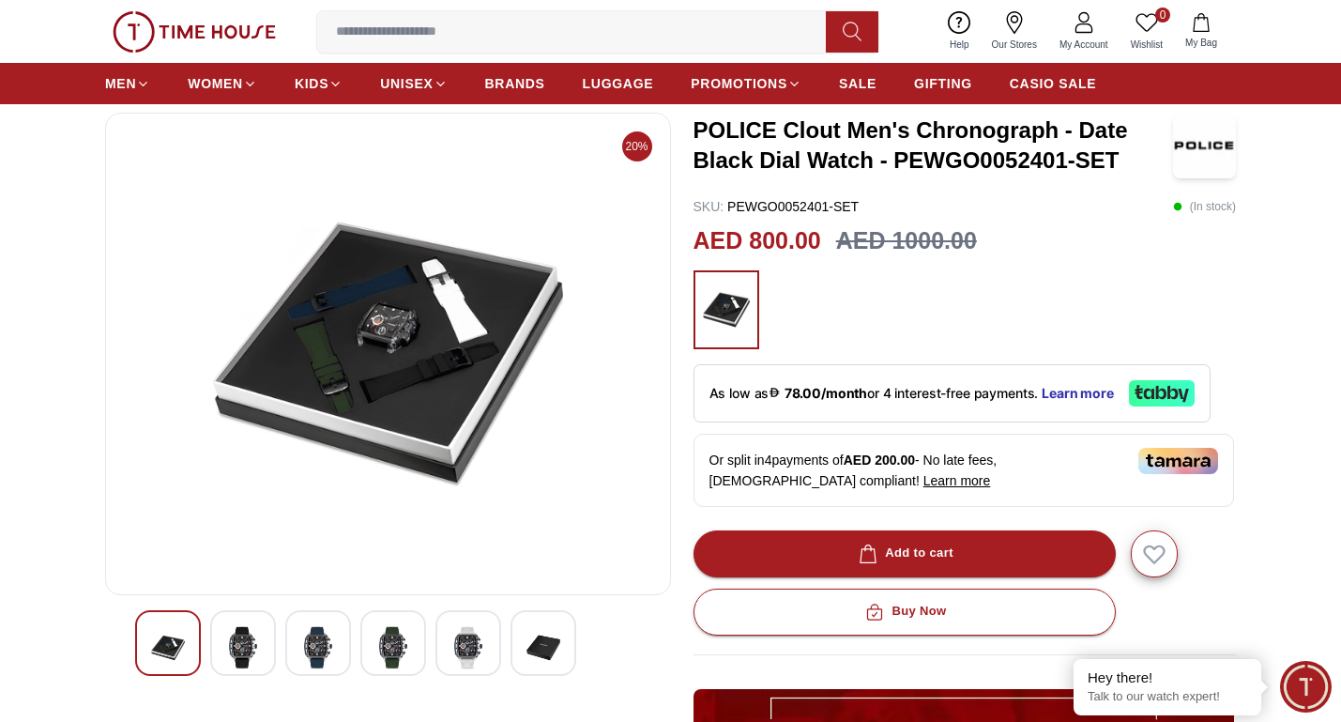
click at [248, 642] on img at bounding box center [243, 647] width 34 height 43
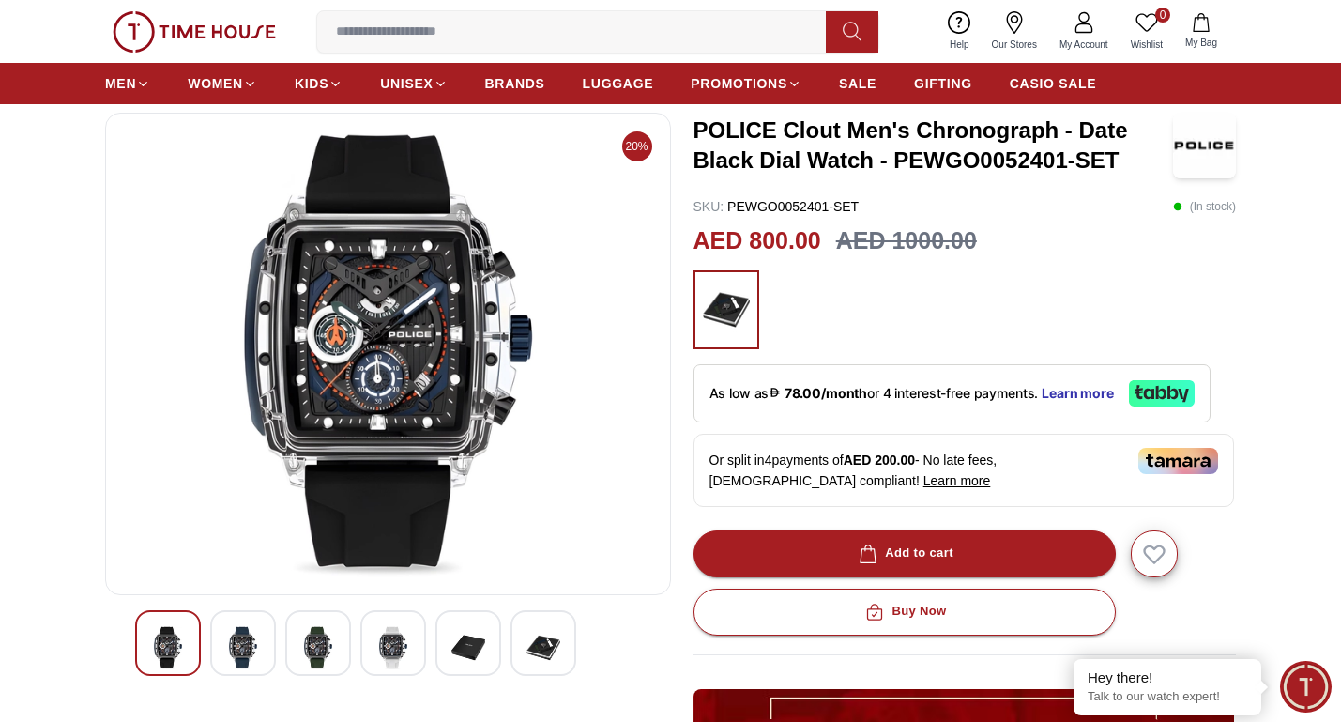
click at [513, 656] on div at bounding box center [543, 643] width 66 height 66
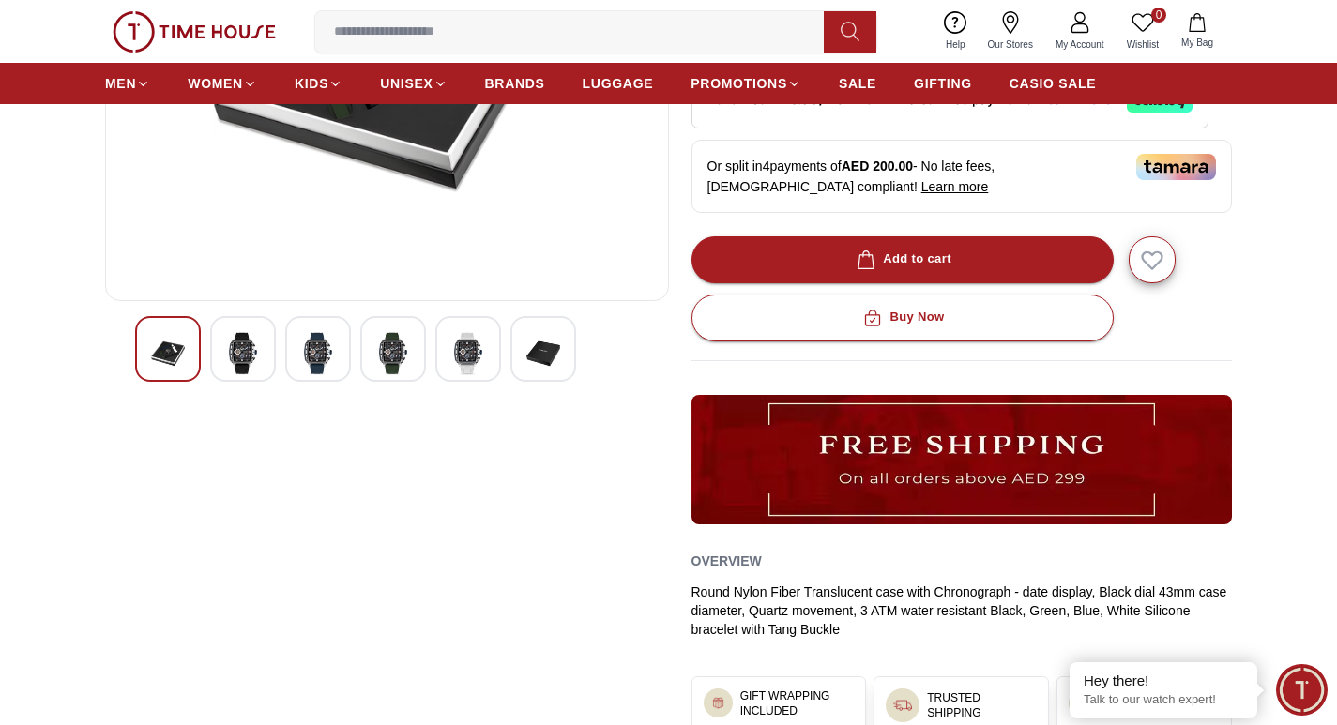
scroll to position [195, 0]
